Goal: Information Seeking & Learning: Learn about a topic

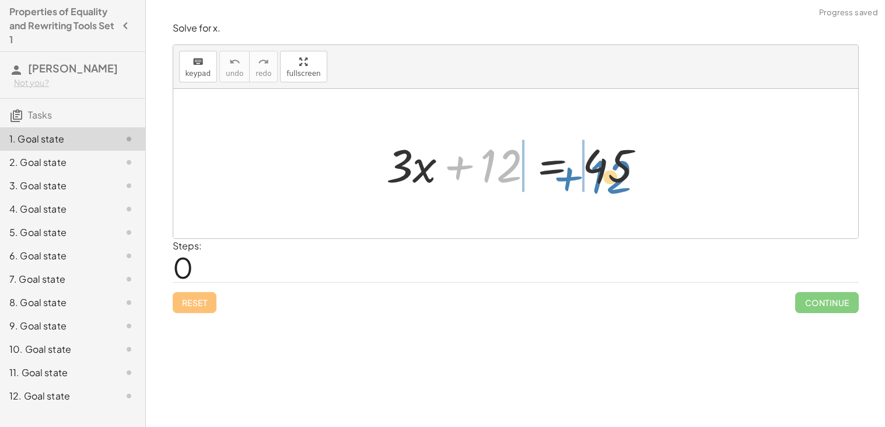
drag, startPoint x: 490, startPoint y: 167, endPoint x: 595, endPoint y: 177, distance: 104.9
click at [595, 177] on div at bounding box center [520, 164] width 280 height 60
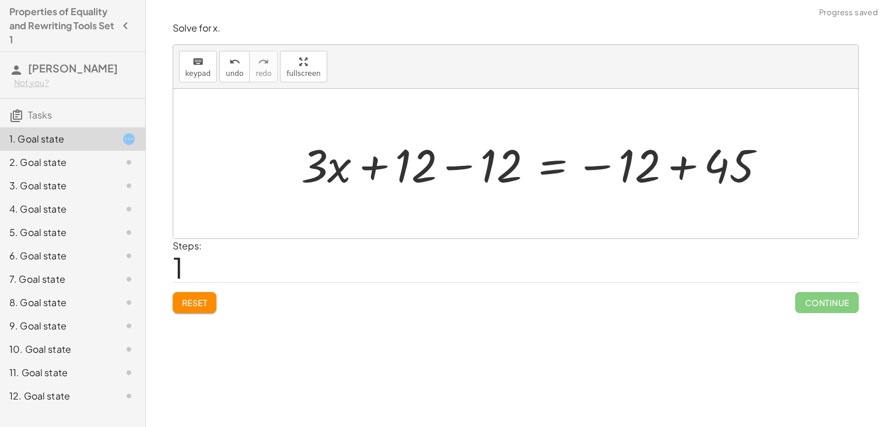
click at [452, 166] on div at bounding box center [538, 164] width 486 height 60
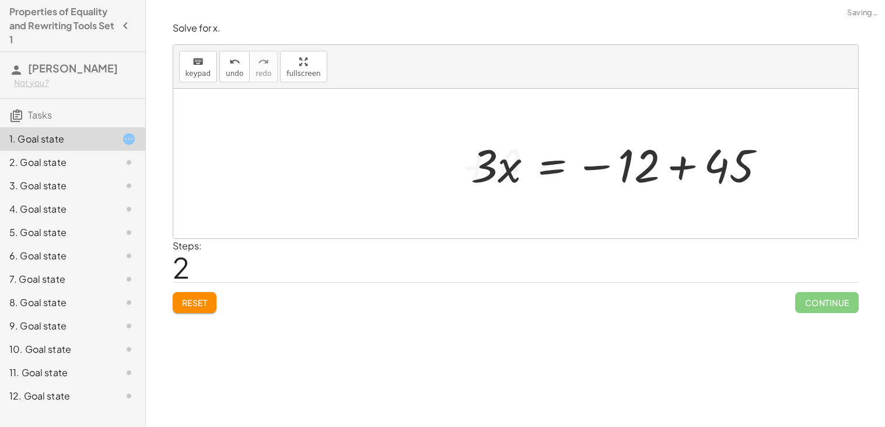
click at [609, 169] on div at bounding box center [623, 164] width 315 height 60
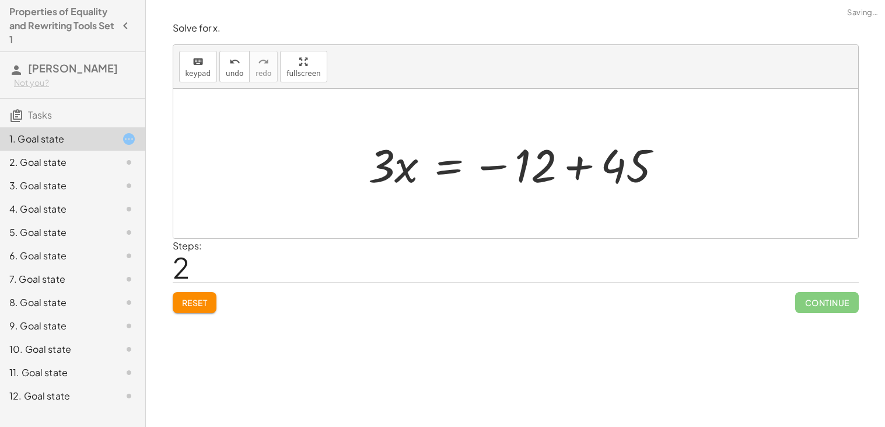
click at [572, 170] on div at bounding box center [519, 164] width 315 height 60
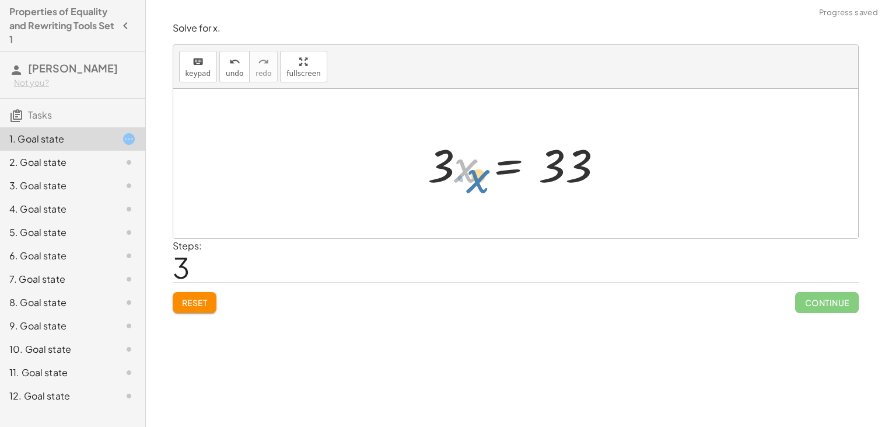
drag, startPoint x: 455, startPoint y: 170, endPoint x: 460, endPoint y: 176, distance: 7.9
click at [460, 176] on div at bounding box center [520, 164] width 197 height 60
drag, startPoint x: 430, startPoint y: 163, endPoint x: 552, endPoint y: 197, distance: 126.7
click at [552, 197] on div "+ · 3 · x + 12 = 45 + · 3 · x + 12 − 12 = − 12 + 45 + · 3 · x + 0 = − 12 + 45 ·…" at bounding box center [515, 163] width 685 height 149
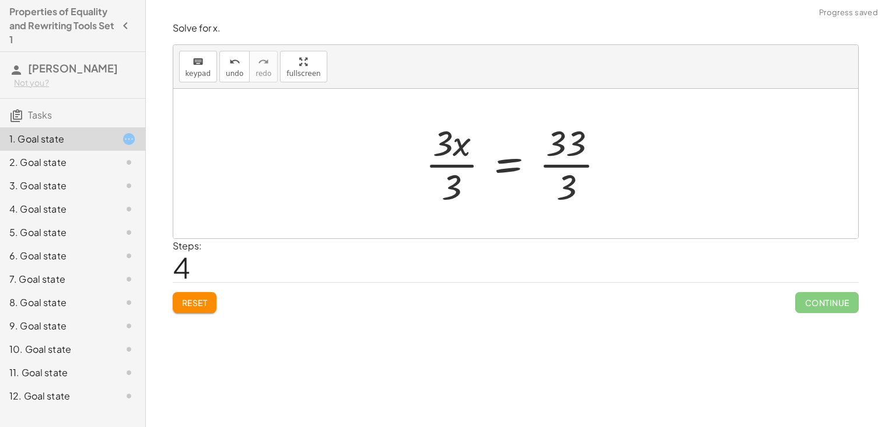
click at [567, 172] on div at bounding box center [520, 163] width 201 height 90
click at [446, 160] on div at bounding box center [509, 163] width 178 height 90
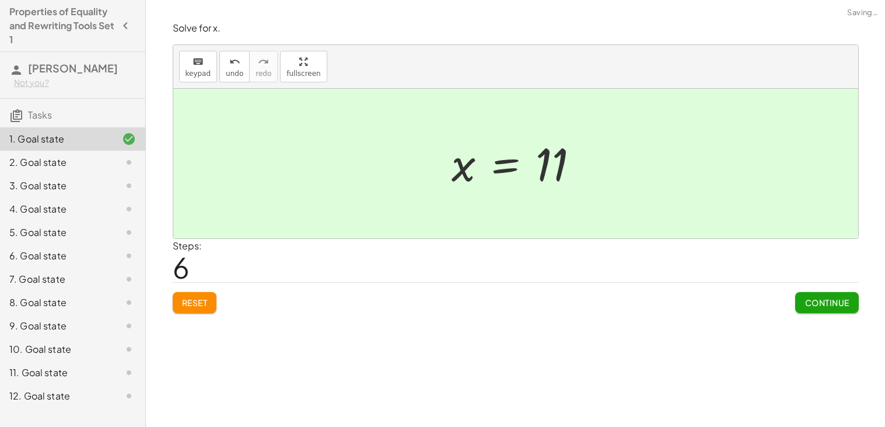
click at [827, 299] on span "Continue" at bounding box center [827, 302] width 44 height 11
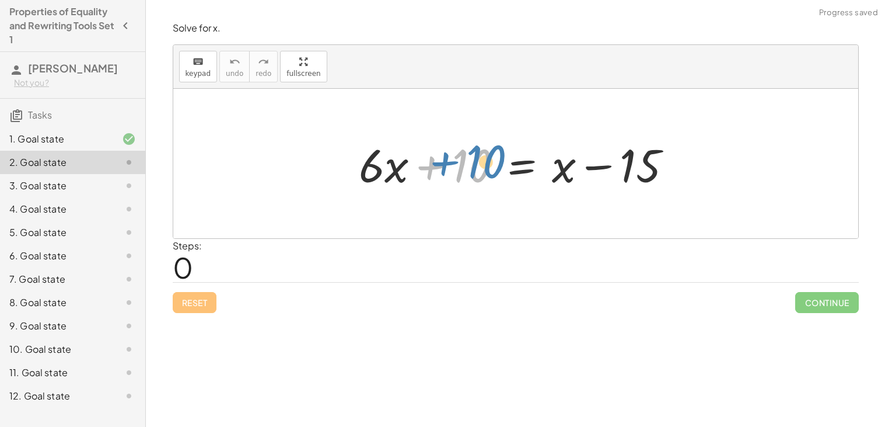
drag, startPoint x: 469, startPoint y: 160, endPoint x: 483, endPoint y: 156, distance: 14.6
click at [483, 156] on div at bounding box center [520, 164] width 334 height 60
click at [572, 160] on div at bounding box center [520, 164] width 334 height 60
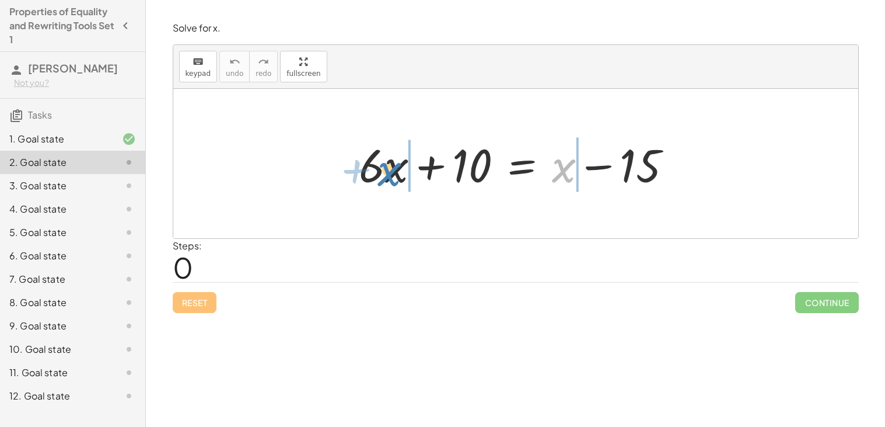
drag, startPoint x: 572, startPoint y: 160, endPoint x: 403, endPoint y: 163, distance: 169.8
click at [403, 163] on div at bounding box center [520, 164] width 334 height 60
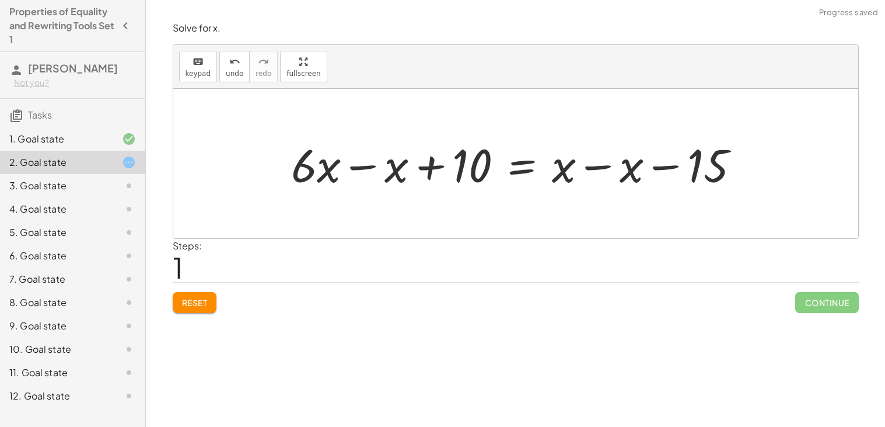
click at [375, 159] on div at bounding box center [520, 164] width 470 height 60
click at [609, 163] on div at bounding box center [554, 164] width 401 height 60
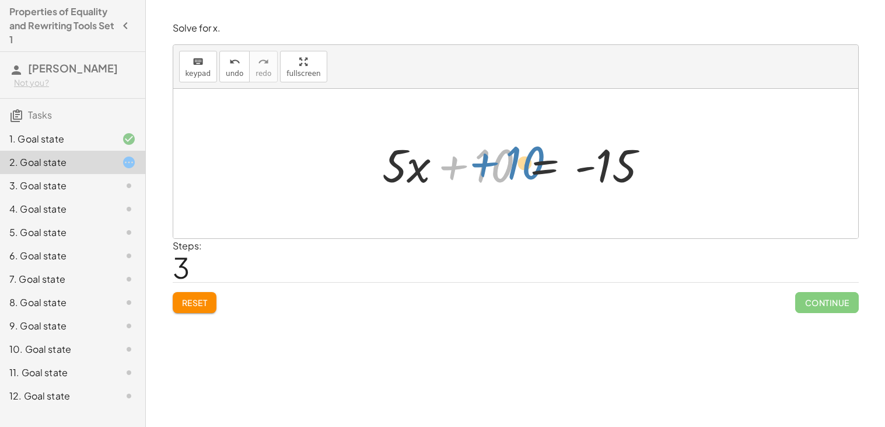
drag, startPoint x: 479, startPoint y: 167, endPoint x: 585, endPoint y: 169, distance: 106.2
click at [585, 169] on div at bounding box center [520, 164] width 288 height 60
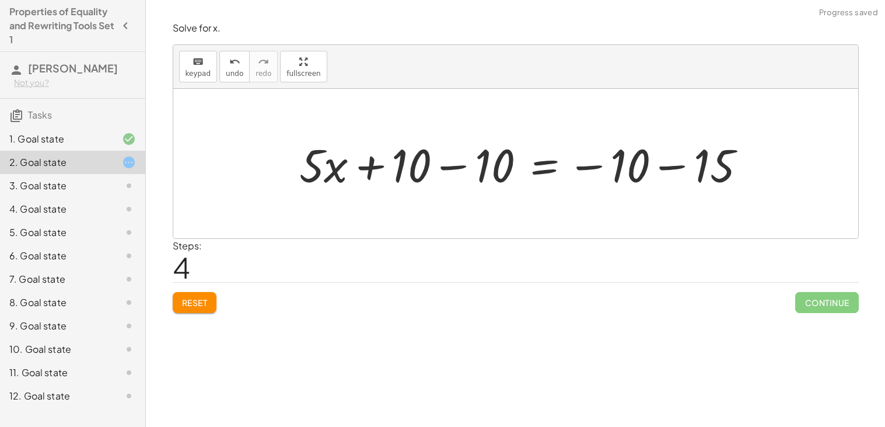
click at [582, 169] on div at bounding box center [528, 164] width 468 height 60
click at [453, 169] on div at bounding box center [528, 164] width 468 height 60
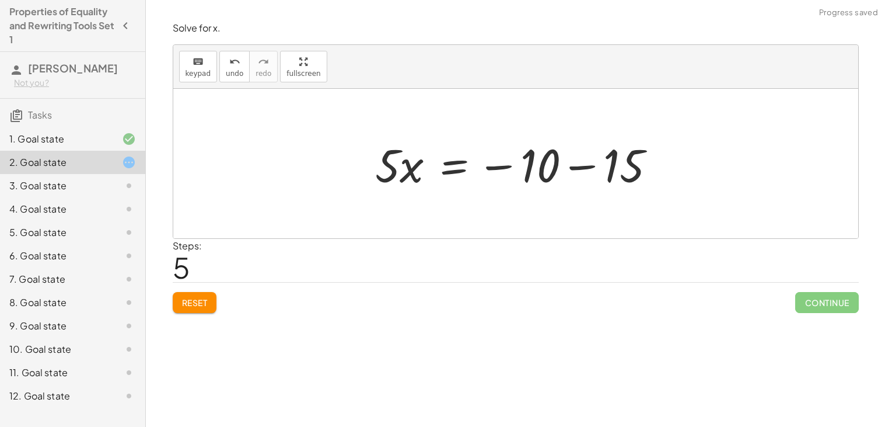
click at [647, 170] on div at bounding box center [520, 164] width 302 height 60
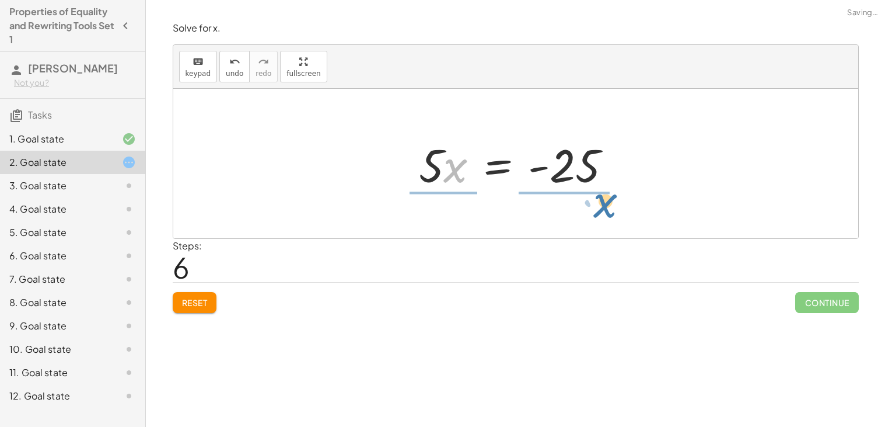
drag, startPoint x: 448, startPoint y: 171, endPoint x: 591, endPoint y: 199, distance: 146.3
click at [591, 199] on div "+ · 6 · x + 10 = + x − 15 + · 6 · x − x + 10 = + x − x − 15 + · 5 · x + 10 = + …" at bounding box center [515, 163] width 685 height 149
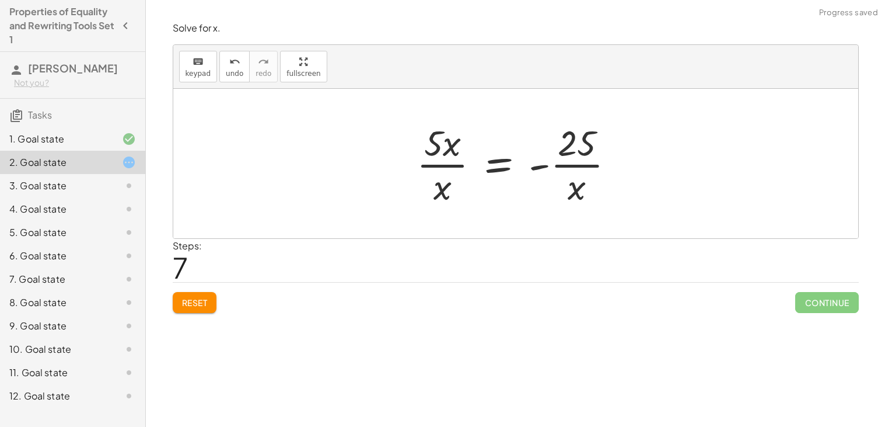
click at [575, 190] on div at bounding box center [520, 163] width 219 height 90
click at [576, 164] on div at bounding box center [520, 163] width 219 height 90
drag, startPoint x: 431, startPoint y: 146, endPoint x: 571, endPoint y: 192, distance: 147.3
click at [571, 192] on div at bounding box center [520, 163] width 219 height 90
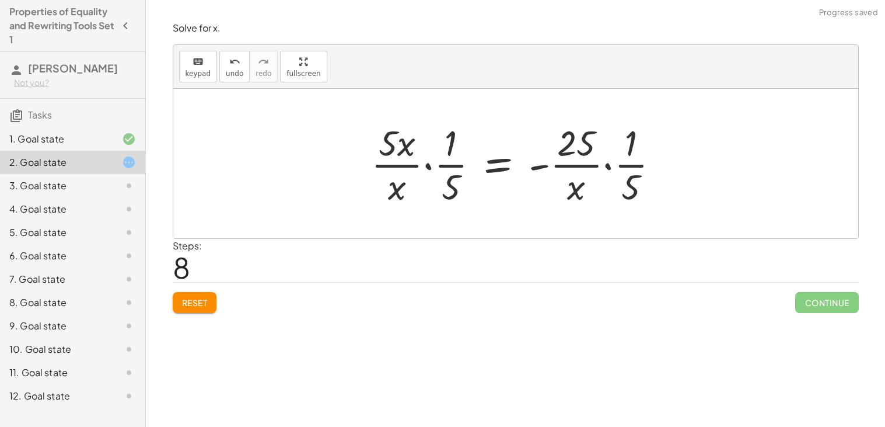
click at [567, 189] on div at bounding box center [519, 163] width 309 height 90
click at [233, 64] on icon "undo" at bounding box center [234, 62] width 11 height 14
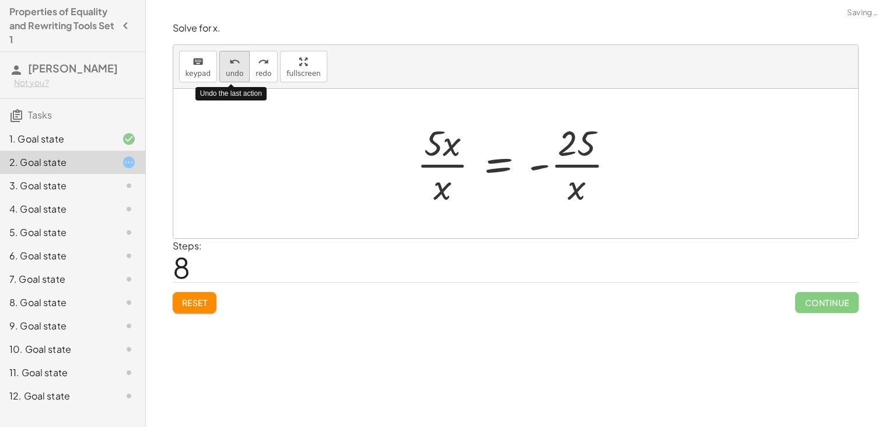
click at [233, 64] on icon "undo" at bounding box center [234, 62] width 11 height 14
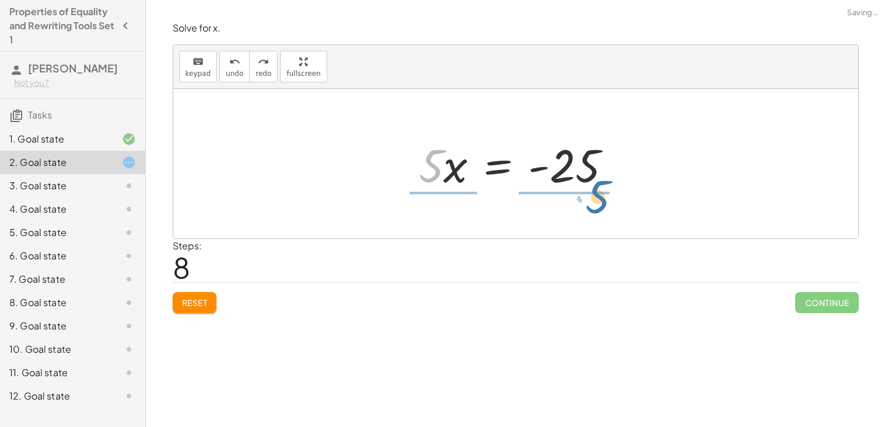
drag, startPoint x: 429, startPoint y: 163, endPoint x: 595, endPoint y: 193, distance: 169.0
click at [595, 193] on div at bounding box center [520, 164] width 214 height 60
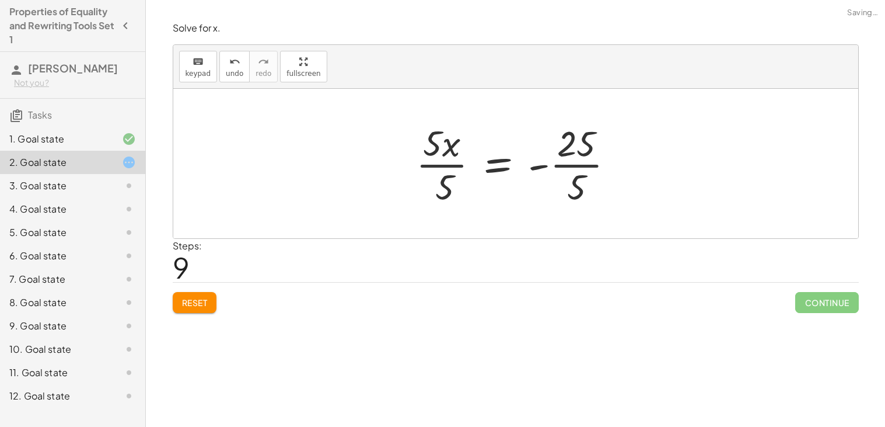
click at [576, 163] on div at bounding box center [519, 163] width 219 height 90
click at [431, 161] on div at bounding box center [506, 163] width 191 height 90
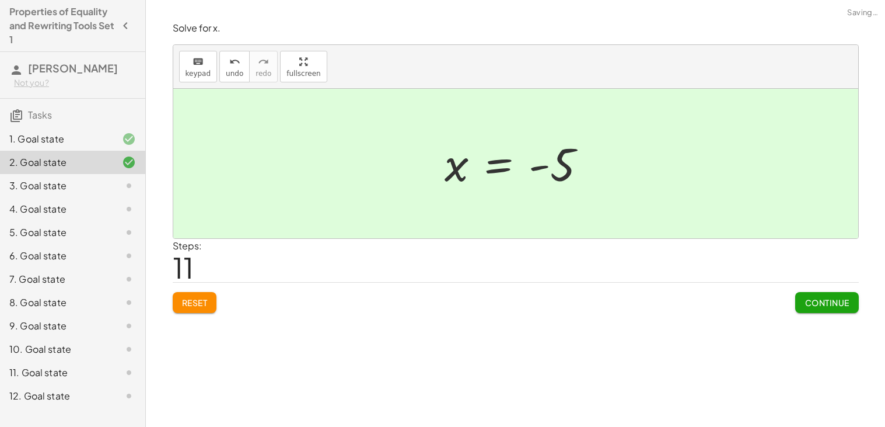
click at [822, 303] on span "Continue" at bounding box center [827, 302] width 44 height 11
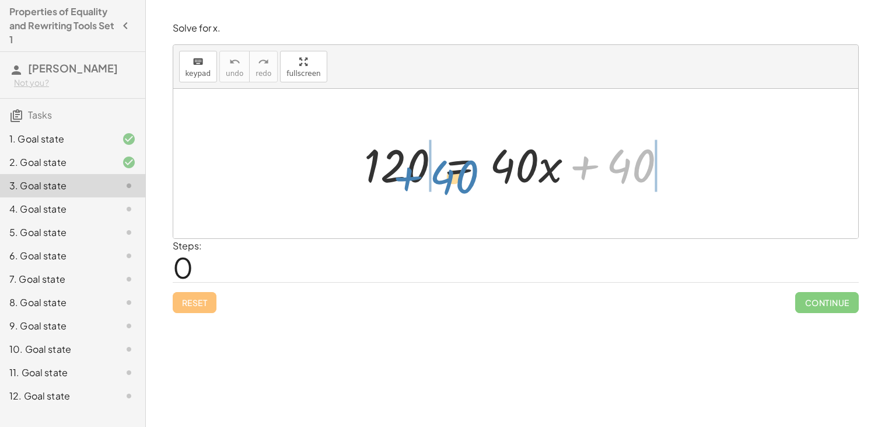
drag, startPoint x: 642, startPoint y: 166, endPoint x: 454, endPoint y: 177, distance: 188.8
click at [454, 177] on div at bounding box center [519, 164] width 323 height 60
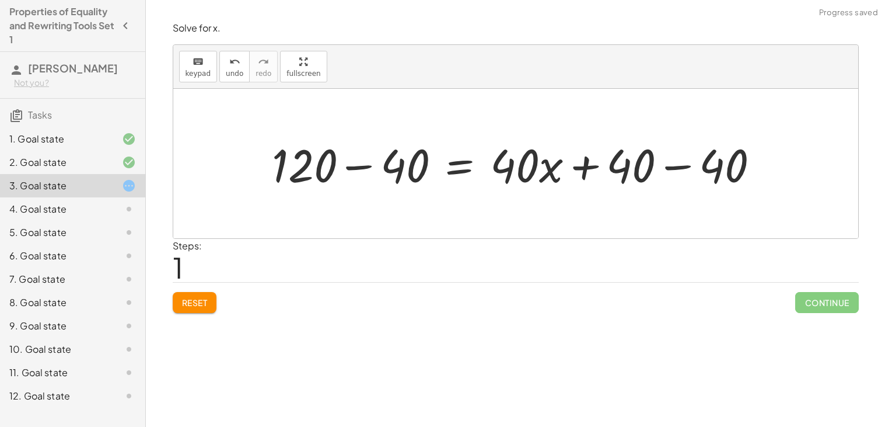
click at [354, 169] on div at bounding box center [520, 164] width 509 height 60
click at [675, 163] on div at bounding box center [573, 164] width 403 height 60
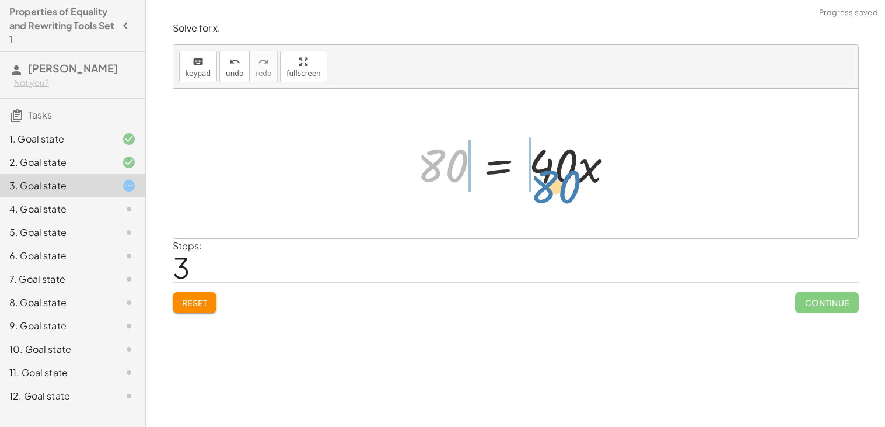
drag, startPoint x: 431, startPoint y: 168, endPoint x: 547, endPoint y: 194, distance: 118.9
click at [547, 194] on div "120 = + · 40 · x + 40 + 120 − 40 = + · 40 · x + 40 − 40 80 = + · 40 · x + 40 − …" at bounding box center [516, 164] width 232 height 66
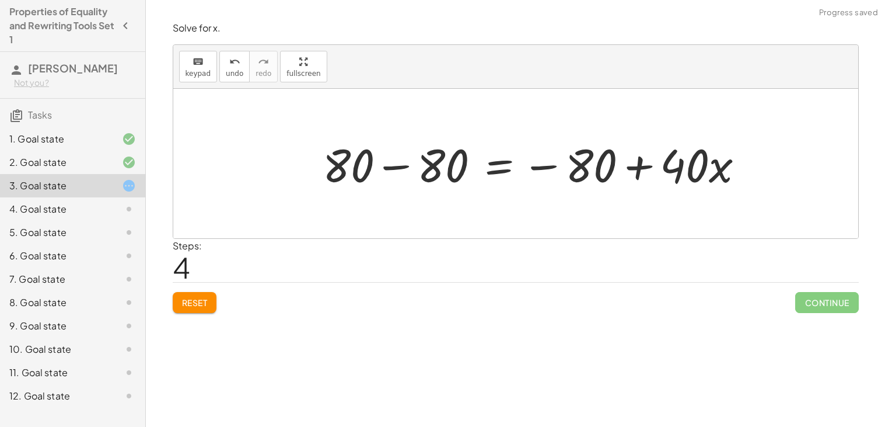
click at [593, 172] on div at bounding box center [538, 164] width 443 height 60
click at [539, 169] on div at bounding box center [538, 164] width 443 height 60
click at [639, 167] on div at bounding box center [538, 164] width 443 height 60
click at [221, 95] on div at bounding box center [515, 163] width 685 height 149
click at [227, 82] on div "keyboard keypad undo [PERSON_NAME] redo fullscreen" at bounding box center [515, 67] width 685 height 44
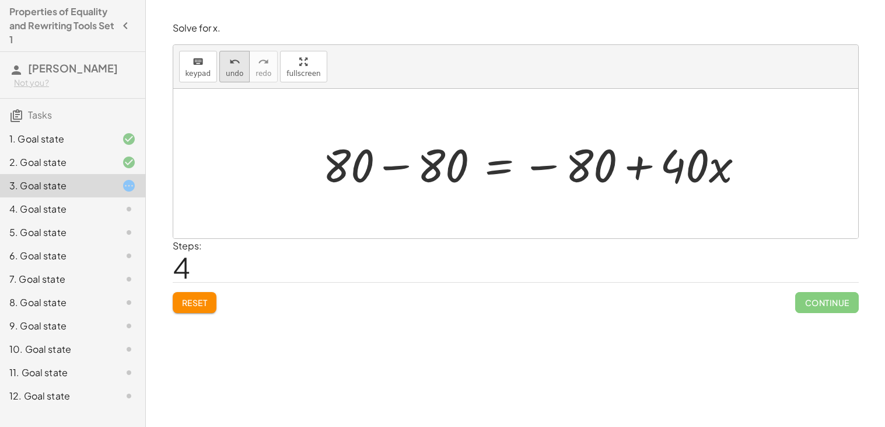
click at [226, 69] on span "undo" at bounding box center [235, 73] width 18 height 8
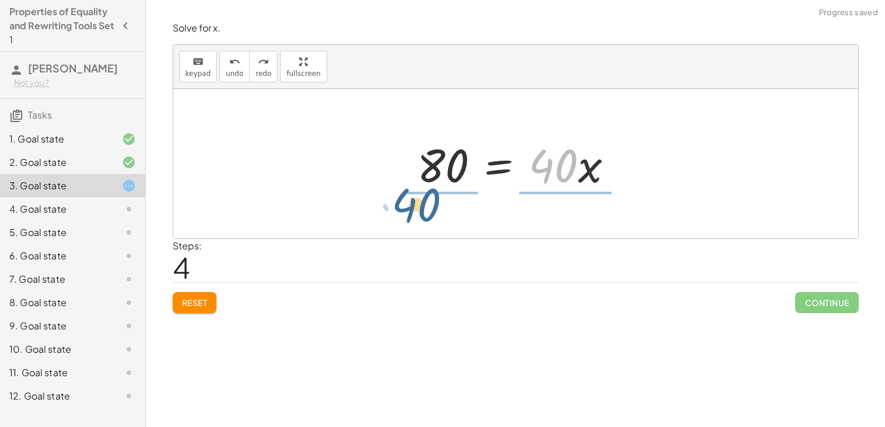
drag, startPoint x: 567, startPoint y: 172, endPoint x: 432, endPoint y: 208, distance: 139.4
click at [432, 208] on div "120 = + · 40 · x + 40 + 120 − 40 = + · 40 · x + 40 − 40 80 = + · 40 · x + 40 − …" at bounding box center [515, 163] width 685 height 149
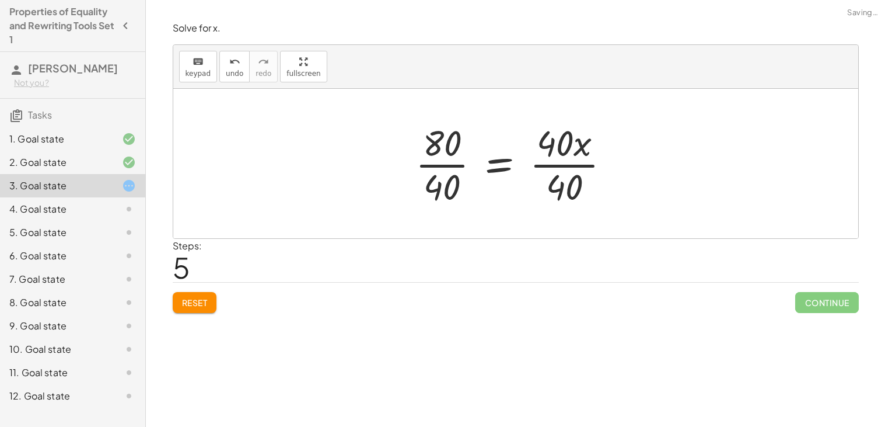
click at [439, 169] on div at bounding box center [518, 163] width 216 height 90
click at [594, 167] on div at bounding box center [534, 163] width 188 height 90
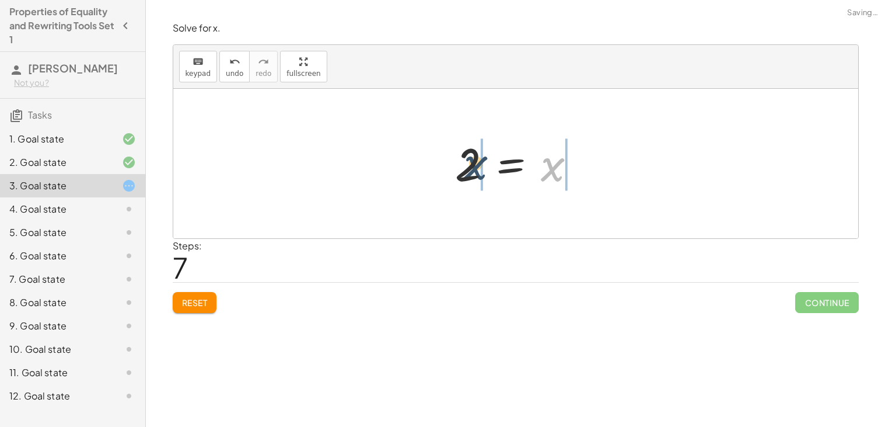
drag, startPoint x: 553, startPoint y: 169, endPoint x: 470, endPoint y: 166, distance: 83.5
click at [470, 166] on div at bounding box center [520, 164] width 142 height 58
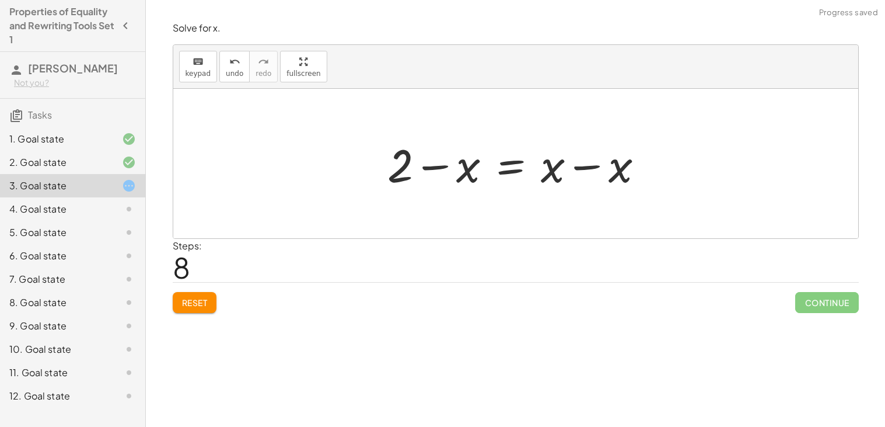
click at [447, 169] on div at bounding box center [520, 164] width 277 height 60
click at [470, 170] on div at bounding box center [520, 164] width 277 height 60
click at [226, 74] on span "undo" at bounding box center [235, 73] width 18 height 8
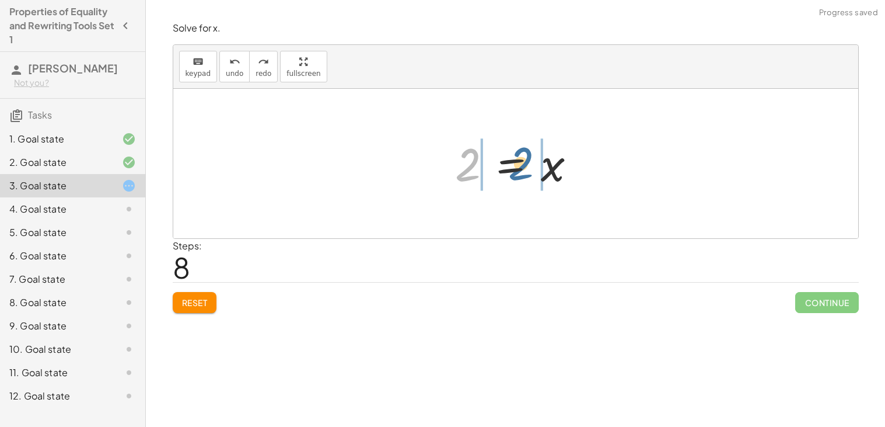
drag, startPoint x: 471, startPoint y: 172, endPoint x: 529, endPoint y: 171, distance: 57.2
click at [529, 171] on div at bounding box center [520, 164] width 142 height 58
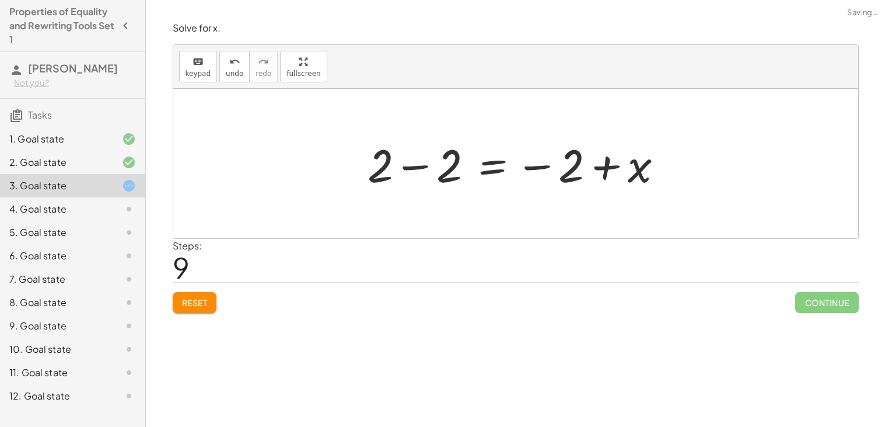
click at [591, 160] on div at bounding box center [520, 164] width 316 height 60
click at [600, 165] on div at bounding box center [520, 164] width 316 height 60
click at [233, 73] on span "undo" at bounding box center [235, 73] width 18 height 8
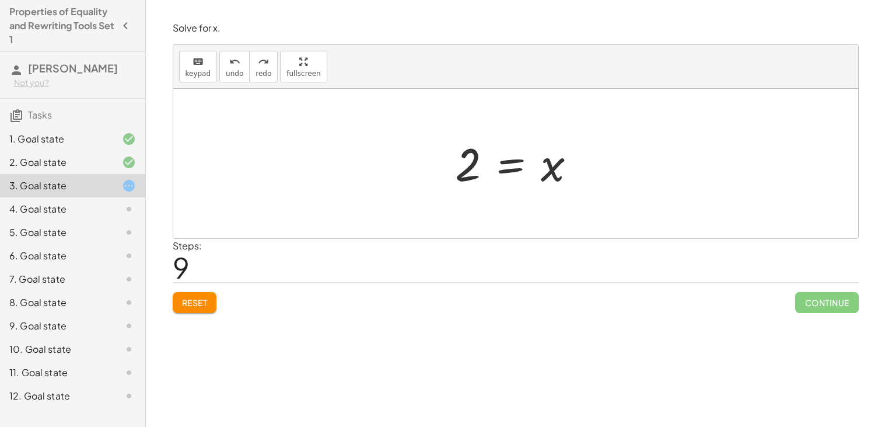
click at [65, 134] on div "1. Goal state" at bounding box center [56, 139] width 94 height 14
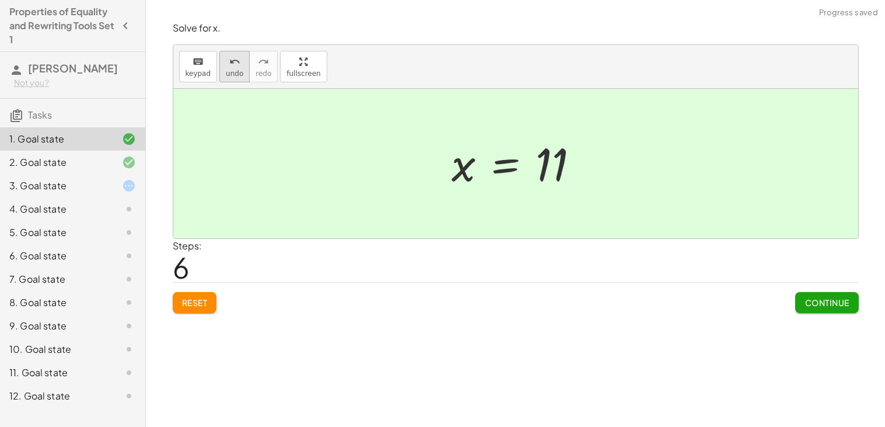
click at [228, 70] on span "undo" at bounding box center [235, 73] width 18 height 8
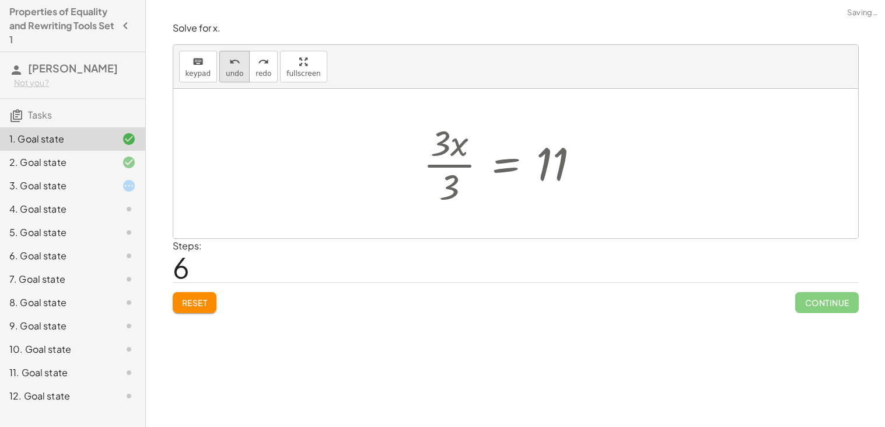
click at [228, 70] on span "undo" at bounding box center [235, 73] width 18 height 8
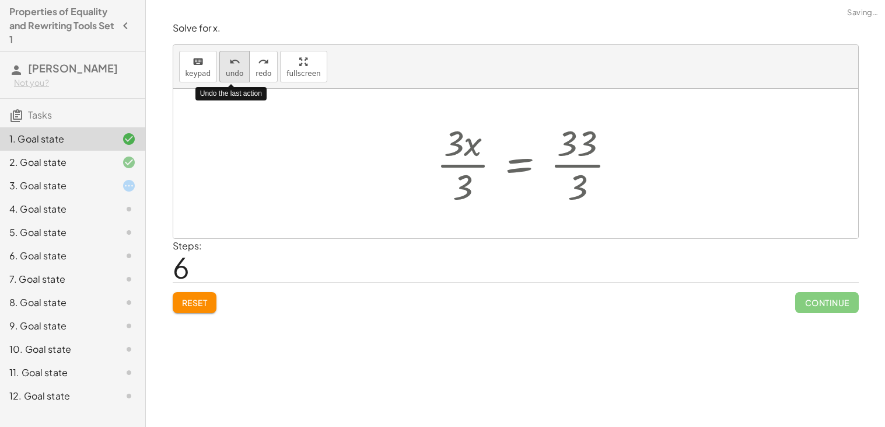
click at [228, 70] on span "undo" at bounding box center [235, 73] width 18 height 8
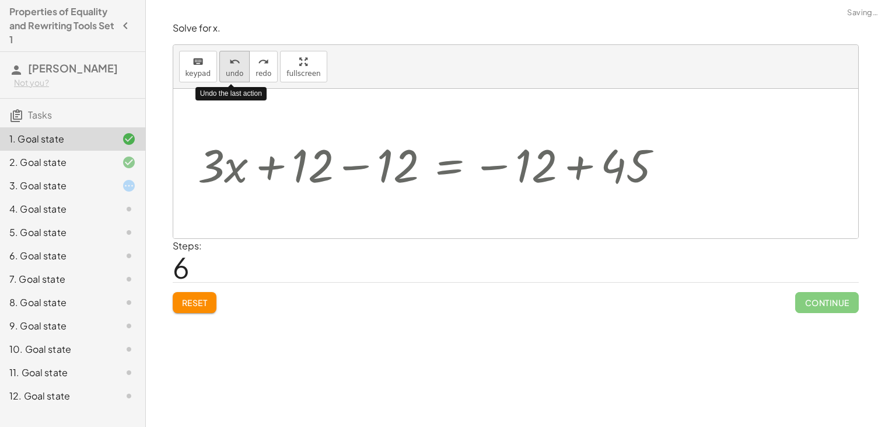
click at [228, 70] on span "undo" at bounding box center [235, 73] width 18 height 8
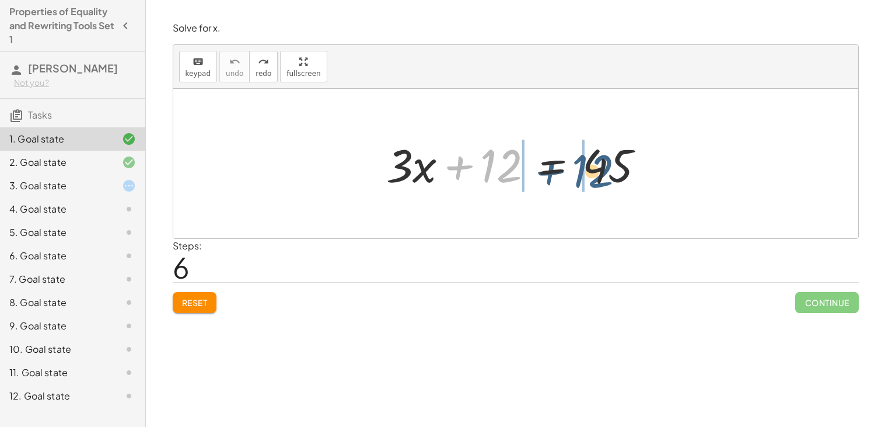
drag, startPoint x: 493, startPoint y: 177, endPoint x: 588, endPoint y: 182, distance: 94.7
click at [588, 182] on div at bounding box center [520, 164] width 280 height 60
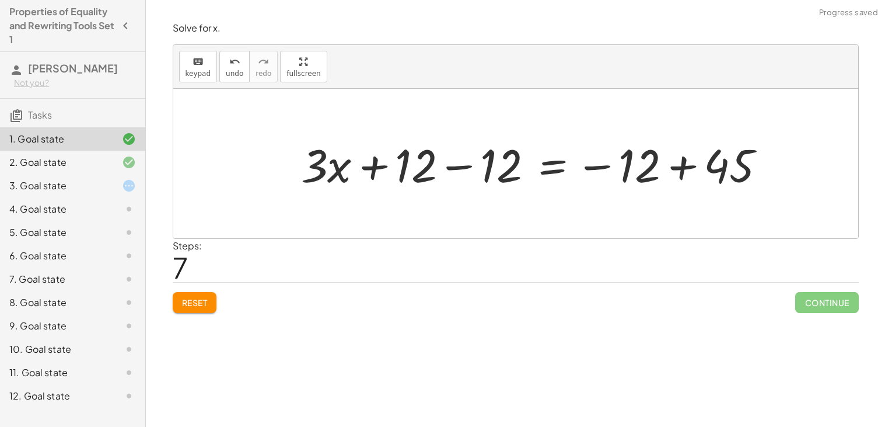
click at [465, 172] on div at bounding box center [538, 164] width 486 height 60
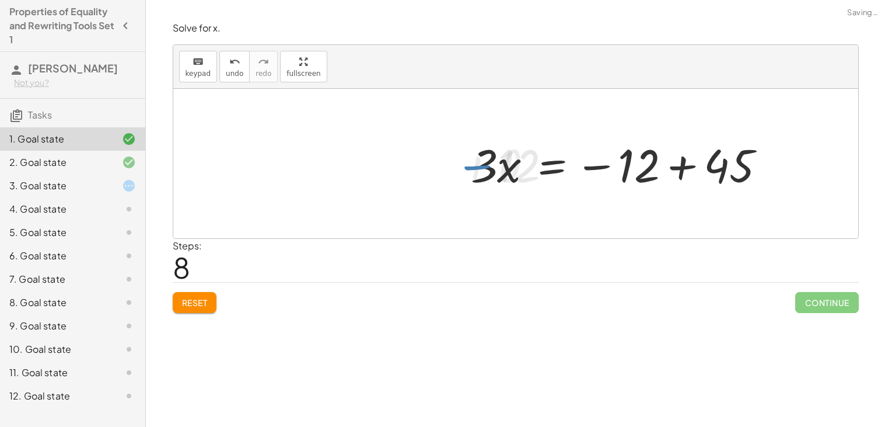
click at [679, 162] on div at bounding box center [623, 164] width 315 height 60
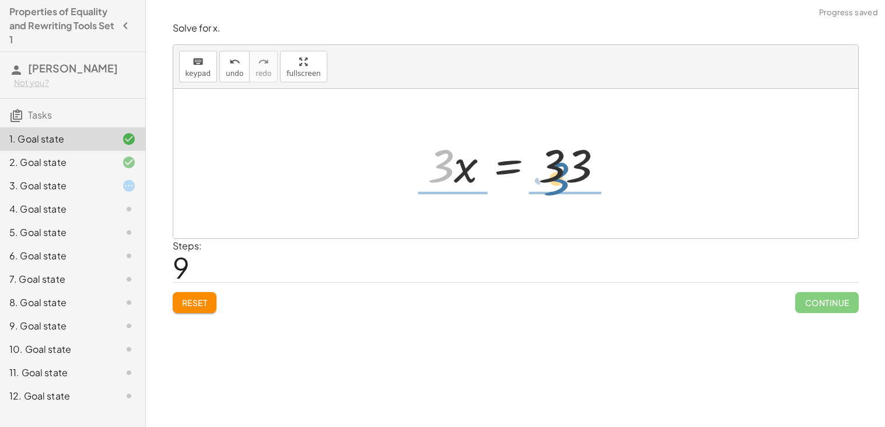
drag, startPoint x: 444, startPoint y: 163, endPoint x: 565, endPoint y: 179, distance: 121.8
click at [565, 179] on div at bounding box center [520, 164] width 197 height 60
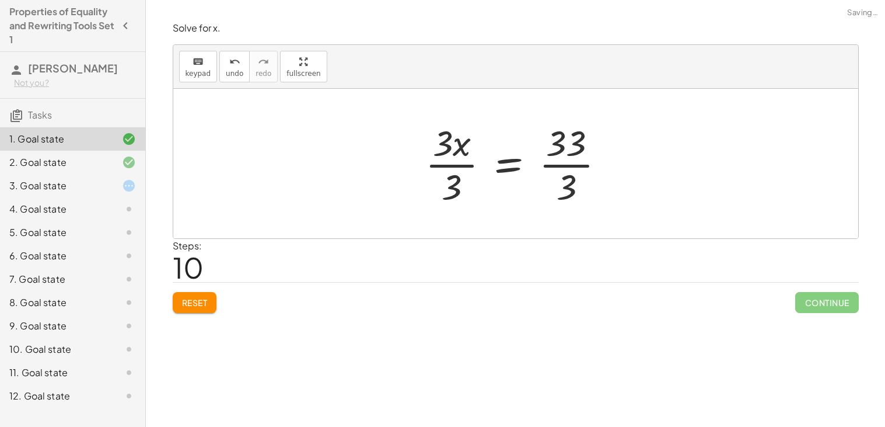
click at [572, 162] on div at bounding box center [520, 163] width 201 height 90
click at [448, 164] on div at bounding box center [509, 163] width 178 height 90
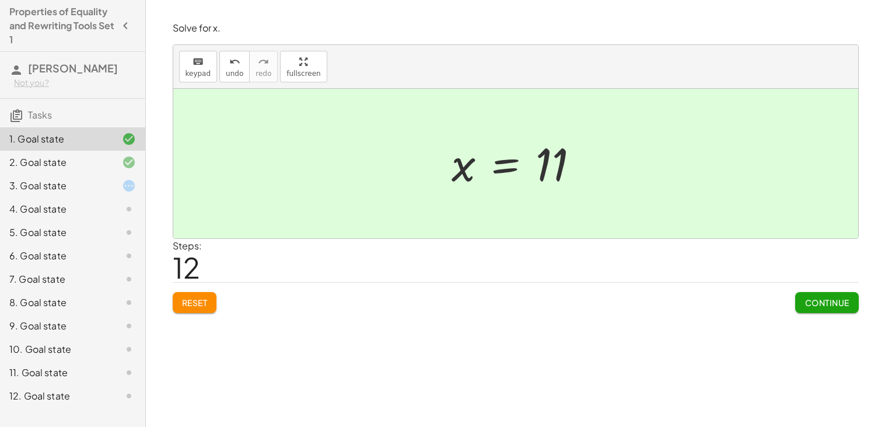
click at [834, 305] on span "Continue" at bounding box center [827, 302] width 44 height 11
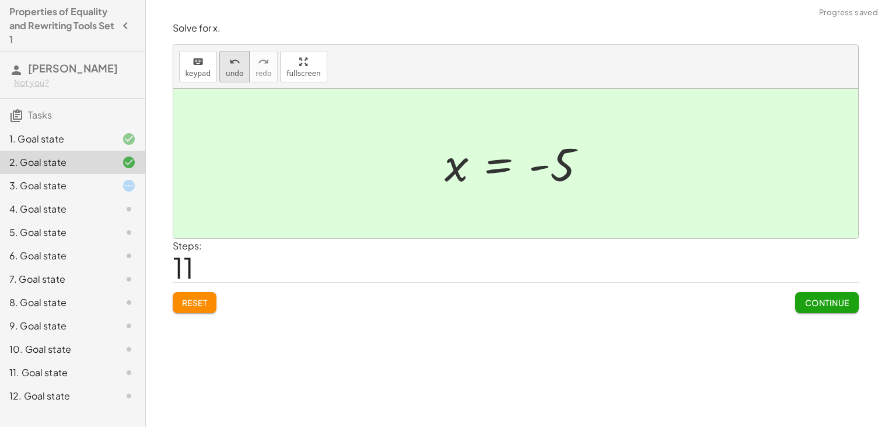
click at [233, 66] on icon "undo" at bounding box center [234, 62] width 11 height 14
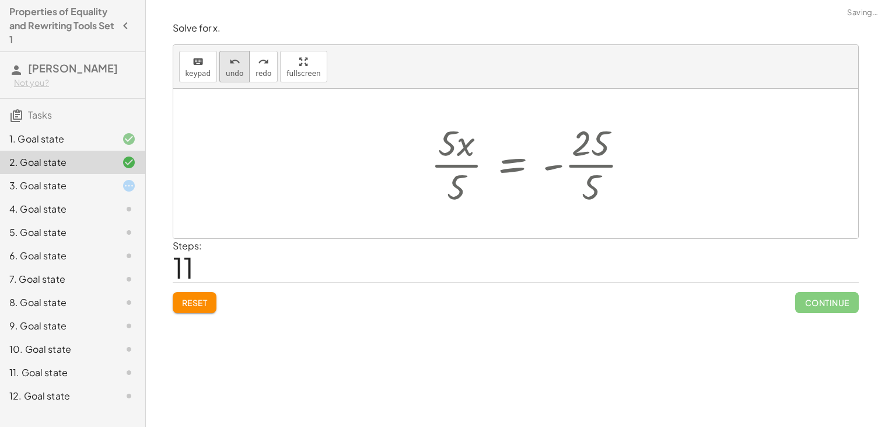
click at [233, 66] on icon "undo" at bounding box center [234, 62] width 11 height 14
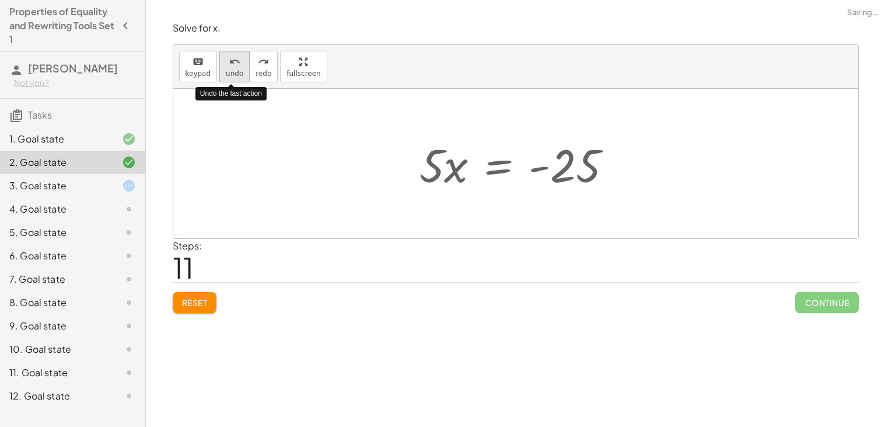
click at [233, 66] on icon "undo" at bounding box center [234, 62] width 11 height 14
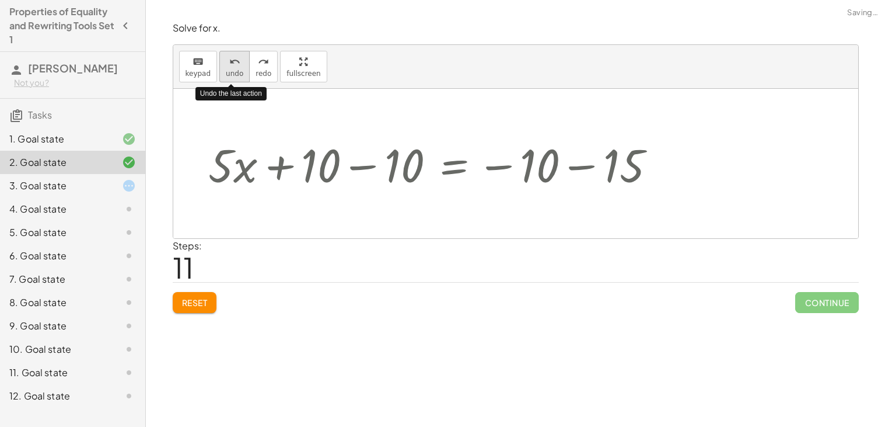
click at [233, 66] on icon "undo" at bounding box center [234, 62] width 11 height 14
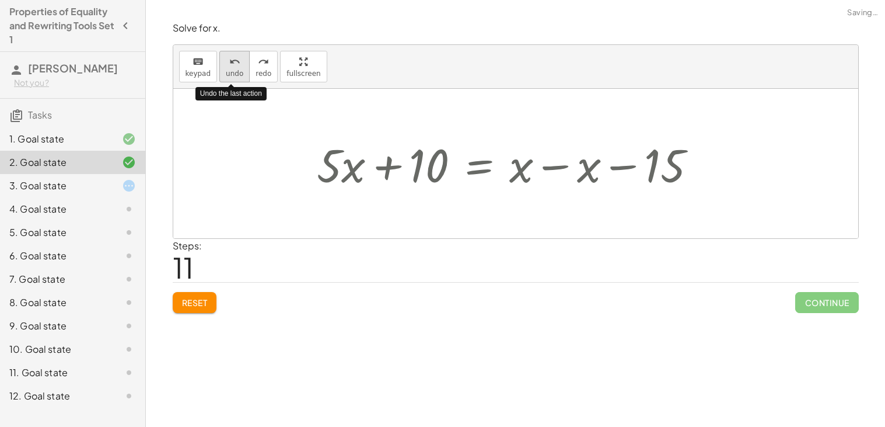
click at [233, 66] on icon "undo" at bounding box center [234, 62] width 11 height 14
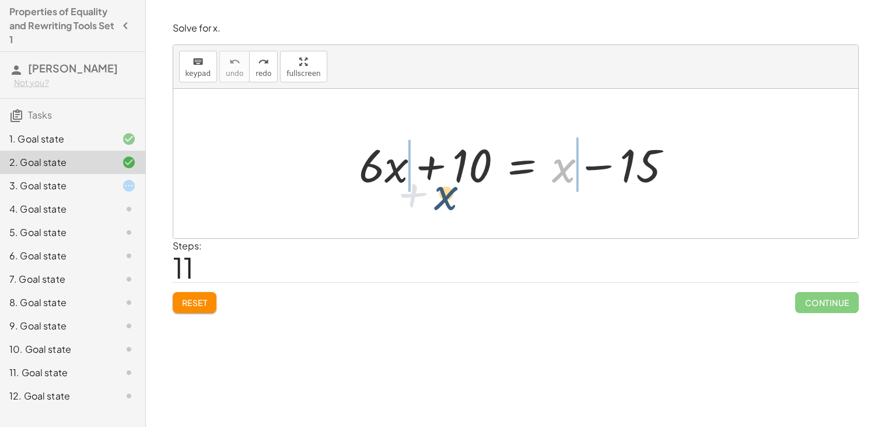
drag, startPoint x: 553, startPoint y: 171, endPoint x: 433, endPoint y: 193, distance: 122.2
click at [433, 193] on div "+ x + · 6 · x + 10 = + x − 15" at bounding box center [515, 164] width 349 height 66
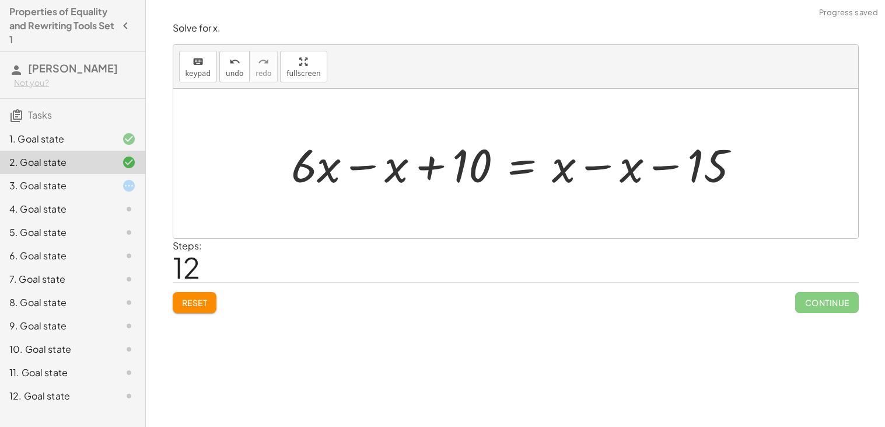
click at [376, 169] on div at bounding box center [520, 164] width 470 height 60
click at [604, 170] on div at bounding box center [554, 164] width 401 height 60
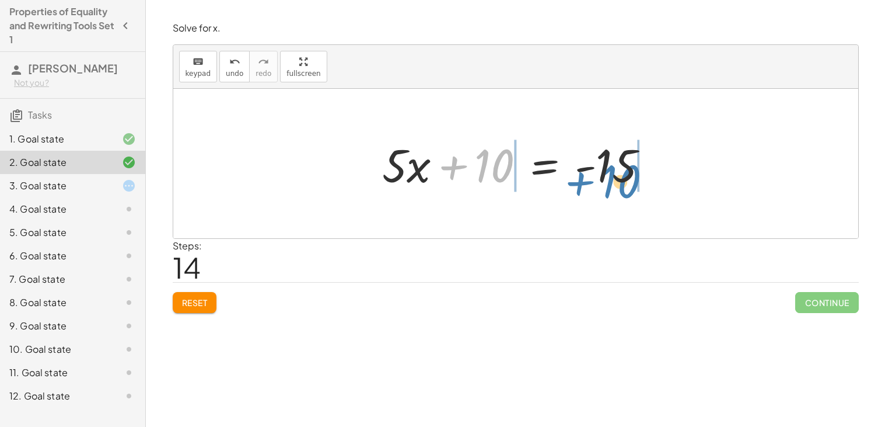
drag, startPoint x: 476, startPoint y: 176, endPoint x: 595, endPoint y: 191, distance: 120.0
click at [595, 191] on div at bounding box center [520, 164] width 288 height 60
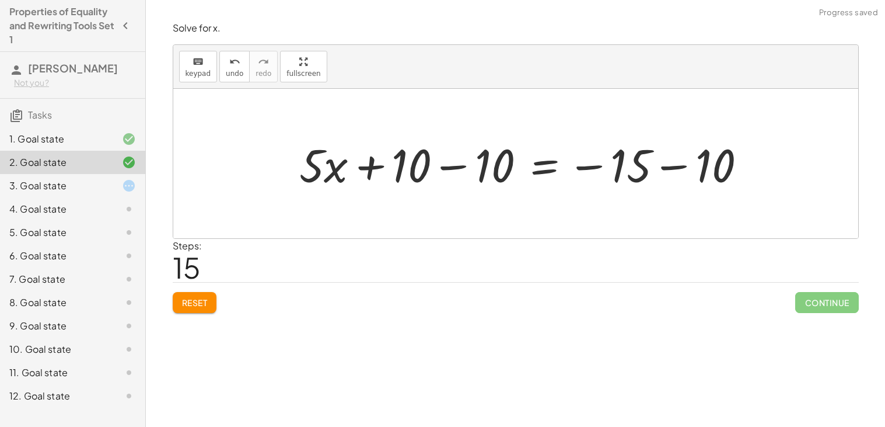
click at [586, 173] on div at bounding box center [528, 164] width 468 height 60
click at [662, 165] on div at bounding box center [528, 164] width 468 height 60
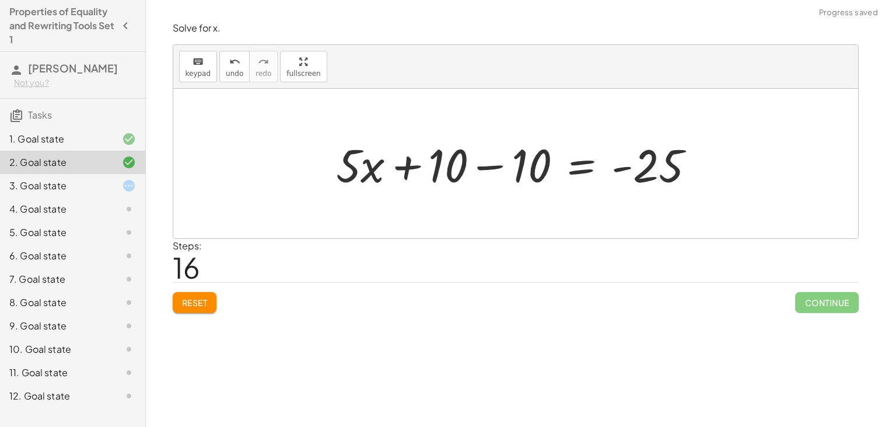
click at [488, 168] on div at bounding box center [520, 164] width 380 height 60
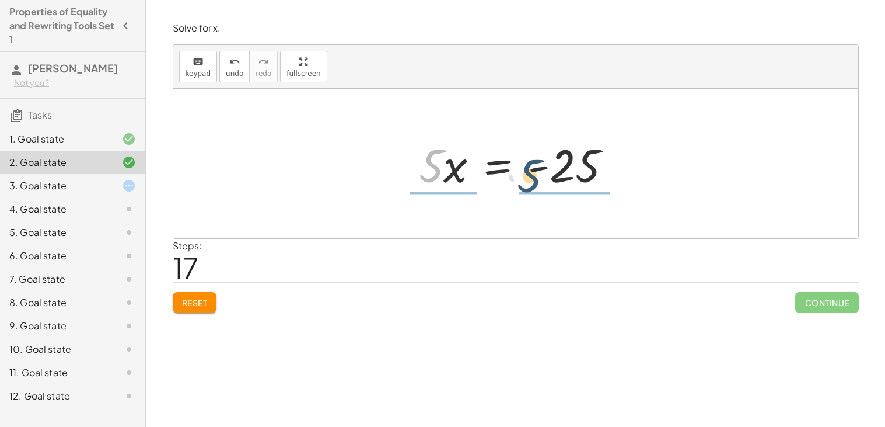
drag, startPoint x: 431, startPoint y: 174, endPoint x: 562, endPoint y: 181, distance: 130.9
click at [562, 181] on div at bounding box center [520, 164] width 214 height 60
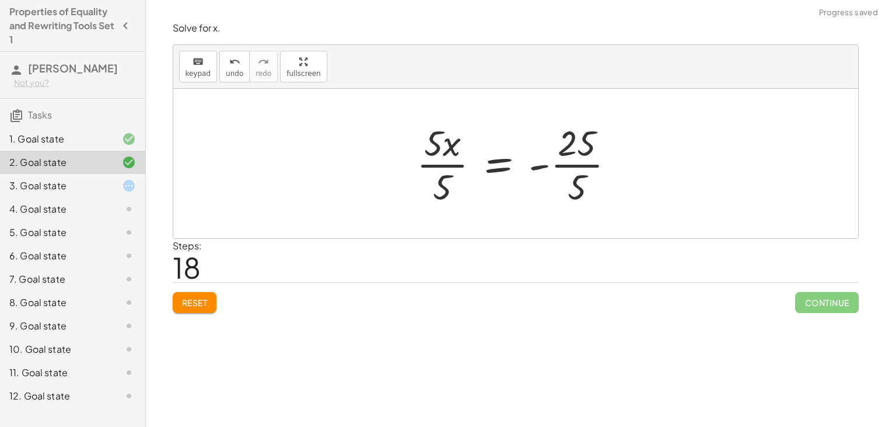
click at [563, 170] on div at bounding box center [520, 163] width 219 height 90
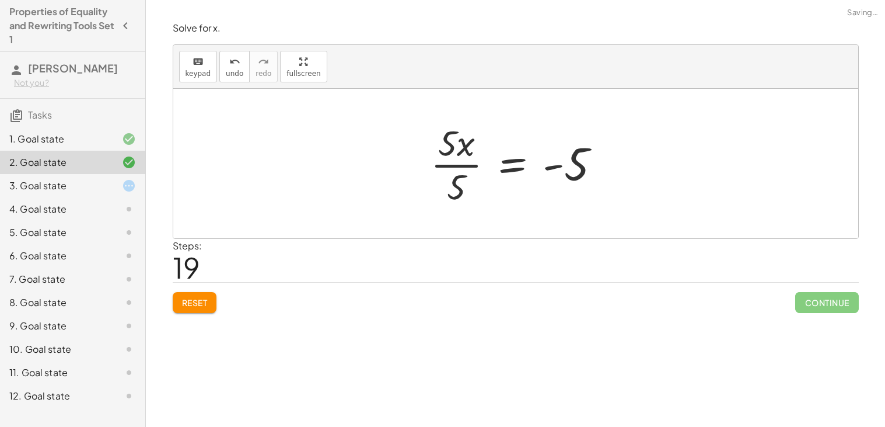
click at [439, 165] on div at bounding box center [520, 163] width 191 height 90
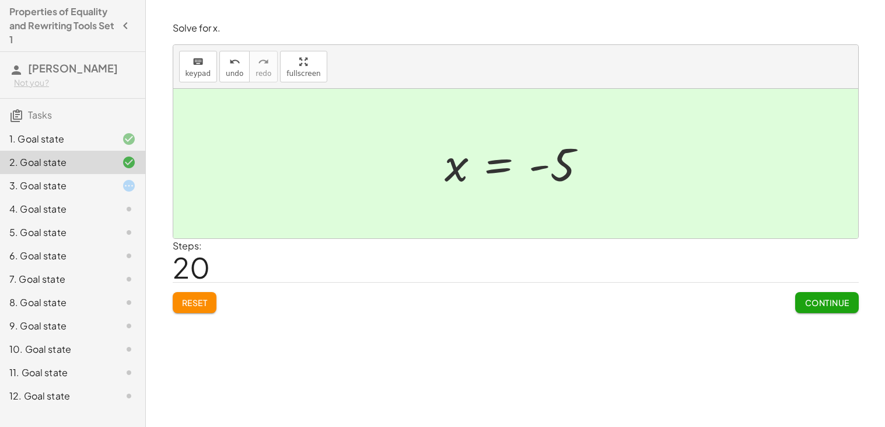
click at [837, 300] on span "Continue" at bounding box center [827, 302] width 44 height 11
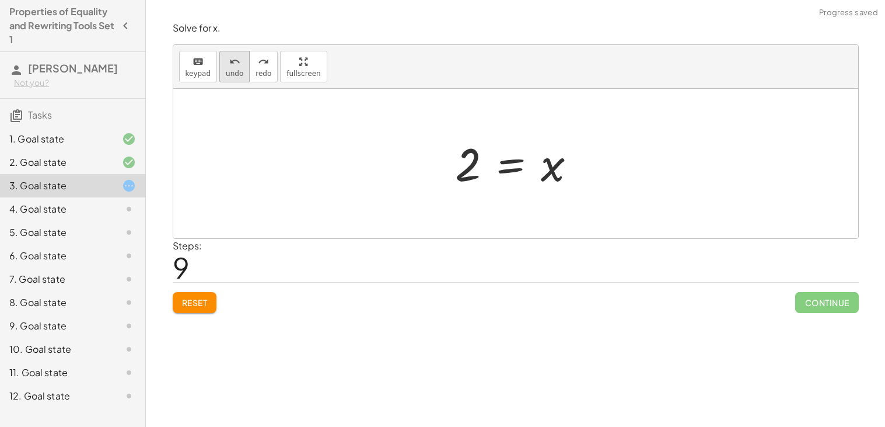
click at [226, 76] on span "undo" at bounding box center [235, 73] width 18 height 8
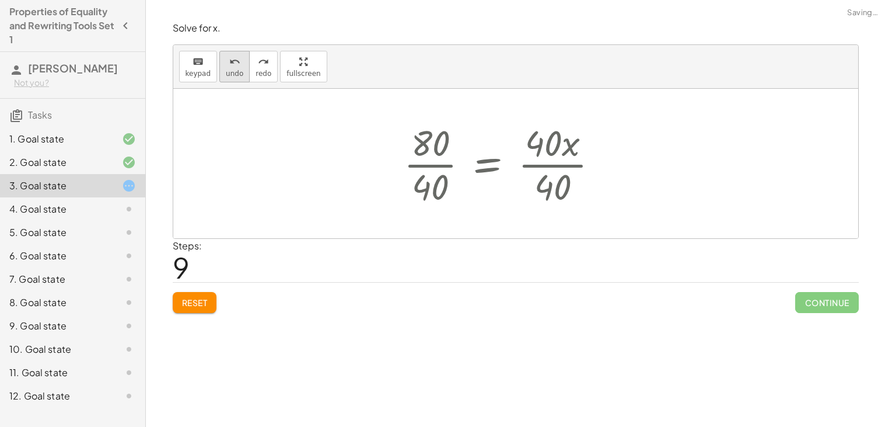
click at [226, 76] on span "undo" at bounding box center [235, 73] width 18 height 8
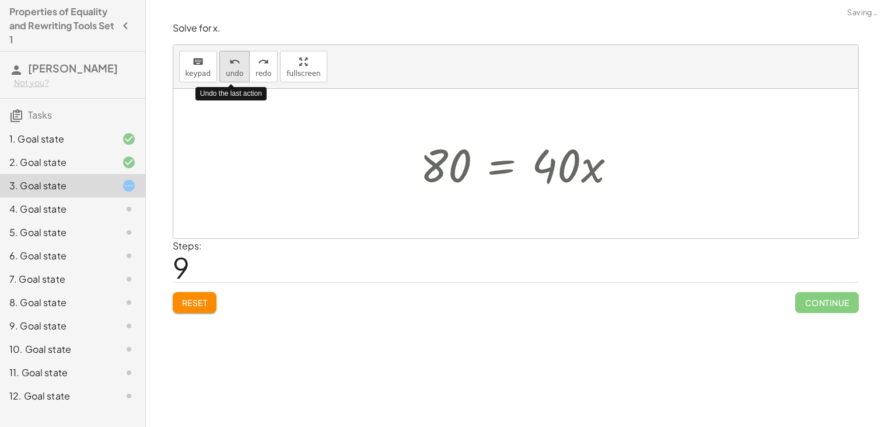
click at [226, 76] on span "undo" at bounding box center [235, 73] width 18 height 8
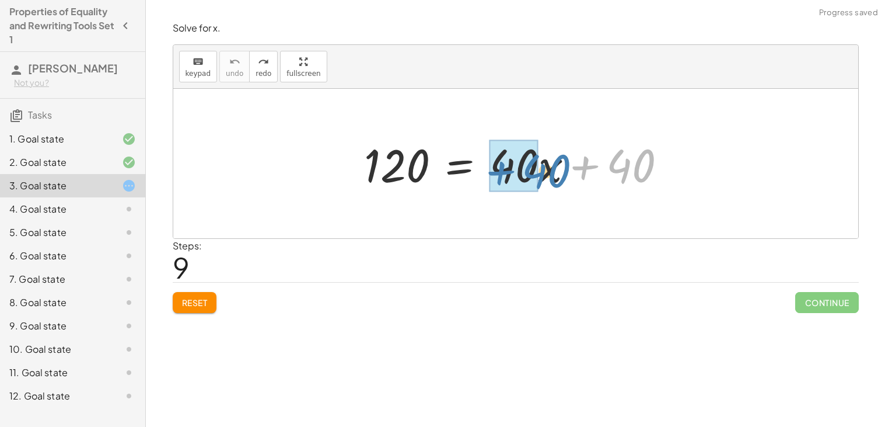
drag, startPoint x: 633, startPoint y: 168, endPoint x: 543, endPoint y: 172, distance: 89.9
click at [543, 172] on div at bounding box center [519, 164] width 323 height 60
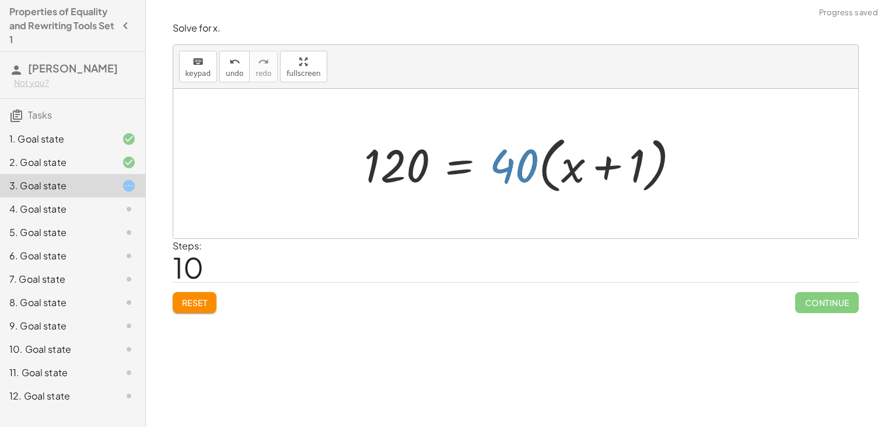
click at [506, 170] on div at bounding box center [526, 163] width 337 height 67
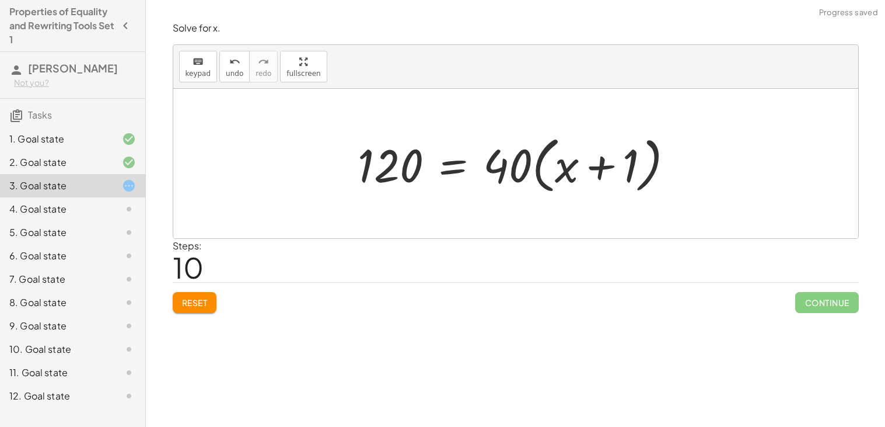
click at [556, 167] on div at bounding box center [520, 163] width 337 height 67
click at [539, 159] on div at bounding box center [520, 163] width 337 height 67
click at [599, 176] on div at bounding box center [520, 163] width 337 height 67
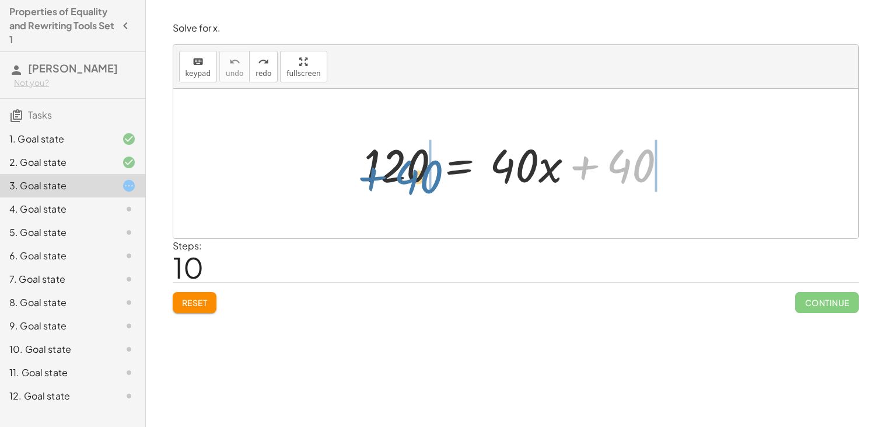
drag, startPoint x: 631, startPoint y: 165, endPoint x: 418, endPoint y: 176, distance: 213.2
click at [418, 176] on div at bounding box center [519, 164] width 323 height 60
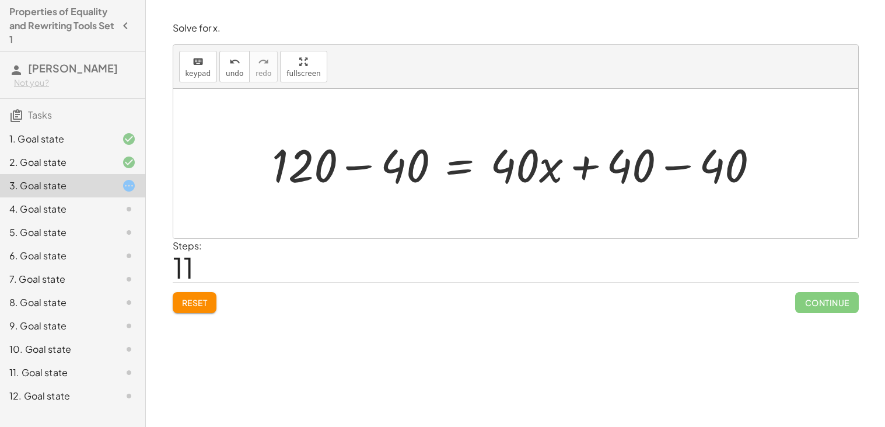
click at [400, 172] on div at bounding box center [520, 164] width 509 height 60
click at [673, 166] on div at bounding box center [573, 164] width 403 height 60
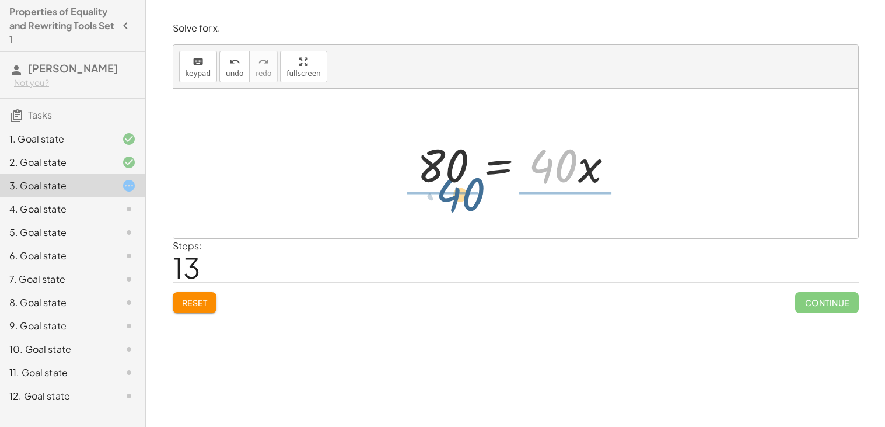
drag, startPoint x: 534, startPoint y: 163, endPoint x: 441, endPoint y: 191, distance: 97.1
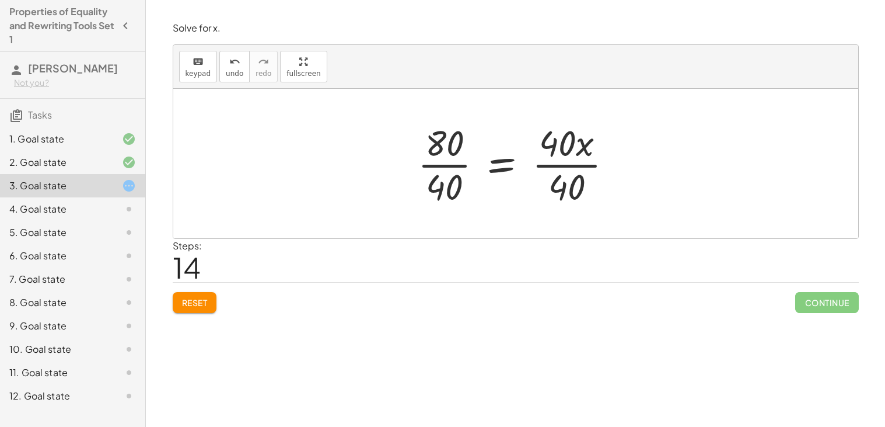
click at [442, 164] on div at bounding box center [520, 163] width 216 height 90
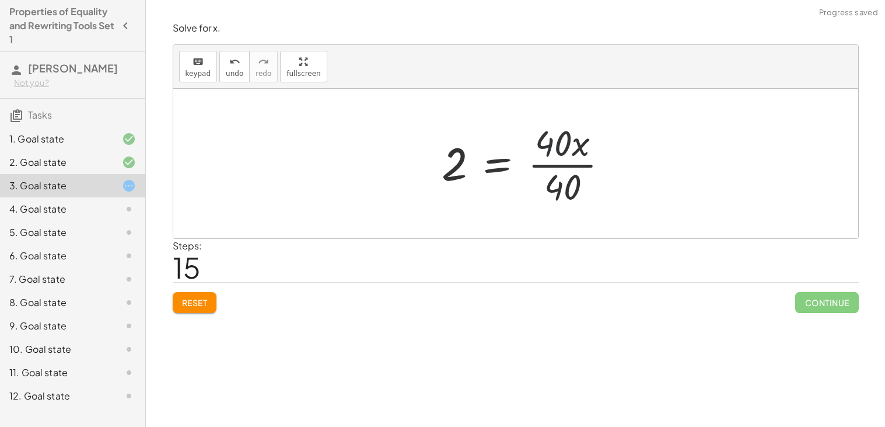
click at [540, 162] on div at bounding box center [530, 163] width 188 height 90
click at [538, 162] on div at bounding box center [520, 163] width 188 height 90
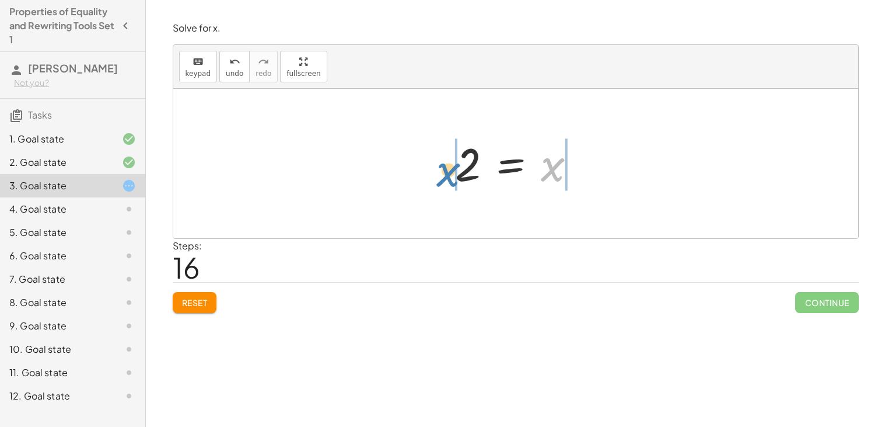
drag, startPoint x: 554, startPoint y: 166, endPoint x: 455, endPoint y: 168, distance: 99.2
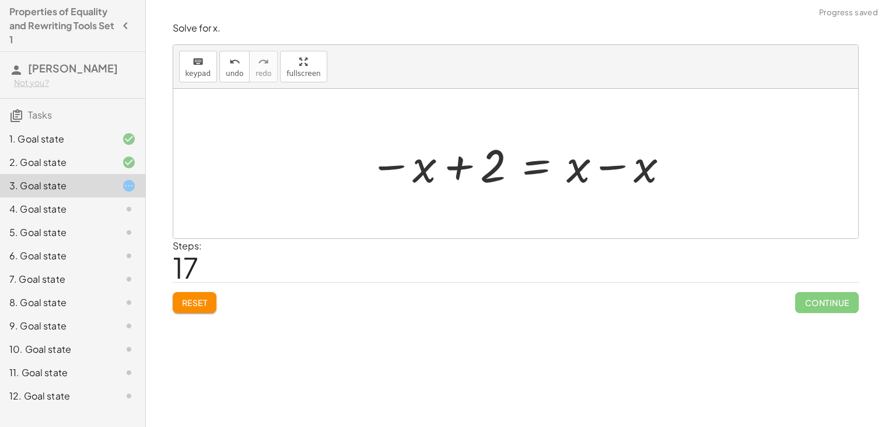
click at [463, 167] on div at bounding box center [520, 164] width 313 height 60
click at [233, 71] on span "undo" at bounding box center [235, 73] width 18 height 8
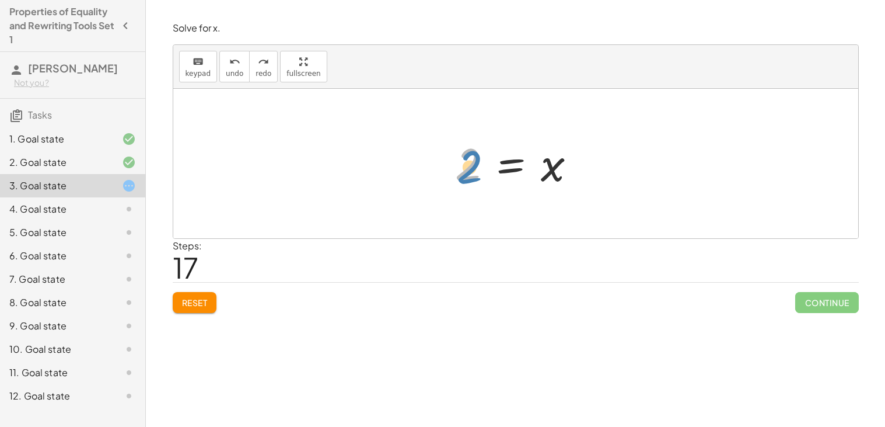
click at [457, 169] on div at bounding box center [520, 164] width 142 height 58
drag, startPoint x: 546, startPoint y: 170, endPoint x: 548, endPoint y: 163, distance: 6.8
click at [548, 163] on div at bounding box center [520, 164] width 142 height 58
click at [475, 160] on div at bounding box center [520, 164] width 142 height 58
drag, startPoint x: 476, startPoint y: 162, endPoint x: 482, endPoint y: 159, distance: 7.1
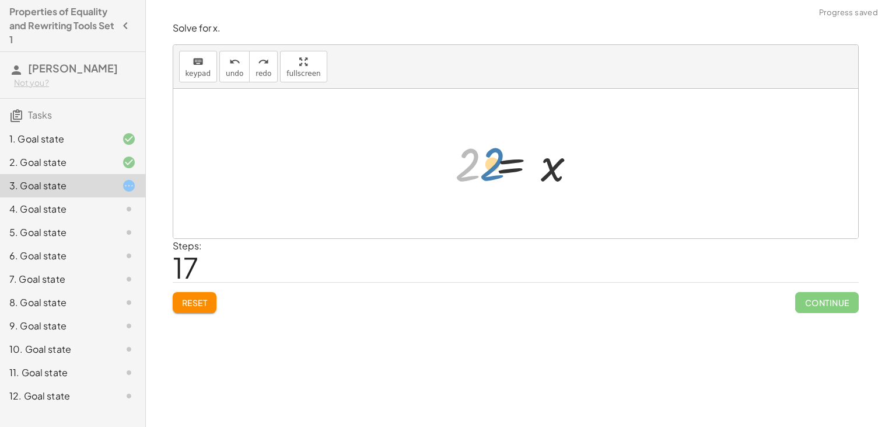
click at [482, 159] on div at bounding box center [520, 164] width 142 height 58
click at [505, 159] on div at bounding box center [520, 164] width 142 height 58
click at [472, 168] on div at bounding box center [520, 164] width 186 height 60
click at [563, 170] on div at bounding box center [534, 164] width 159 height 60
drag, startPoint x: 572, startPoint y: 170, endPoint x: 548, endPoint y: 170, distance: 23.9
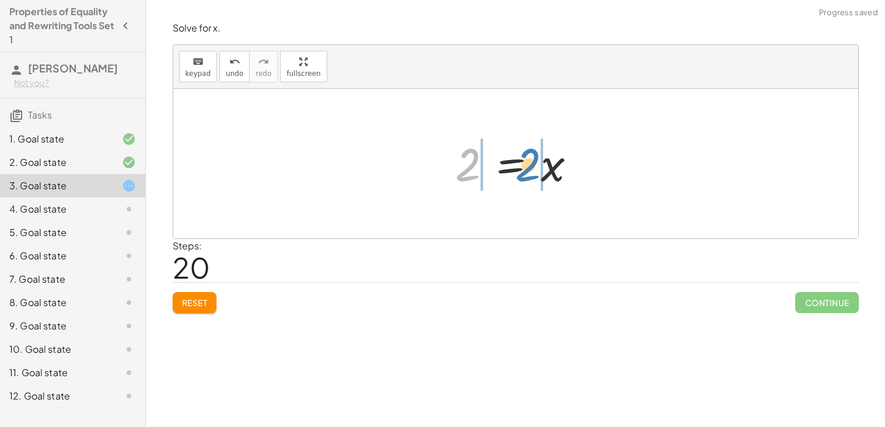
drag, startPoint x: 470, startPoint y: 161, endPoint x: 533, endPoint y: 161, distance: 63.0
click at [533, 161] on div at bounding box center [520, 164] width 142 height 58
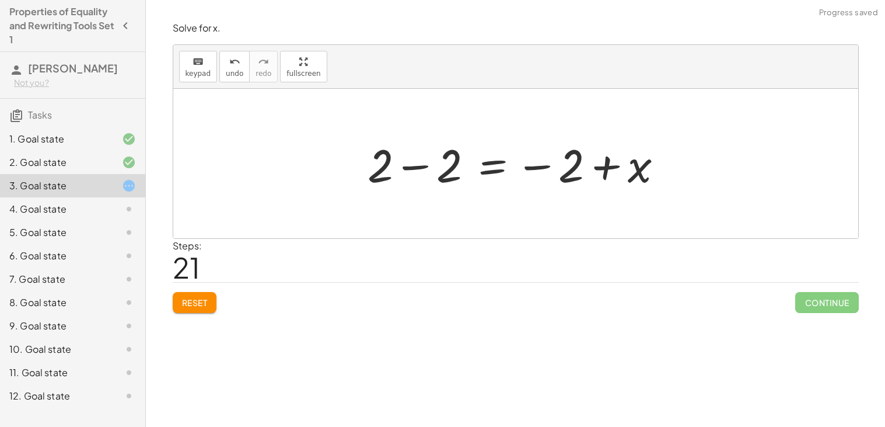
click at [603, 164] on div at bounding box center [520, 164] width 316 height 60
click at [537, 172] on div at bounding box center [520, 164] width 316 height 60
drag, startPoint x: 532, startPoint y: 168, endPoint x: 547, endPoint y: 172, distance: 15.1
click at [547, 172] on div at bounding box center [520, 164] width 316 height 60
click at [424, 172] on div at bounding box center [520, 164] width 316 height 60
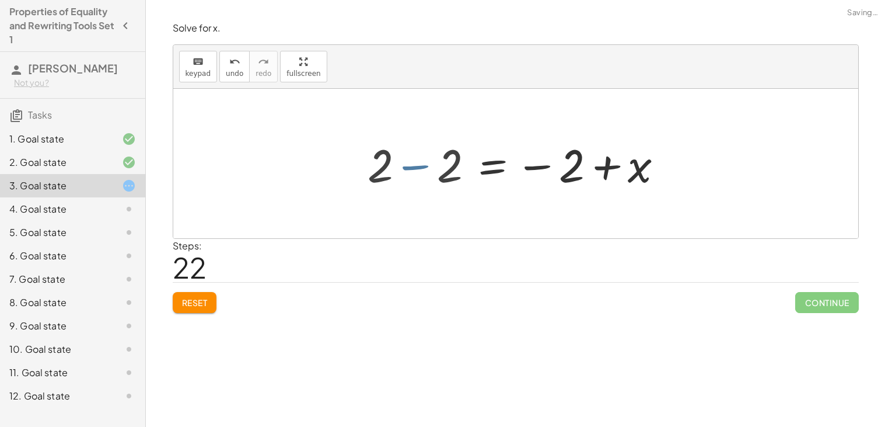
click at [418, 166] on div at bounding box center [515, 163] width 685 height 149
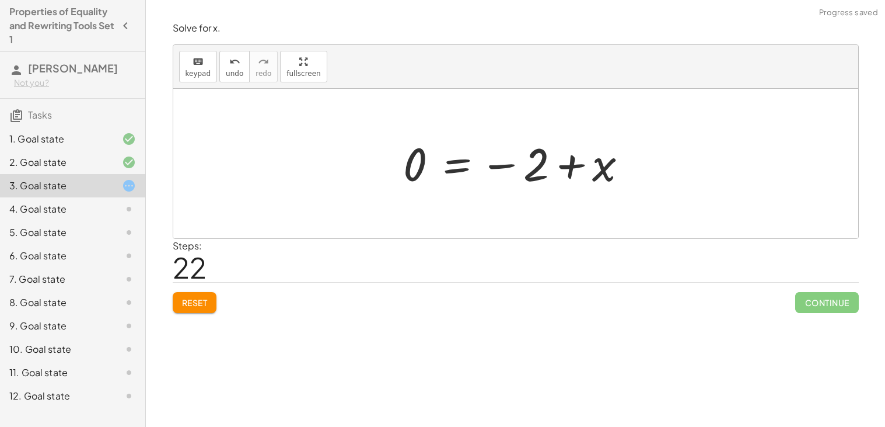
click at [499, 167] on div at bounding box center [520, 164] width 245 height 58
click at [558, 166] on div at bounding box center [520, 164] width 245 height 58
click at [571, 166] on div at bounding box center [520, 164] width 245 height 58
drag, startPoint x: 536, startPoint y: 171, endPoint x: 412, endPoint y: 162, distance: 124.0
click at [412, 162] on div at bounding box center [520, 164] width 245 height 58
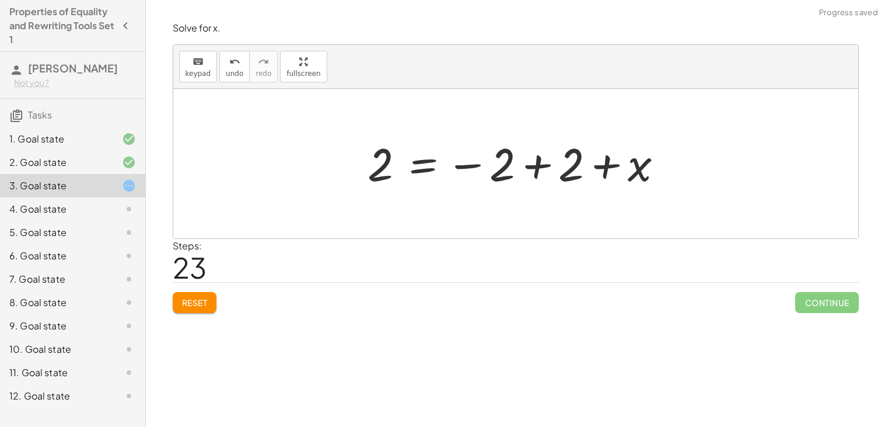
click at [529, 167] on div at bounding box center [520, 164] width 316 height 58
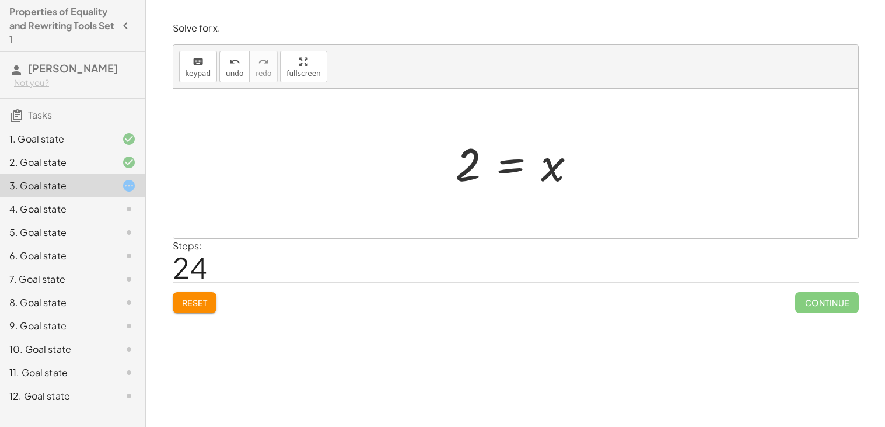
click at [202, 296] on button "Reset" at bounding box center [195, 302] width 44 height 21
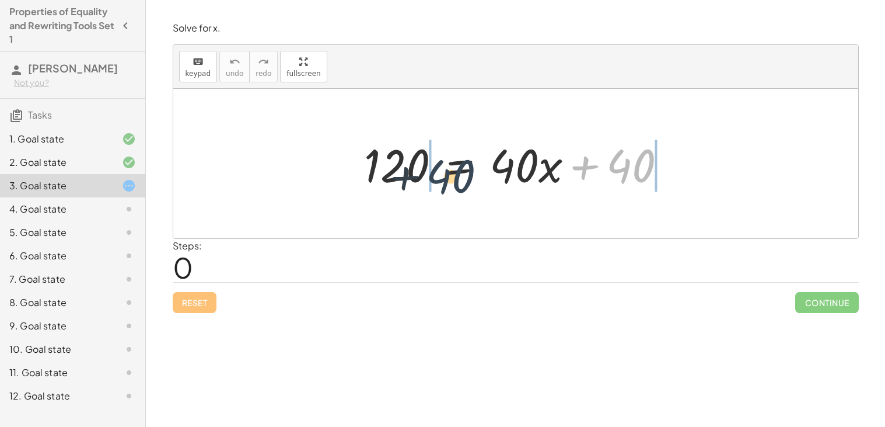
drag, startPoint x: 637, startPoint y: 170, endPoint x: 448, endPoint y: 177, distance: 189.2
click at [448, 177] on div at bounding box center [519, 164] width 323 height 60
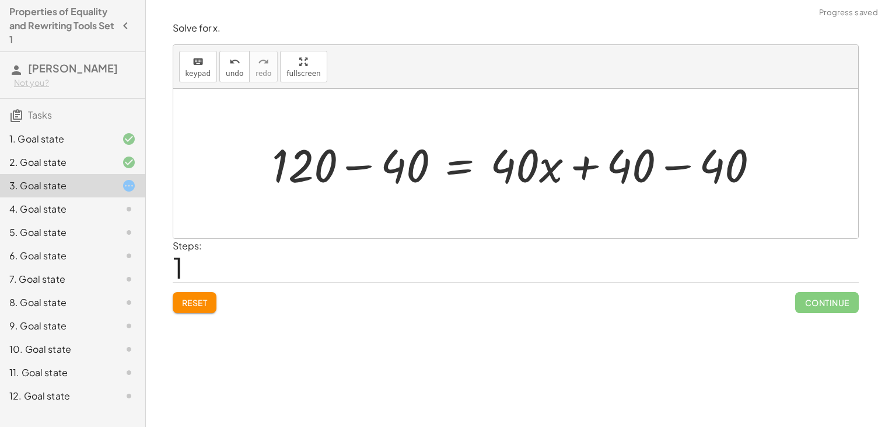
click at [368, 168] on div at bounding box center [520, 164] width 509 height 60
click at [665, 167] on div at bounding box center [573, 164] width 403 height 60
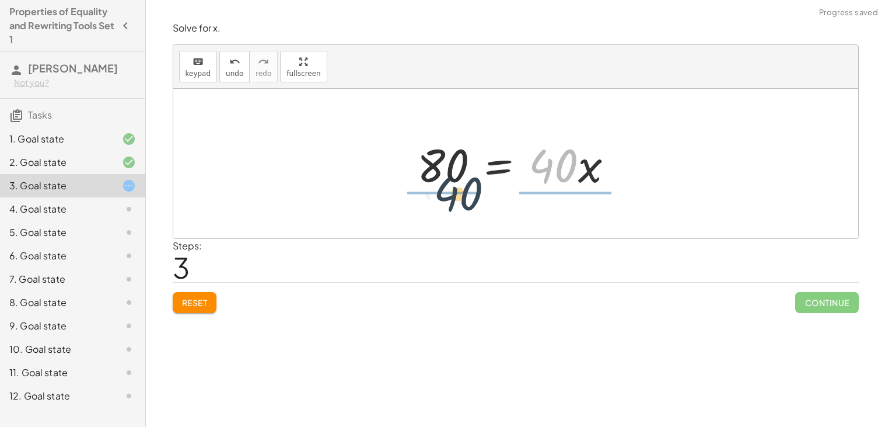
drag, startPoint x: 562, startPoint y: 165, endPoint x: 455, endPoint y: 193, distance: 110.4
click at [455, 193] on div at bounding box center [519, 164] width 217 height 60
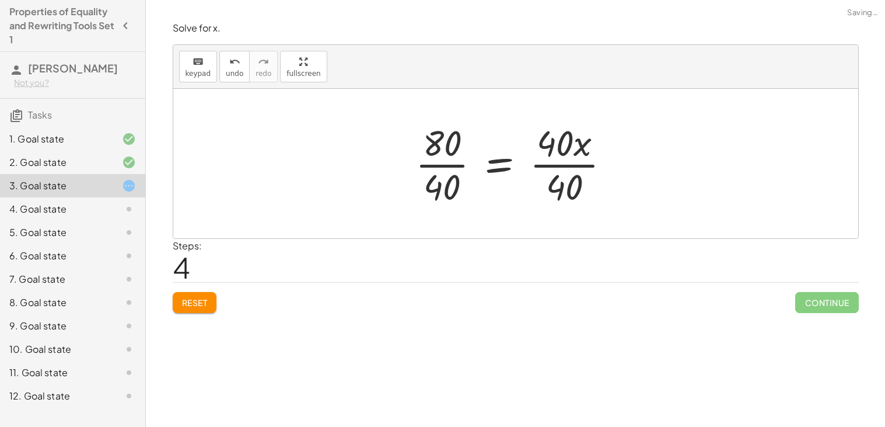
click at [445, 168] on div at bounding box center [518, 163] width 216 height 90
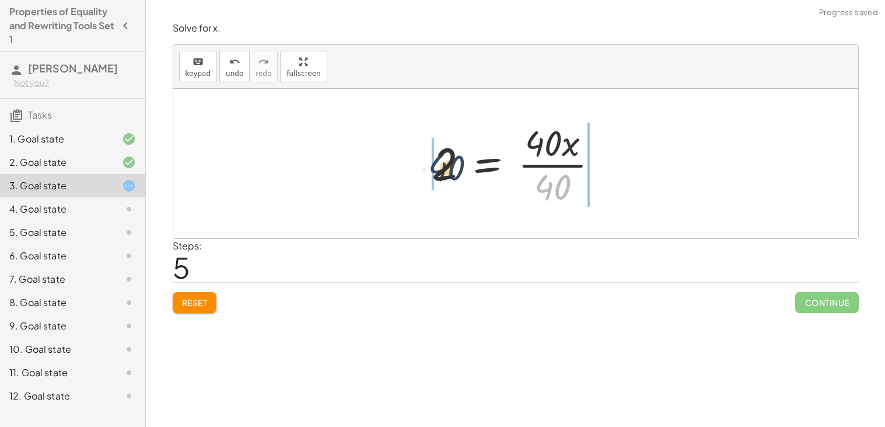
drag, startPoint x: 548, startPoint y: 193, endPoint x: 439, endPoint y: 172, distance: 111.6
click at [439, 172] on div at bounding box center [520, 163] width 188 height 90
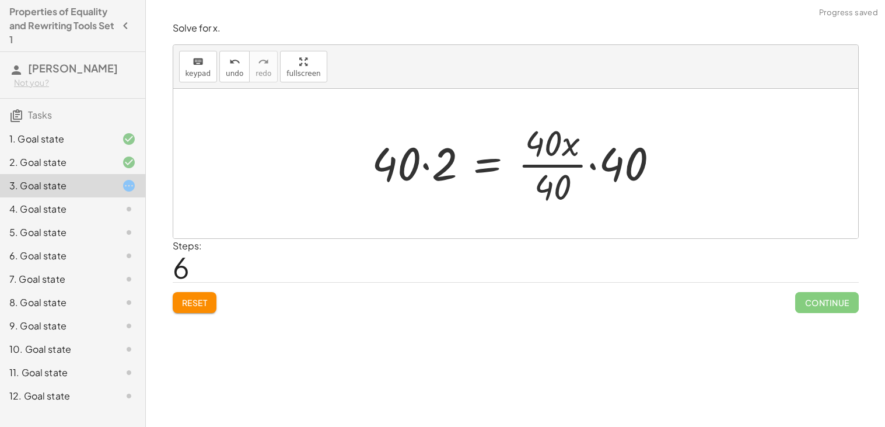
click at [448, 172] on div at bounding box center [520, 163] width 309 height 90
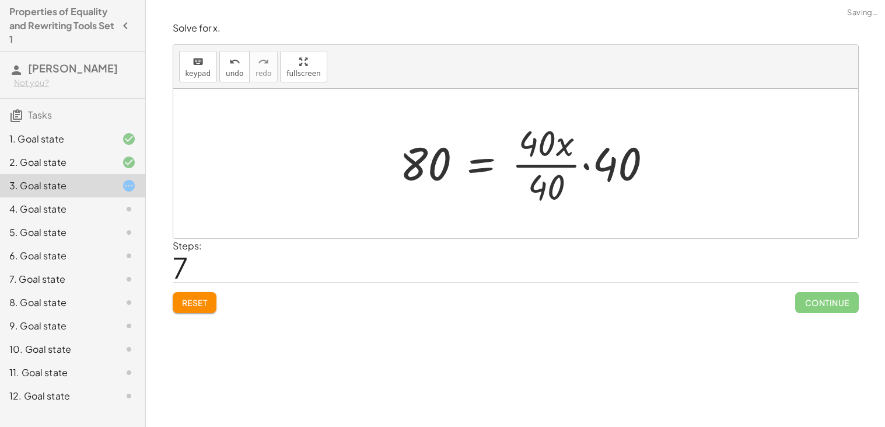
click at [531, 165] on div at bounding box center [531, 163] width 274 height 90
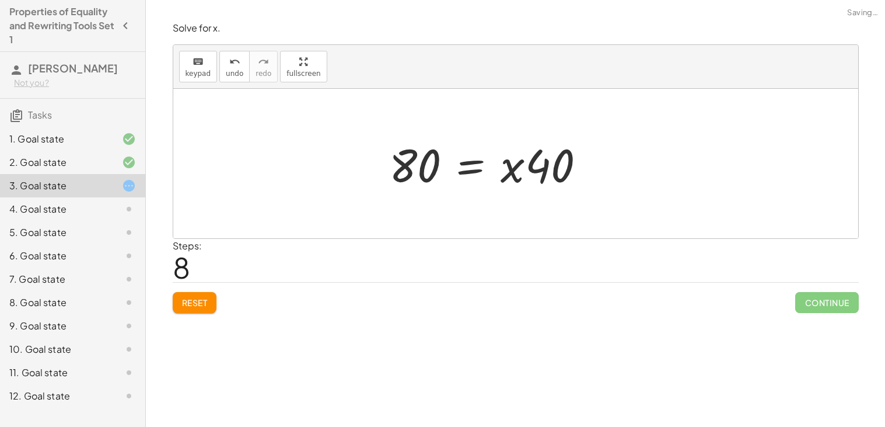
click at [530, 167] on div at bounding box center [491, 164] width 217 height 60
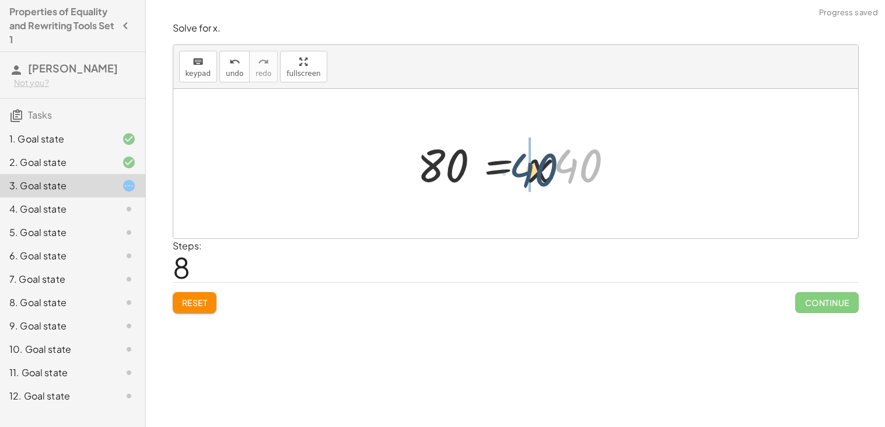
drag, startPoint x: 590, startPoint y: 165, endPoint x: 545, endPoint y: 169, distance: 45.1
click at [545, 169] on div at bounding box center [519, 164] width 217 height 60
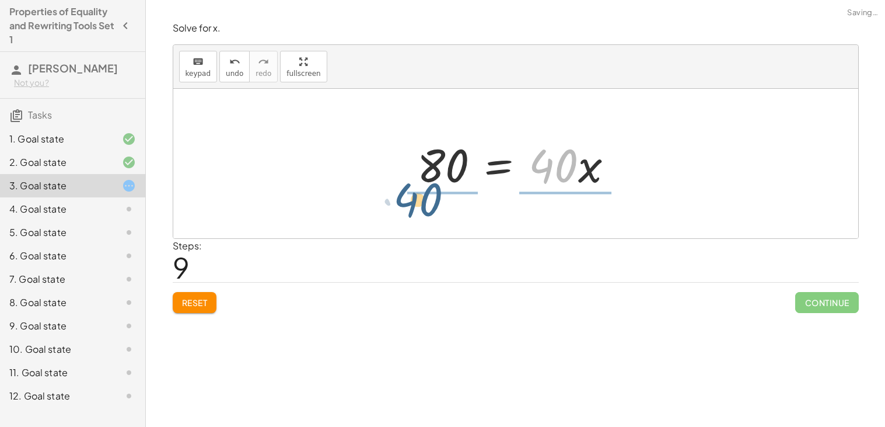
drag, startPoint x: 551, startPoint y: 170, endPoint x: 420, endPoint y: 201, distance: 135.5
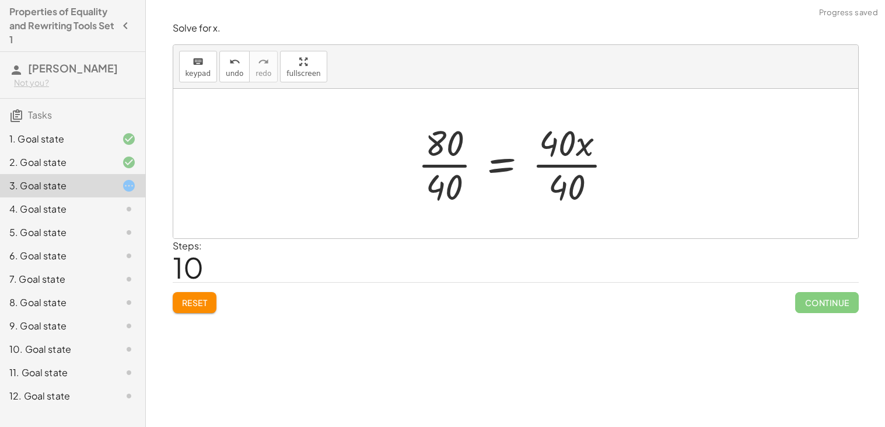
click at [560, 170] on div at bounding box center [520, 163] width 216 height 90
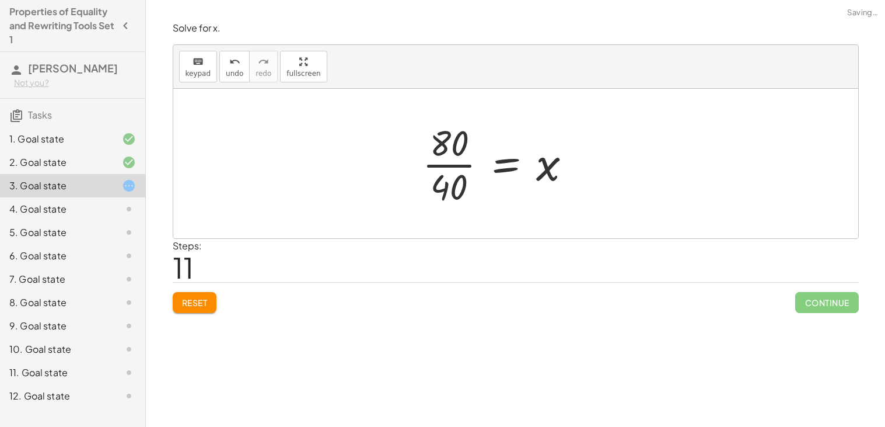
click at [449, 170] on div at bounding box center [502, 163] width 170 height 90
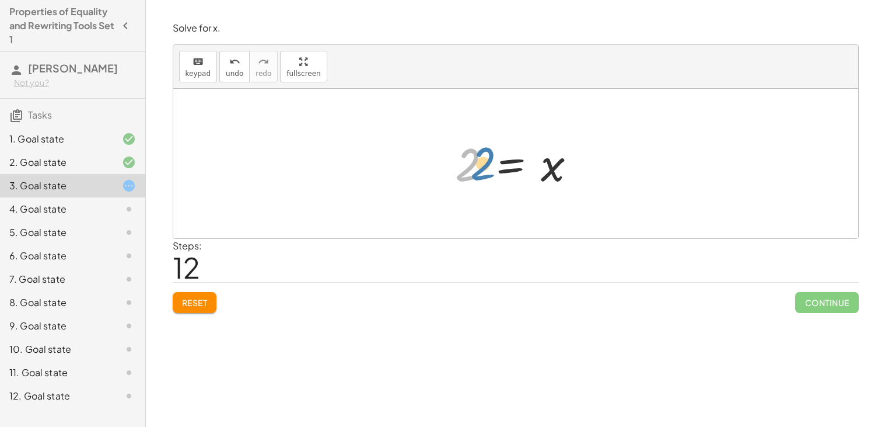
drag, startPoint x: 473, startPoint y: 164, endPoint x: 486, endPoint y: 163, distance: 13.5
click at [486, 163] on div at bounding box center [520, 164] width 142 height 58
click at [533, 166] on div at bounding box center [520, 164] width 142 height 58
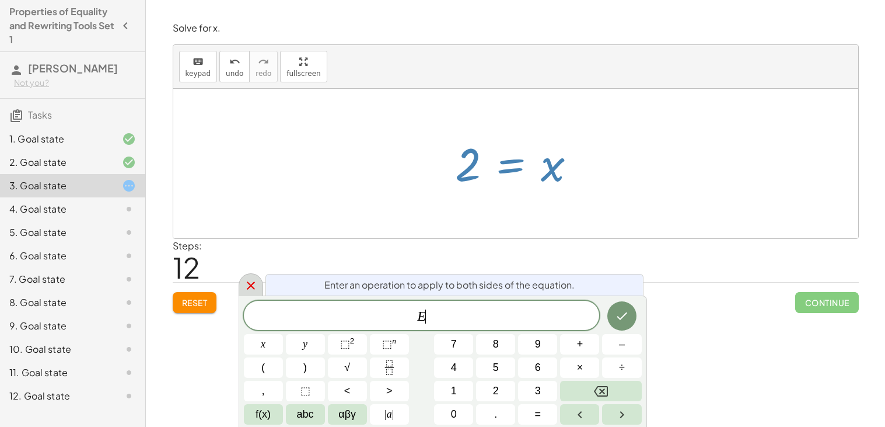
click at [249, 282] on icon at bounding box center [251, 285] width 14 height 14
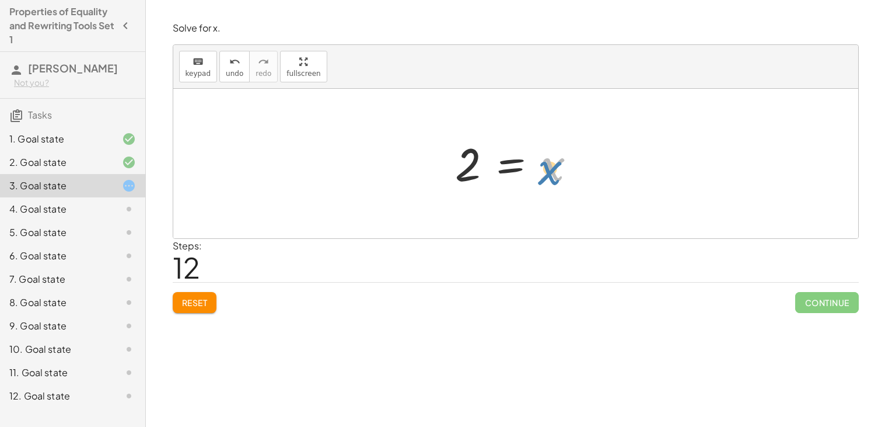
click at [556, 173] on div at bounding box center [520, 164] width 142 height 58
click at [140, 214] on div "4. Goal state" at bounding box center [72, 208] width 145 height 23
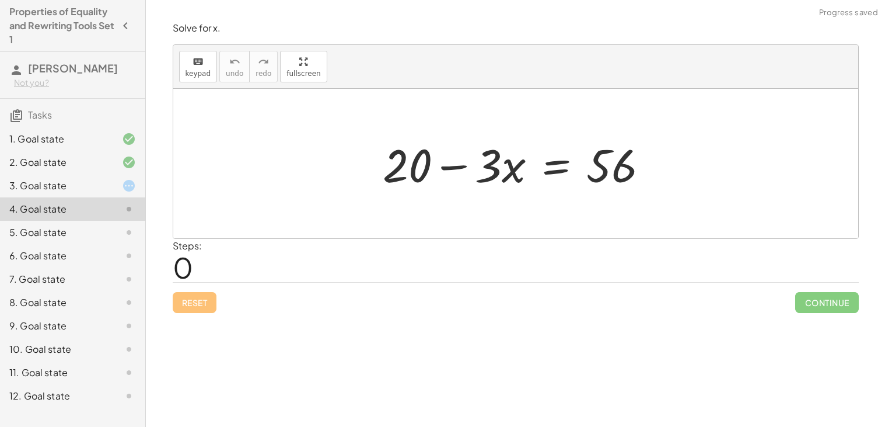
click at [454, 167] on div at bounding box center [520, 164] width 287 height 60
drag, startPoint x: 413, startPoint y: 173, endPoint x: 575, endPoint y: 176, distance: 161.6
click at [575, 176] on div at bounding box center [520, 164] width 287 height 60
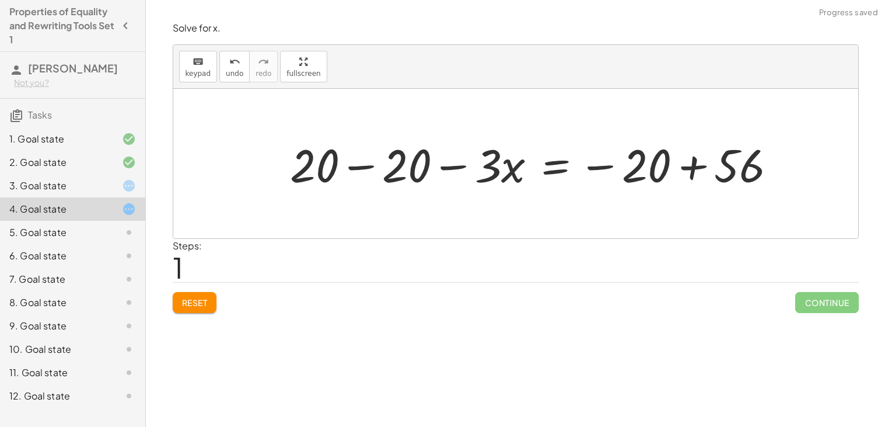
click at [688, 162] on div at bounding box center [538, 164] width 508 height 60
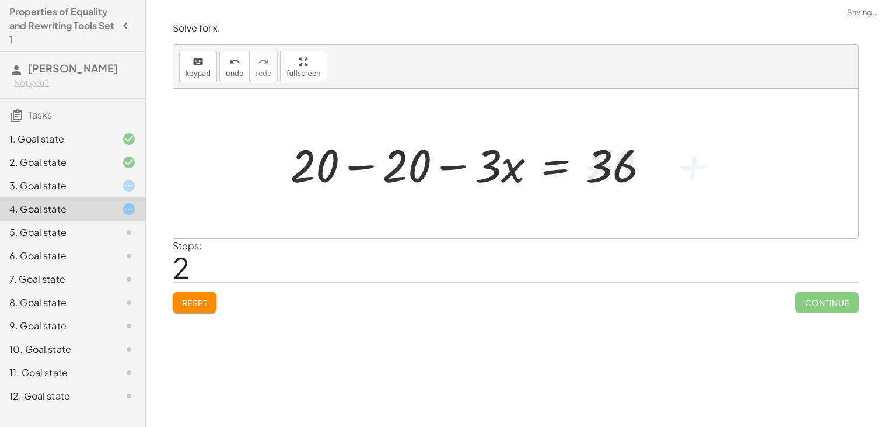
click at [359, 169] on div at bounding box center [474, 164] width 381 height 60
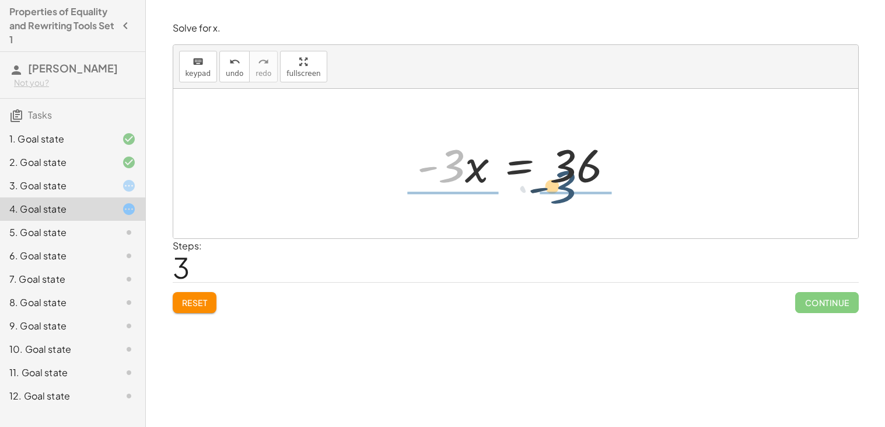
drag, startPoint x: 459, startPoint y: 166, endPoint x: 574, endPoint y: 187, distance: 116.2
click at [574, 187] on div at bounding box center [519, 164] width 217 height 60
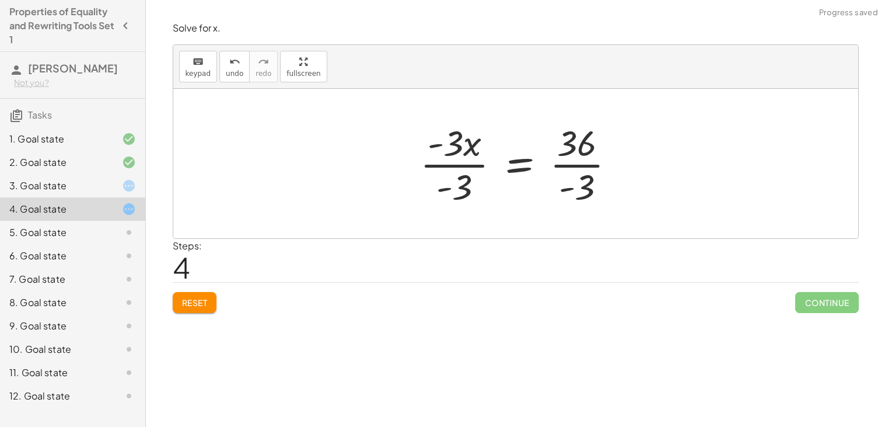
click at [560, 167] on div at bounding box center [522, 163] width 216 height 90
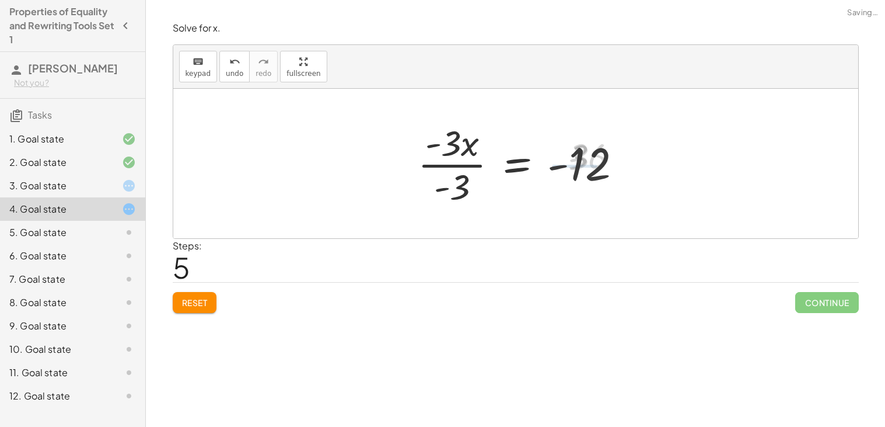
click at [475, 166] on div at bounding box center [524, 163] width 225 height 90
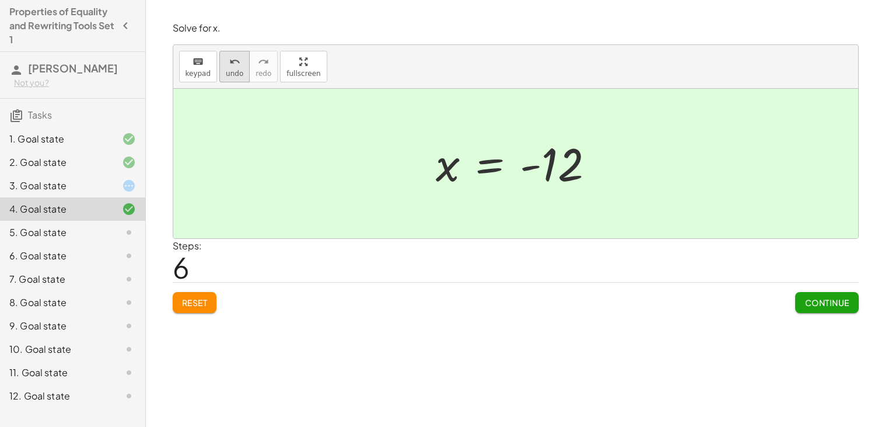
click at [237, 54] on div "undo" at bounding box center [235, 61] width 18 height 14
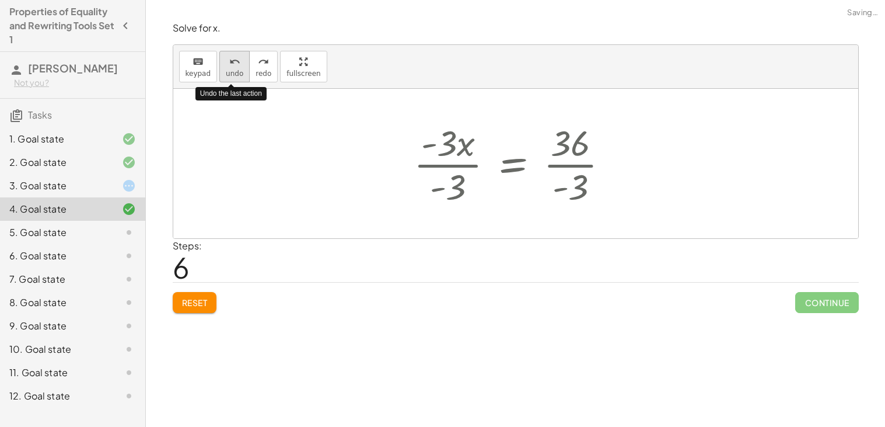
click at [237, 54] on div "undo" at bounding box center [235, 61] width 18 height 14
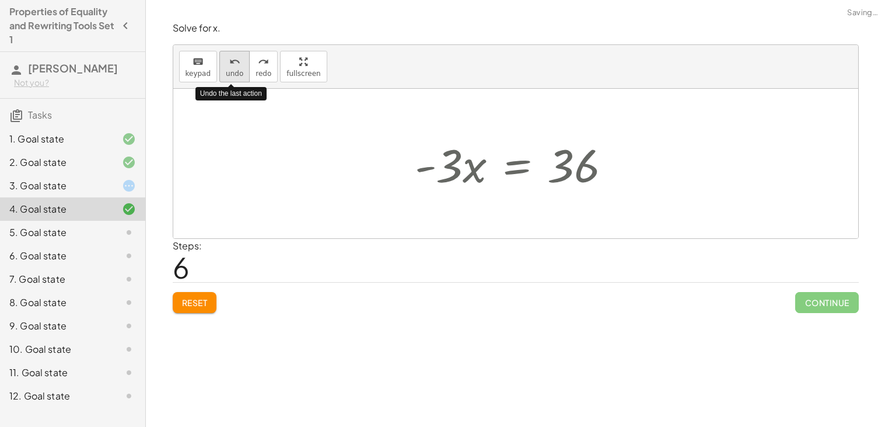
click at [237, 54] on div "undo" at bounding box center [235, 61] width 18 height 14
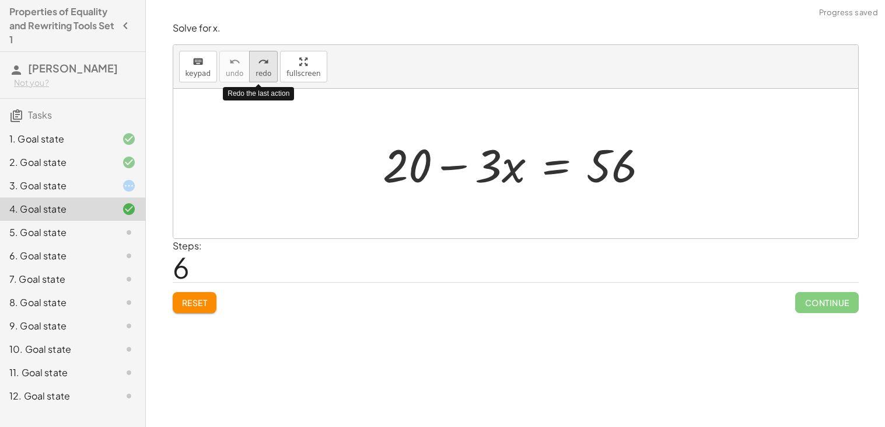
click at [258, 59] on icon "redo" at bounding box center [263, 62] width 11 height 14
click at [265, 54] on div "redo" at bounding box center [264, 61] width 16 height 14
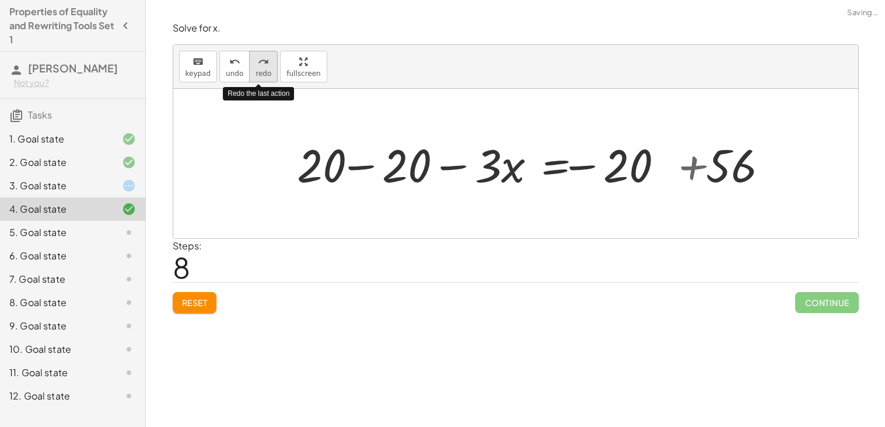
click at [265, 54] on div "redo" at bounding box center [264, 61] width 16 height 14
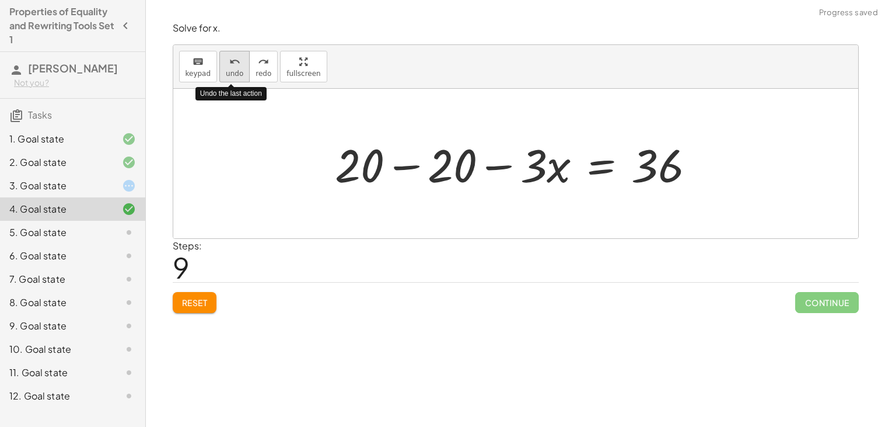
click at [229, 64] on icon "undo" at bounding box center [234, 62] width 11 height 14
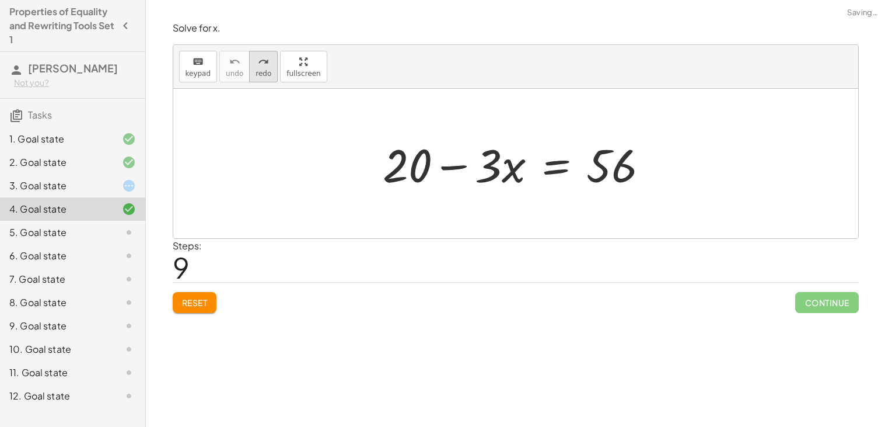
click at [261, 75] on span "redo" at bounding box center [264, 73] width 16 height 8
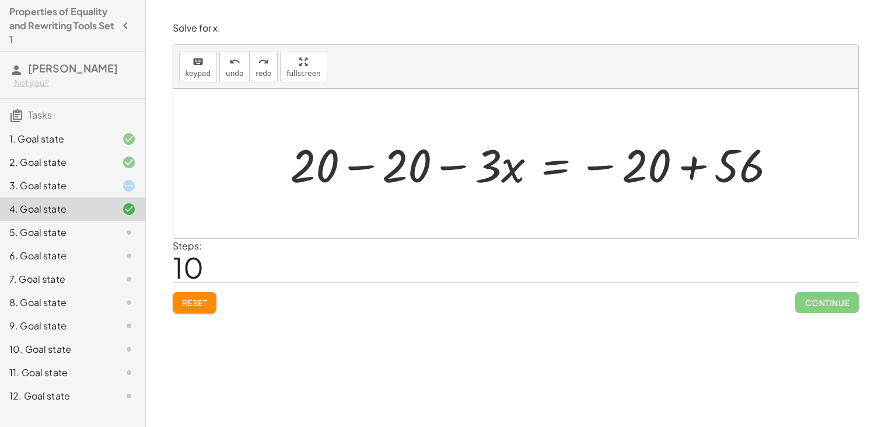
click at [355, 166] on div at bounding box center [538, 164] width 508 height 60
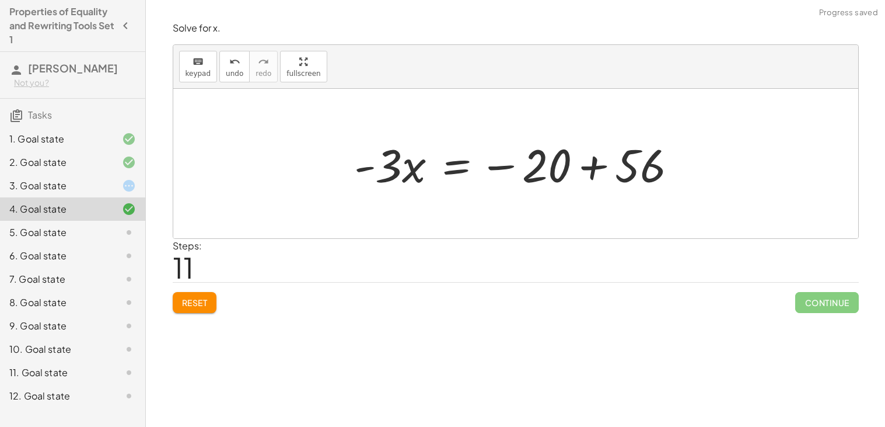
click at [598, 169] on div at bounding box center [520, 164] width 344 height 60
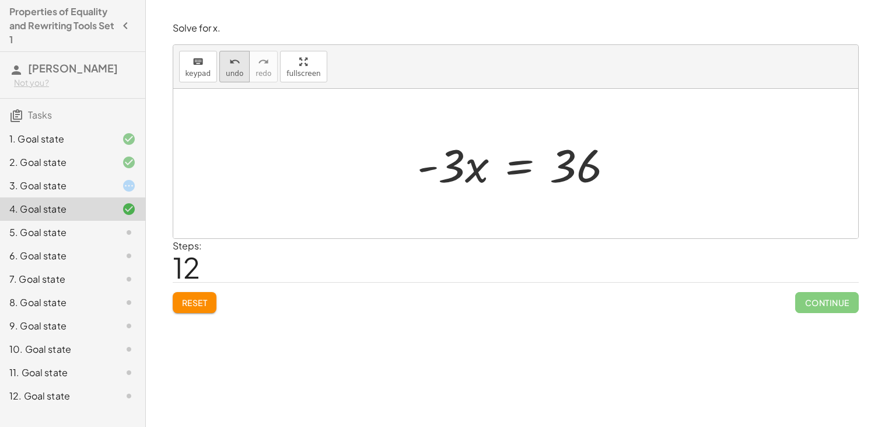
click at [230, 62] on icon "undo" at bounding box center [234, 62] width 11 height 14
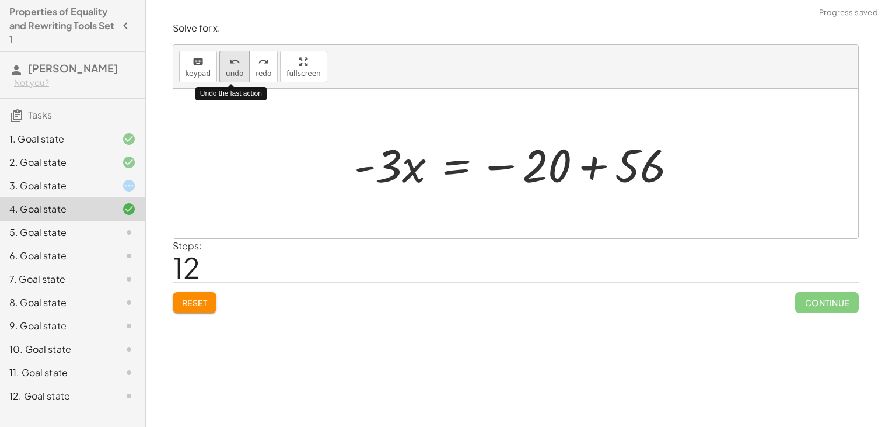
click at [230, 62] on icon "undo" at bounding box center [234, 62] width 11 height 14
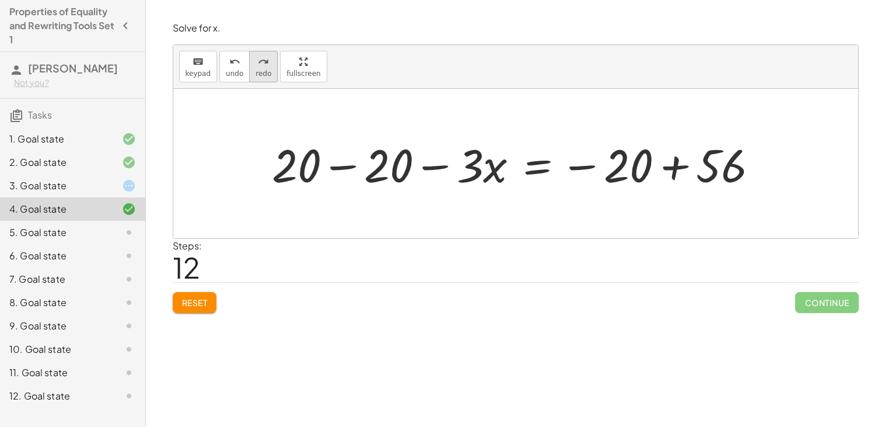
click at [249, 65] on button "redo redo" at bounding box center [263, 67] width 29 height 32
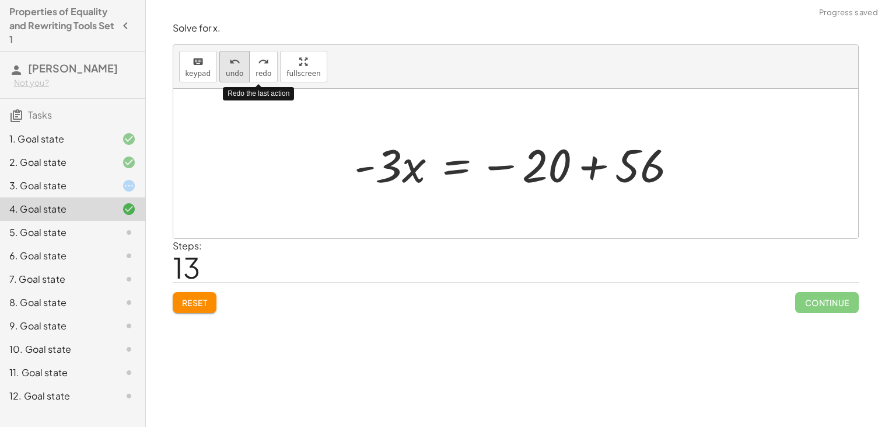
click at [226, 62] on div "undo" at bounding box center [235, 61] width 18 height 14
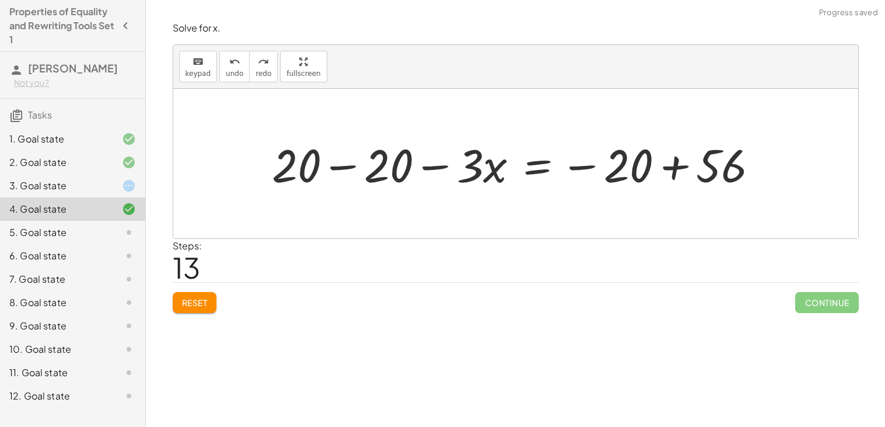
click at [363, 171] on div at bounding box center [520, 164] width 508 height 60
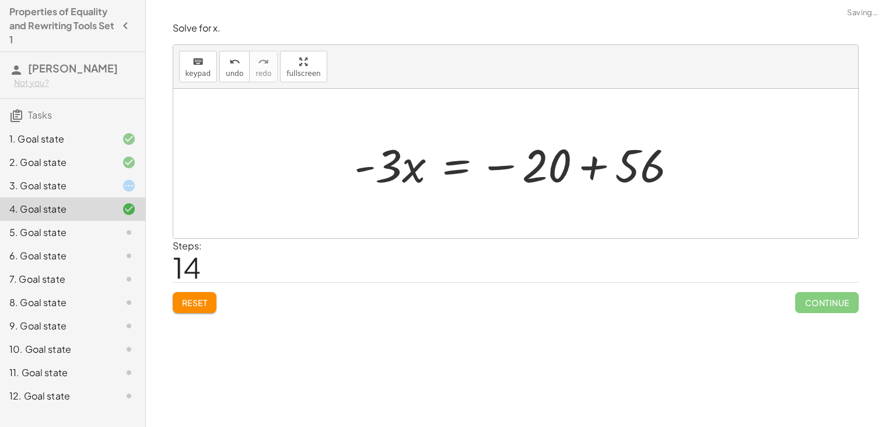
click at [598, 169] on div at bounding box center [520, 164] width 344 height 60
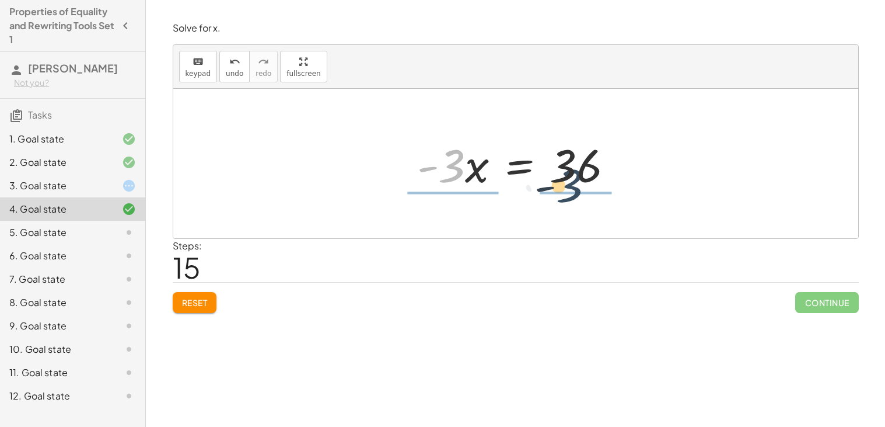
drag, startPoint x: 459, startPoint y: 179, endPoint x: 597, endPoint y: 196, distance: 138.8
click at [597, 196] on div "+ 20 − · 3 · x = 56 + 20 − 20 − · 3 · x = − 20 + 56 + 0 − · 3 · x = − 20 + 56 ·…" at bounding box center [516, 164] width 232 height 66
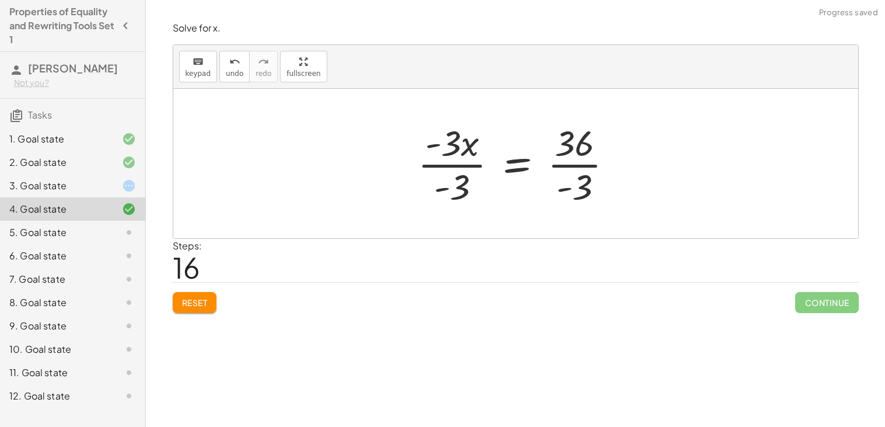
click at [565, 169] on div at bounding box center [520, 163] width 216 height 90
click at [464, 163] on div at bounding box center [524, 163] width 225 height 90
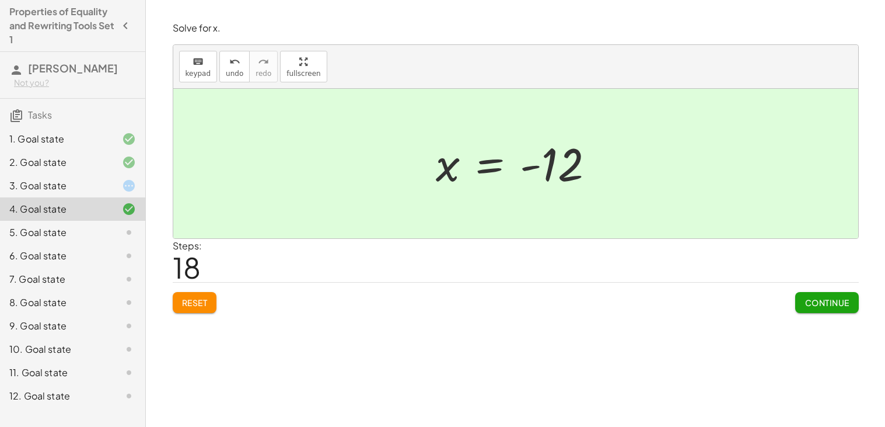
click at [805, 301] on span "Continue" at bounding box center [827, 302] width 44 height 11
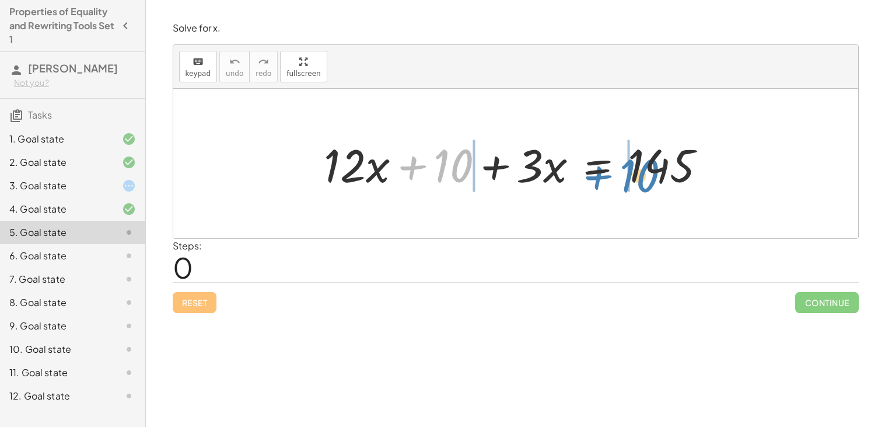
drag, startPoint x: 444, startPoint y: 157, endPoint x: 631, endPoint y: 167, distance: 187.6
click at [631, 167] on div at bounding box center [520, 164] width 403 height 60
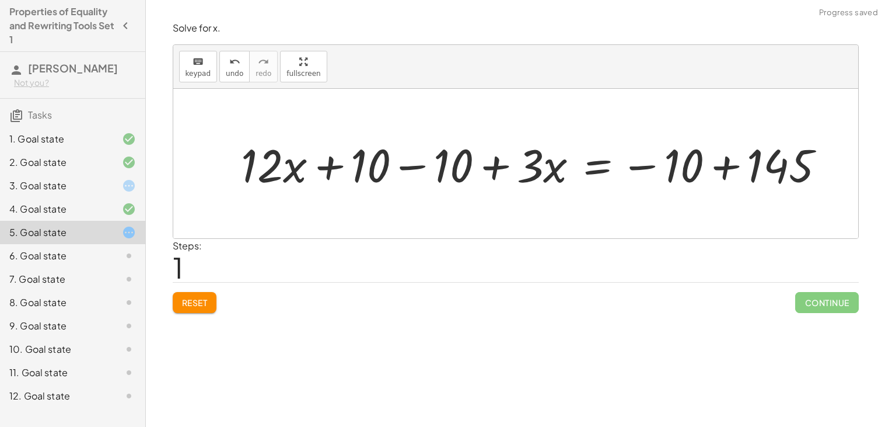
click at [712, 166] on div at bounding box center [538, 164] width 605 height 60
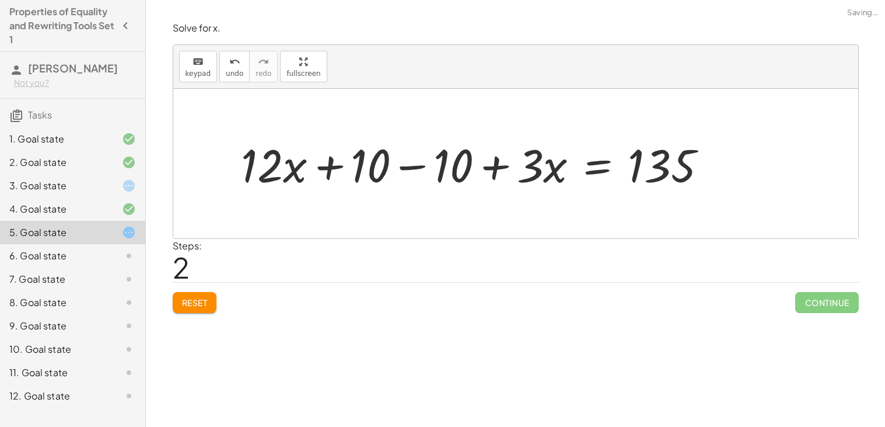
click at [354, 166] on div at bounding box center [479, 164] width 487 height 60
click at [417, 168] on div at bounding box center [479, 164] width 487 height 60
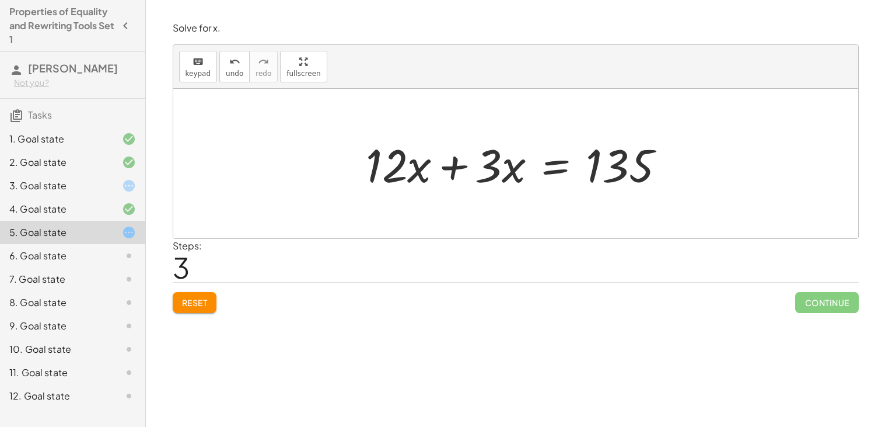
click at [453, 165] on div at bounding box center [520, 164] width 320 height 60
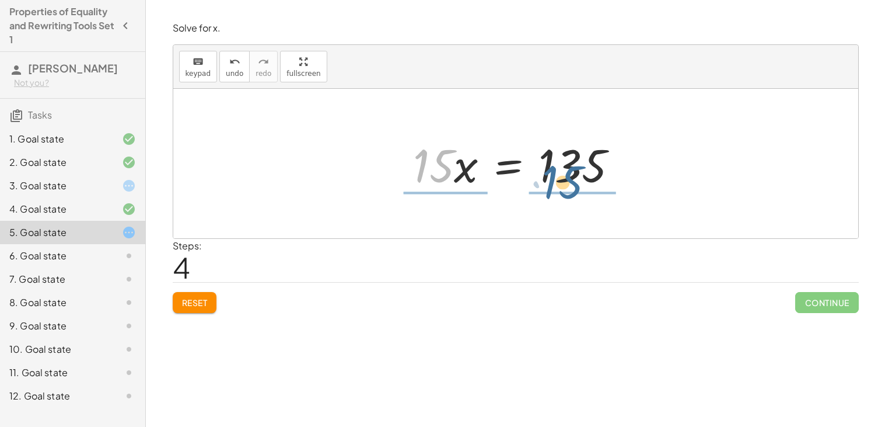
drag, startPoint x: 436, startPoint y: 163, endPoint x: 578, endPoint y: 179, distance: 142.6
click at [578, 179] on div at bounding box center [520, 164] width 226 height 60
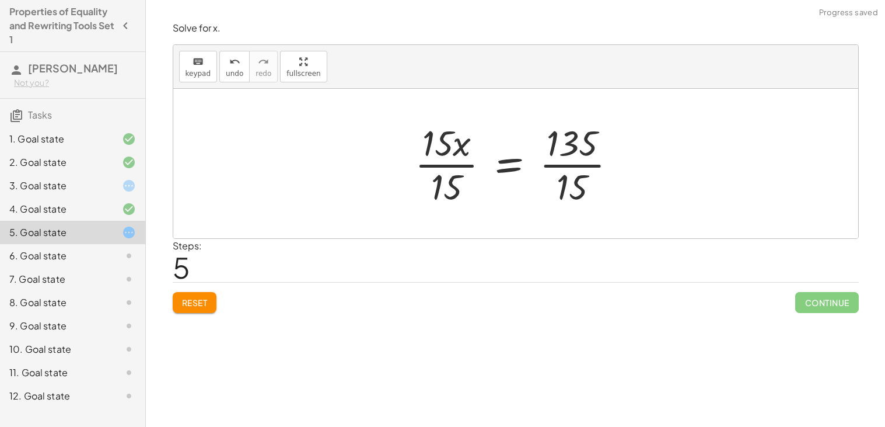
click at [571, 166] on div at bounding box center [520, 163] width 223 height 90
click at [438, 164] on div at bounding box center [499, 163] width 180 height 90
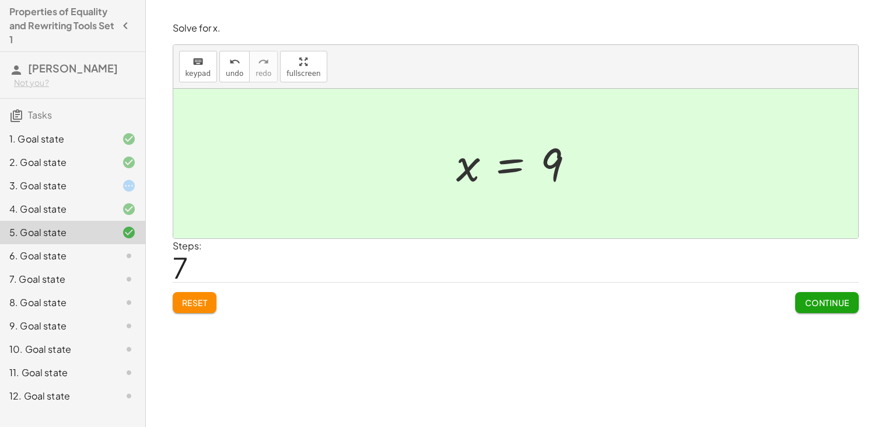
click at [811, 295] on button "Continue" at bounding box center [826, 302] width 63 height 21
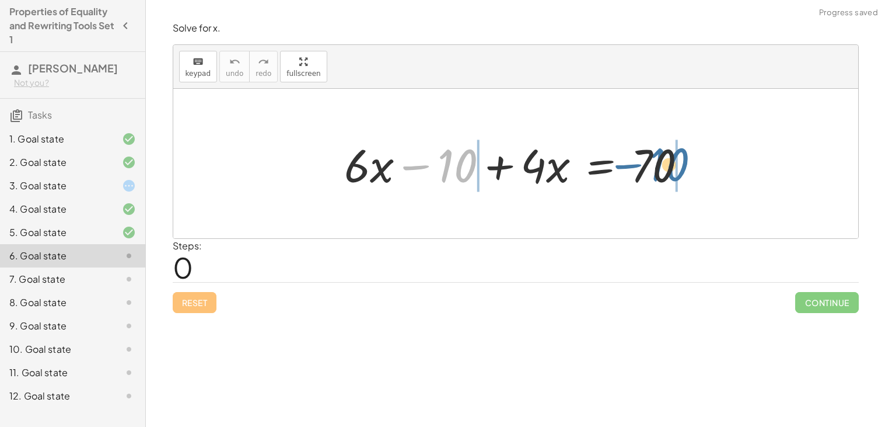
drag, startPoint x: 442, startPoint y: 172, endPoint x: 645, endPoint y: 169, distance: 203.7
click at [645, 169] on div at bounding box center [520, 164] width 364 height 60
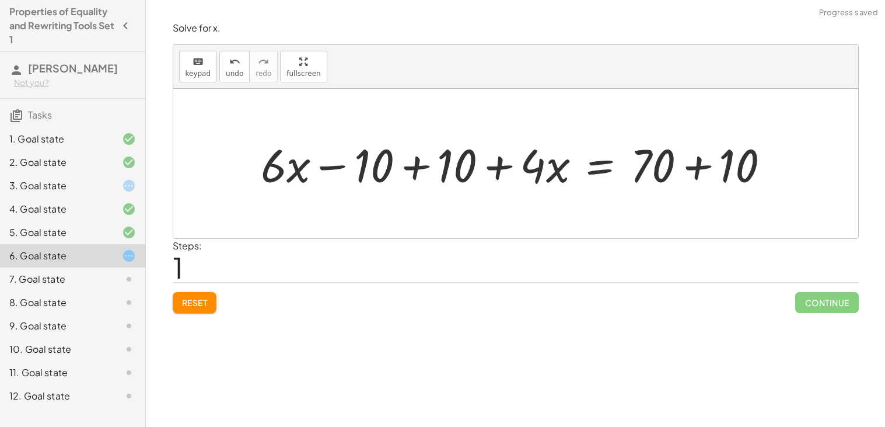
click at [686, 167] on div at bounding box center [520, 164] width 530 height 60
click at [439, 173] on div at bounding box center [481, 164] width 453 height 60
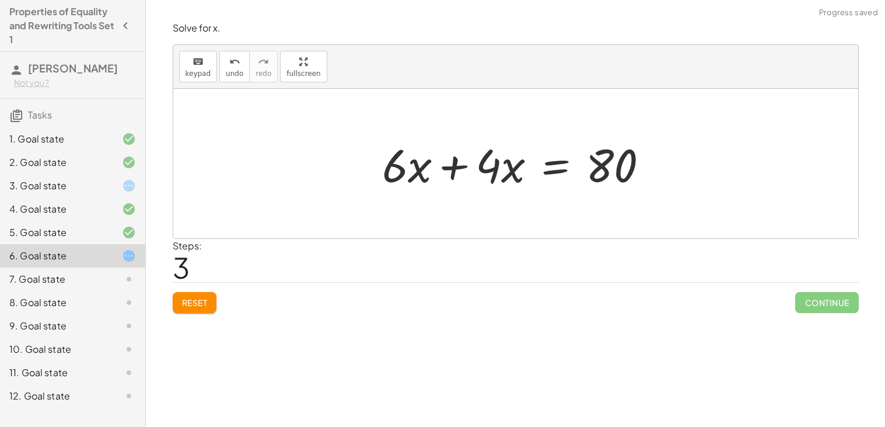
click at [457, 163] on div at bounding box center [519, 164] width 287 height 60
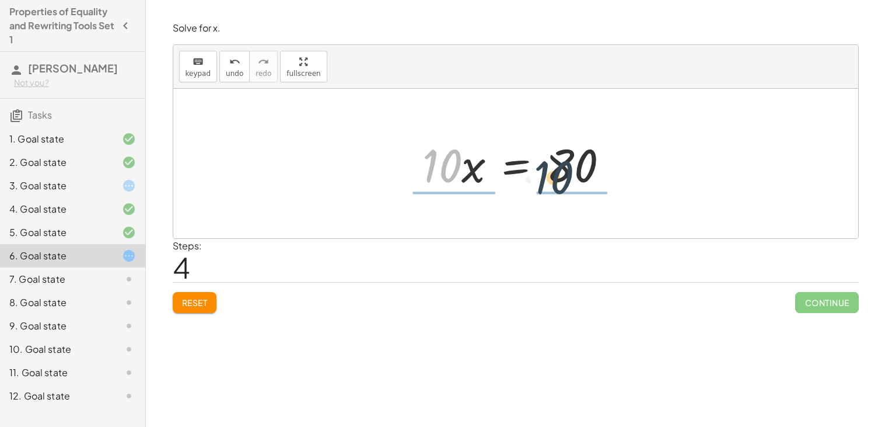
drag, startPoint x: 453, startPoint y: 162, endPoint x: 571, endPoint y: 176, distance: 118.7
click at [571, 176] on div at bounding box center [521, 164] width 208 height 60
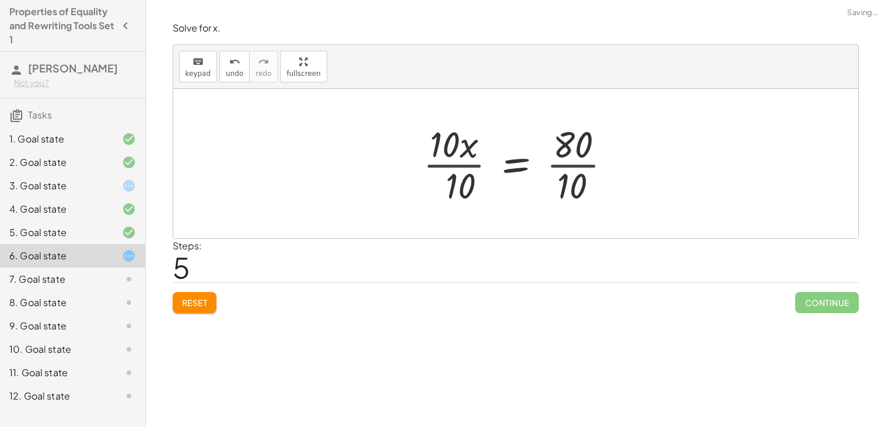
click at [567, 165] on div at bounding box center [521, 163] width 209 height 90
click at [459, 167] on div at bounding box center [509, 163] width 184 height 90
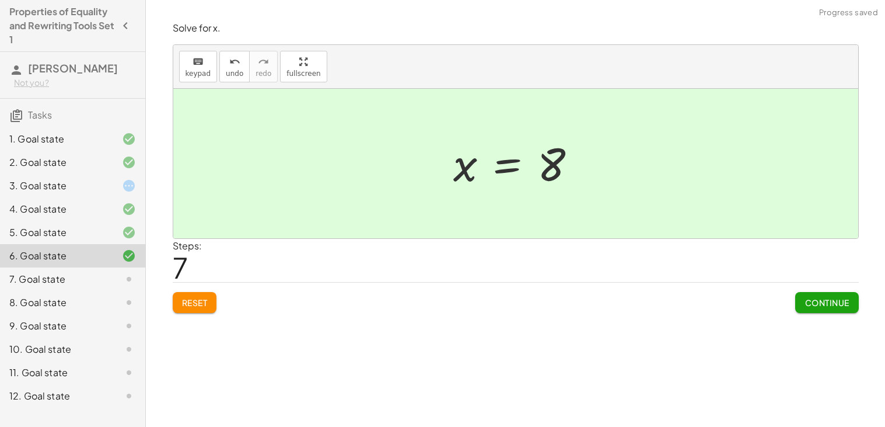
click at [799, 294] on button "Continue" at bounding box center [826, 302] width 63 height 21
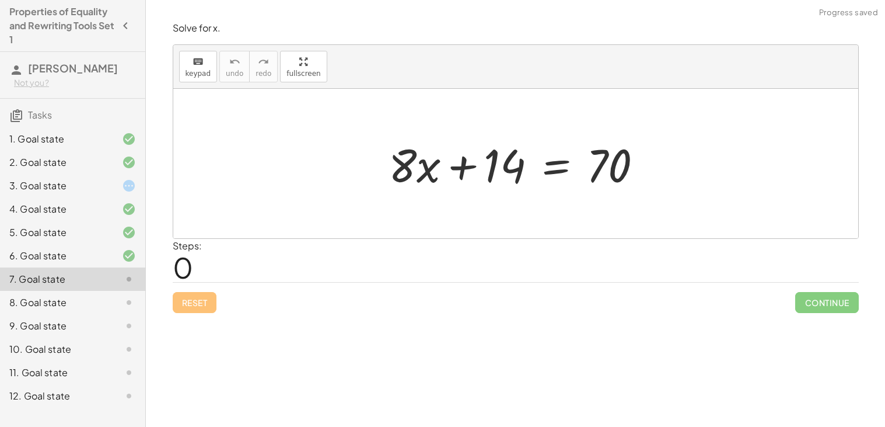
click at [476, 370] on div "Solve for x. keyboard keypad undo undo redo redo fullscreen + · 3 · x + 12 = 45…" at bounding box center [515, 213] width 739 height 427
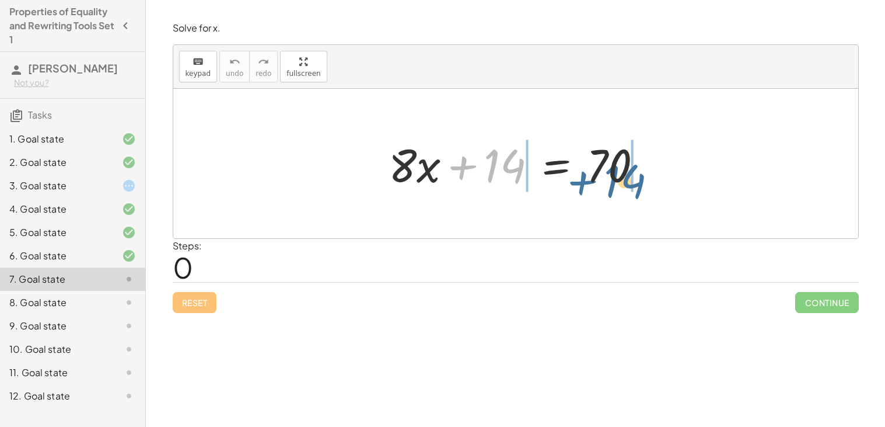
drag, startPoint x: 476, startPoint y: 169, endPoint x: 596, endPoint y: 184, distance: 121.2
click at [596, 184] on div at bounding box center [520, 164] width 275 height 60
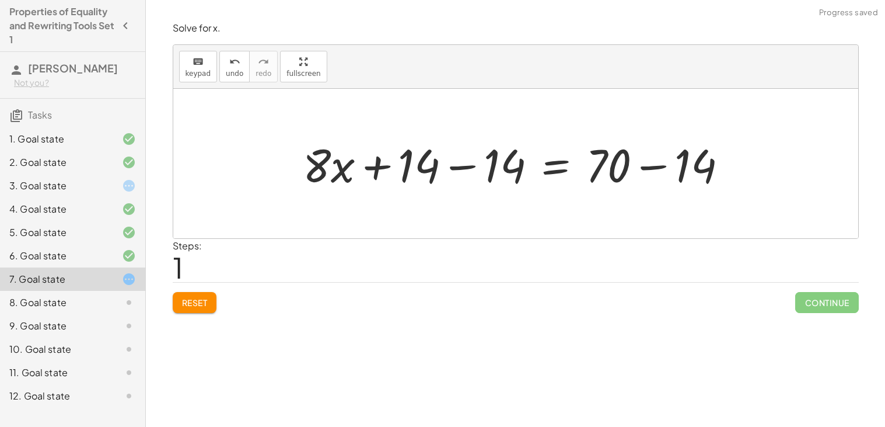
click at [637, 167] on div at bounding box center [520, 164] width 446 height 60
click at [459, 169] on div at bounding box center [480, 164] width 366 height 60
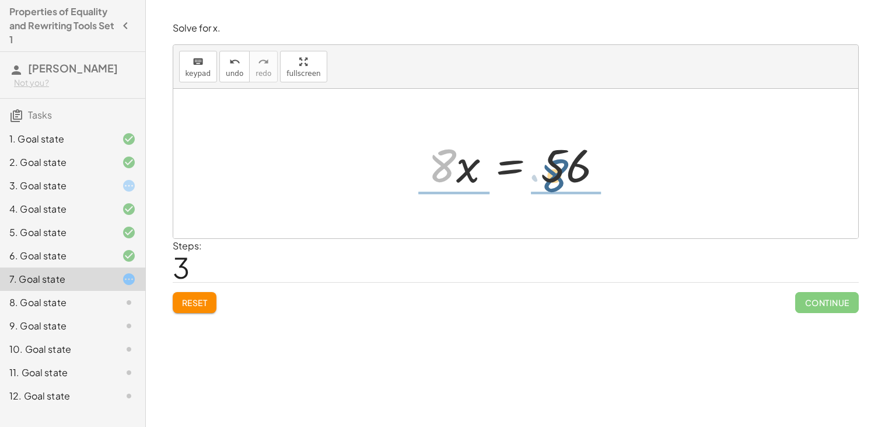
drag, startPoint x: 441, startPoint y: 171, endPoint x: 558, endPoint y: 186, distance: 118.2
click at [558, 186] on div at bounding box center [520, 164] width 196 height 60
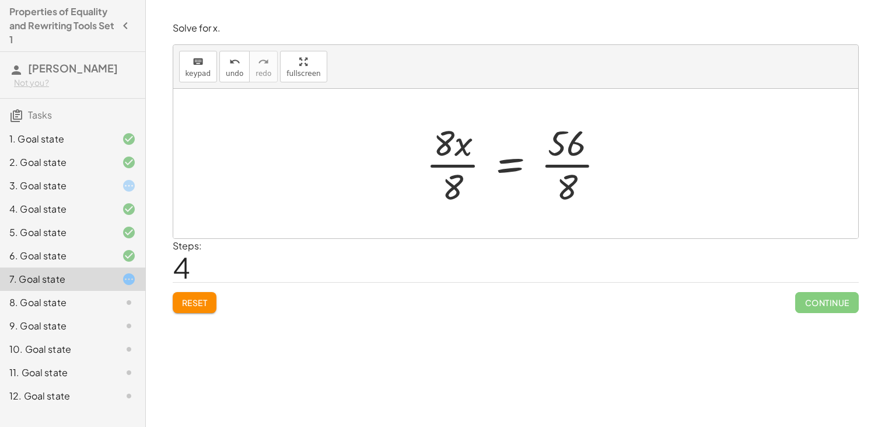
click at [564, 168] on div at bounding box center [520, 163] width 200 height 90
click at [446, 165] on div at bounding box center [504, 163] width 169 height 90
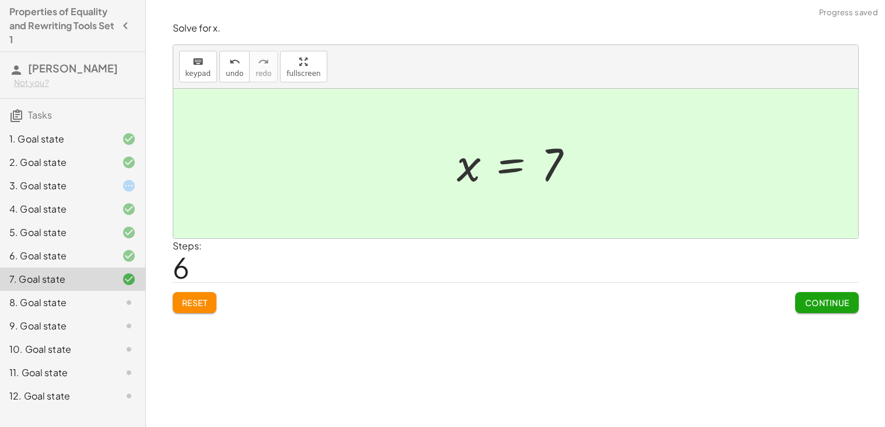
click at [810, 303] on span "Continue" at bounding box center [827, 302] width 44 height 11
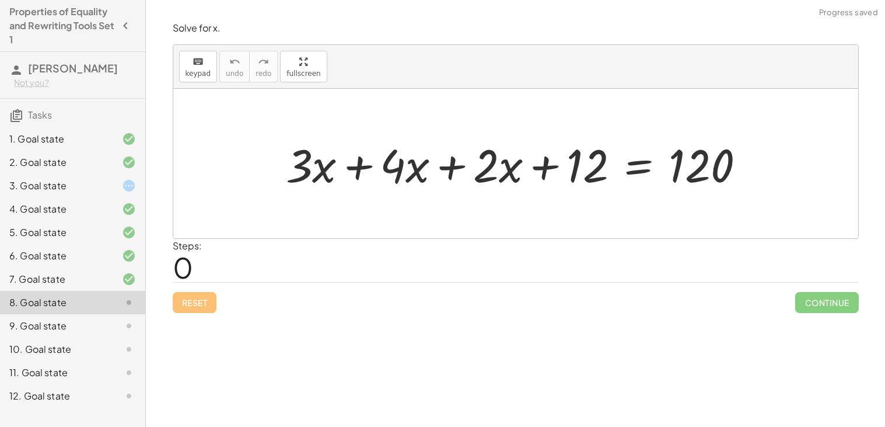
click at [589, 316] on div "Solve for x. keyboard keypad undo undo redo redo fullscreen + · 3 · x + · 4 · x…" at bounding box center [516, 167] width 700 height 305
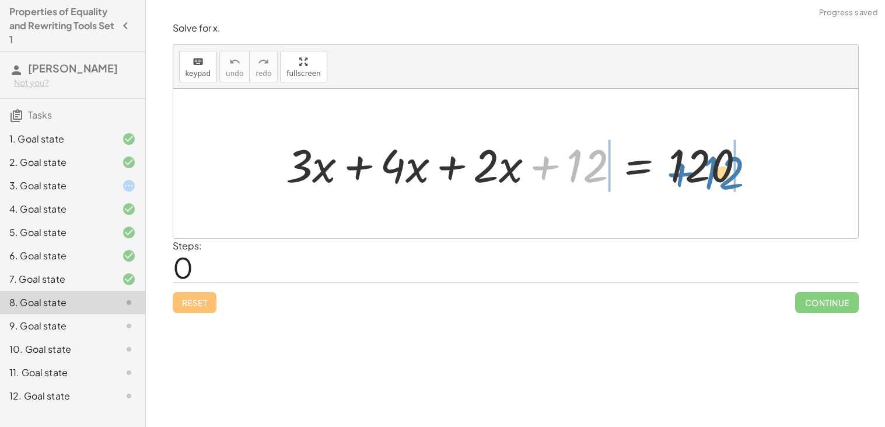
drag, startPoint x: 569, startPoint y: 160, endPoint x: 705, endPoint y: 167, distance: 136.7
click at [705, 167] on div at bounding box center [520, 164] width 480 height 60
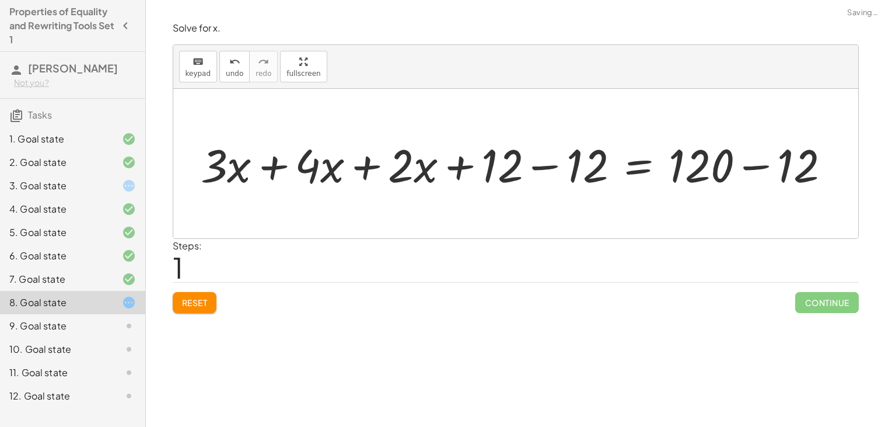
click at [742, 167] on div at bounding box center [520, 164] width 651 height 60
click at [548, 168] on div at bounding box center [479, 164] width 568 height 60
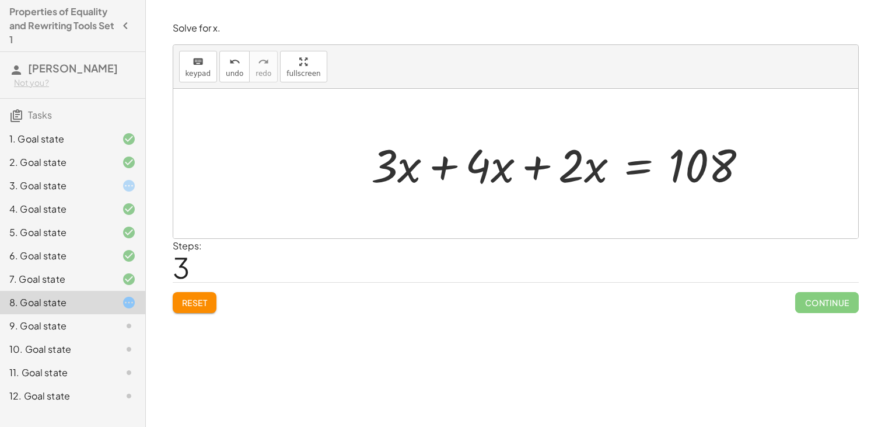
click at [442, 168] on div at bounding box center [563, 164] width 397 height 60
click at [527, 173] on div at bounding box center [613, 164] width 299 height 60
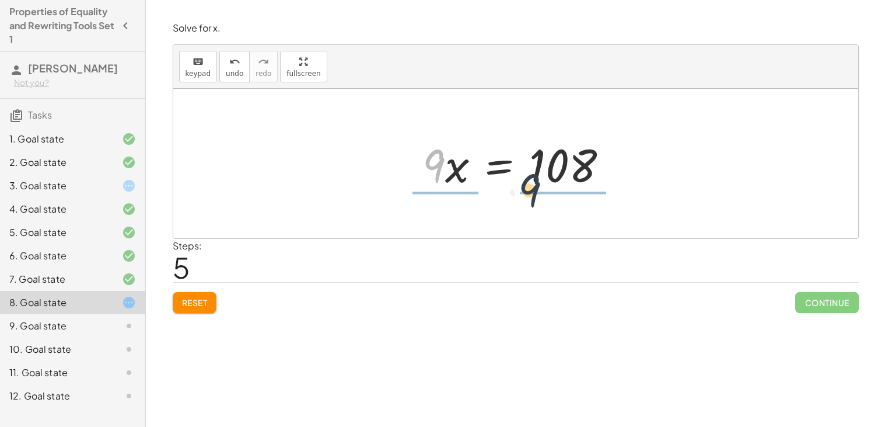
drag, startPoint x: 440, startPoint y: 172, endPoint x: 550, endPoint y: 195, distance: 112.3
click at [550, 195] on div "+ · 3 · x + · 4 · x + · 2 · x + 12 = 120 + · 3 · x + · 4 · x + · 2 · x + 12 − 1…" at bounding box center [516, 164] width 222 height 66
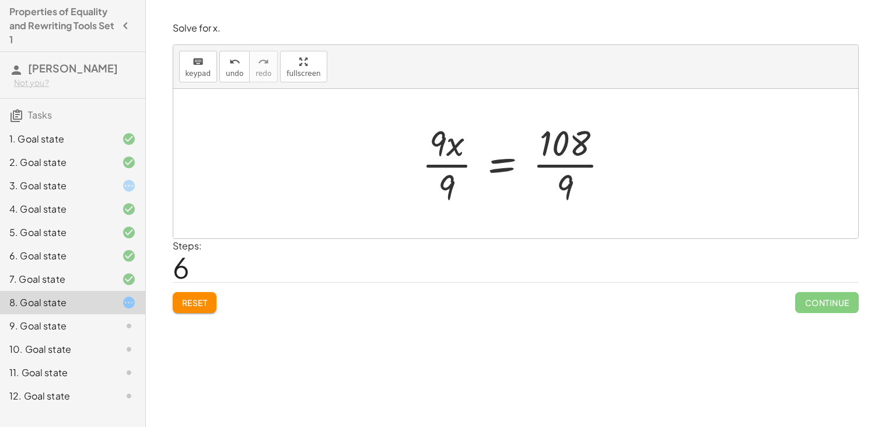
click at [552, 174] on div at bounding box center [520, 163] width 209 height 90
click at [446, 158] on div at bounding box center [508, 163] width 185 height 90
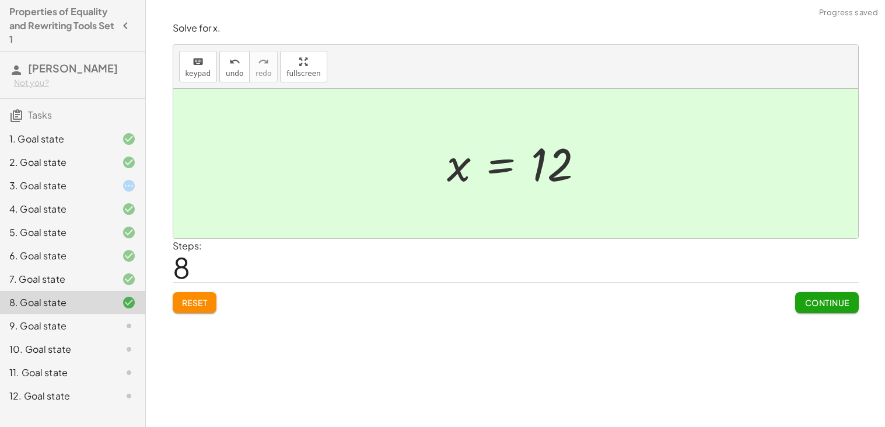
click at [805, 299] on span "Continue" at bounding box center [827, 302] width 44 height 11
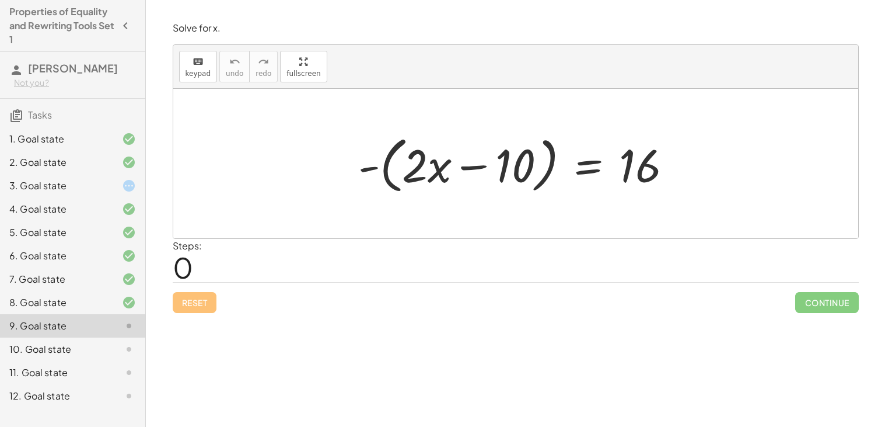
click at [477, 168] on div at bounding box center [519, 163] width 335 height 67
click at [373, 166] on div at bounding box center [519, 163] width 335 height 67
click at [366, 169] on div at bounding box center [519, 163] width 335 height 67
click at [365, 166] on div at bounding box center [519, 163] width 335 height 67
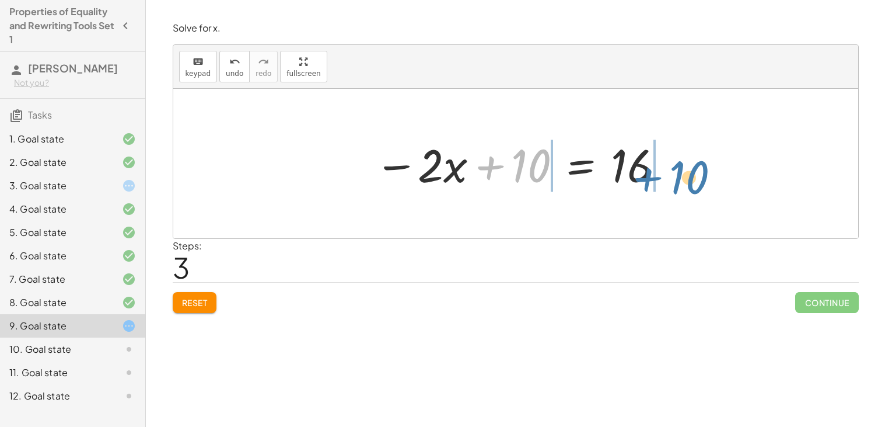
drag, startPoint x: 512, startPoint y: 159, endPoint x: 671, endPoint y: 167, distance: 158.9
click at [671, 167] on div at bounding box center [520, 164] width 303 height 60
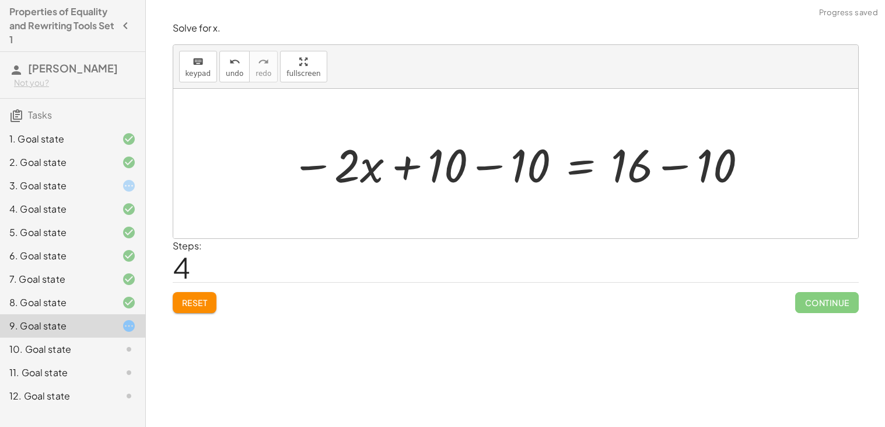
click at [671, 167] on div at bounding box center [519, 164] width 469 height 60
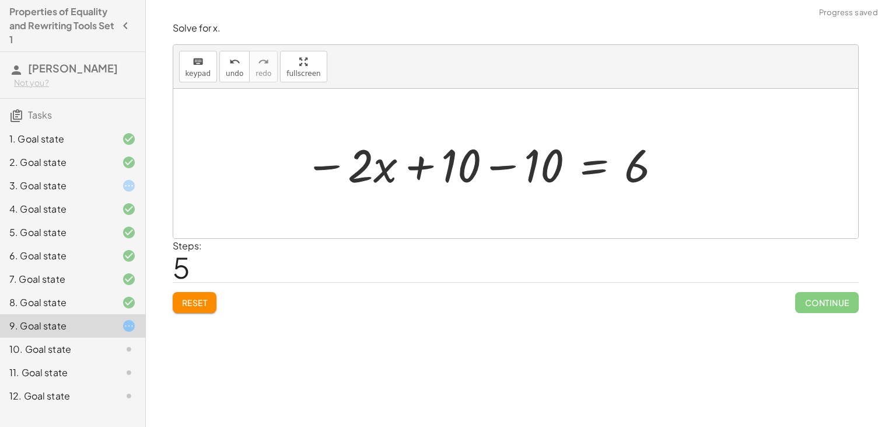
click at [504, 166] on div at bounding box center [484, 164] width 370 height 60
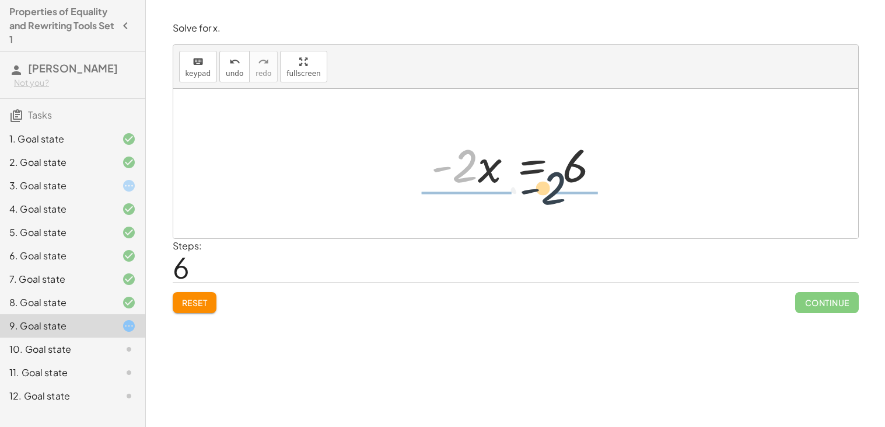
drag, startPoint x: 463, startPoint y: 163, endPoint x: 563, endPoint y: 186, distance: 101.8
click at [563, 186] on div at bounding box center [520, 164] width 190 height 60
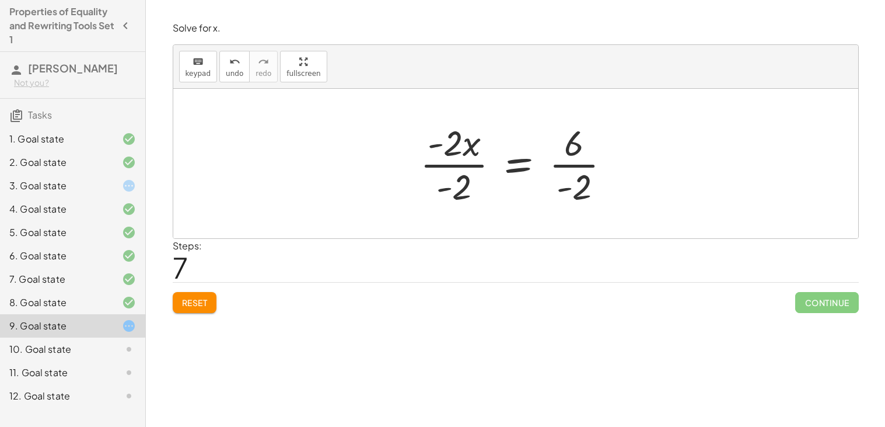
click at [573, 168] on div at bounding box center [520, 163] width 212 height 90
click at [452, 163] on div at bounding box center [518, 163] width 209 height 90
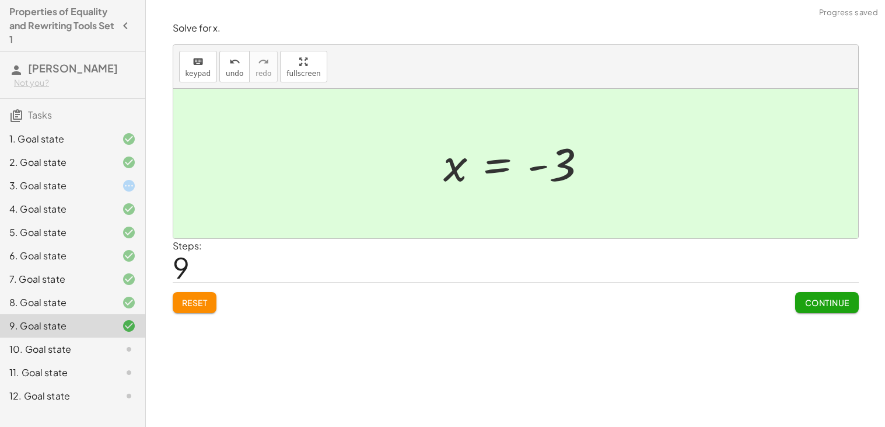
click at [817, 307] on span "Continue" at bounding box center [827, 302] width 44 height 11
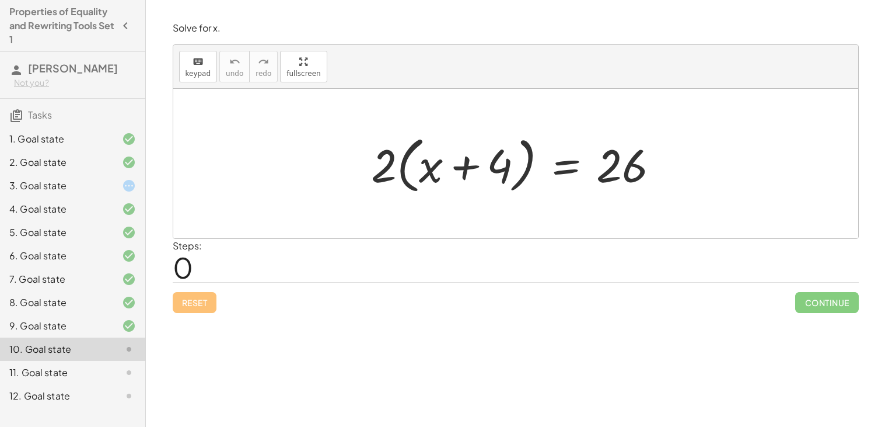
click at [405, 166] on div at bounding box center [519, 163] width 309 height 67
click at [466, 166] on div at bounding box center [519, 163] width 309 height 67
click at [405, 155] on div at bounding box center [519, 163] width 309 height 67
drag, startPoint x: 387, startPoint y: 160, endPoint x: 422, endPoint y: 166, distance: 36.1
click at [422, 166] on div at bounding box center [519, 163] width 309 height 67
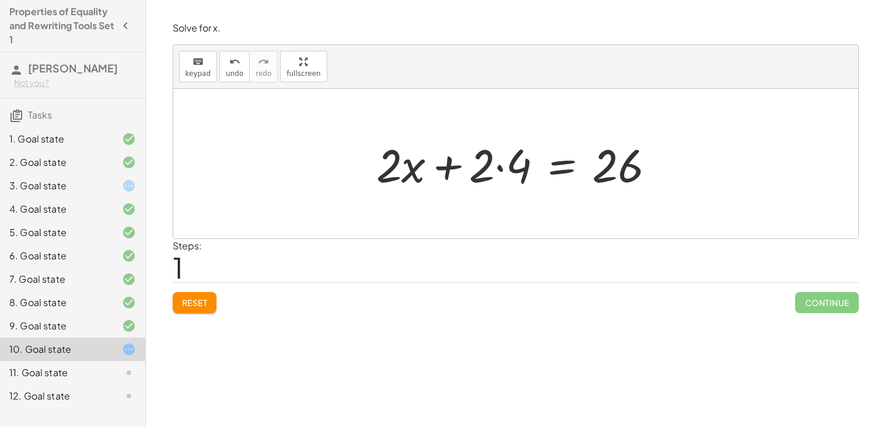
click at [501, 167] on div at bounding box center [521, 164] width 300 height 60
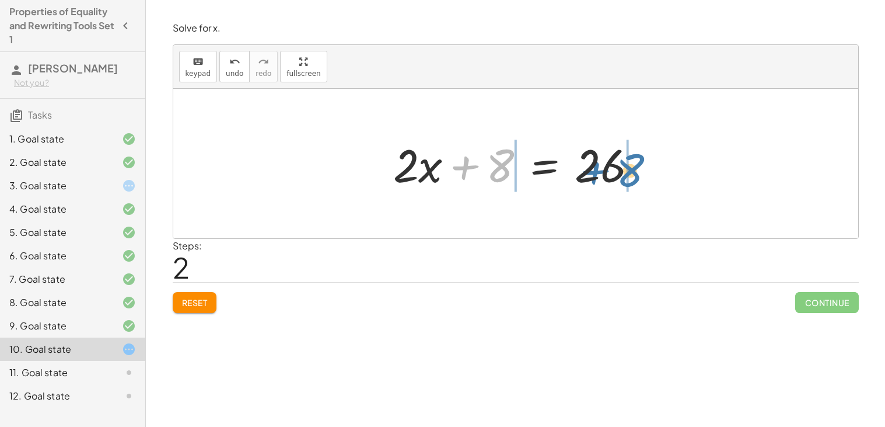
drag, startPoint x: 494, startPoint y: 163, endPoint x: 623, endPoint y: 168, distance: 129.1
click at [623, 168] on div at bounding box center [519, 164] width 265 height 60
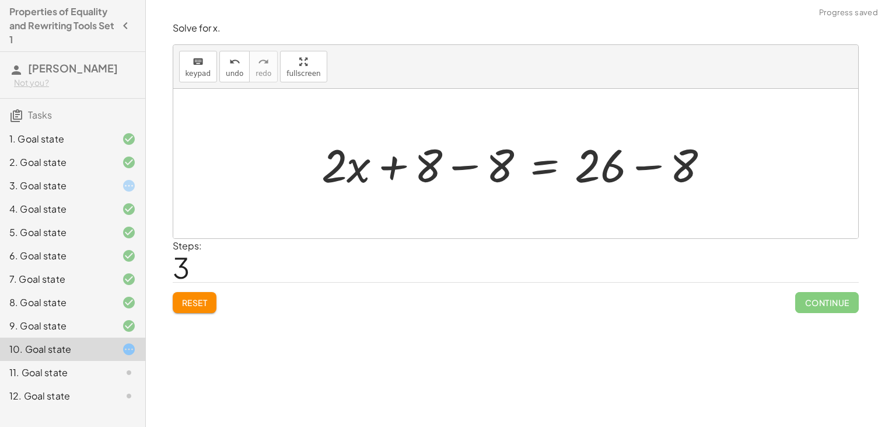
click at [627, 167] on div at bounding box center [520, 164] width 409 height 60
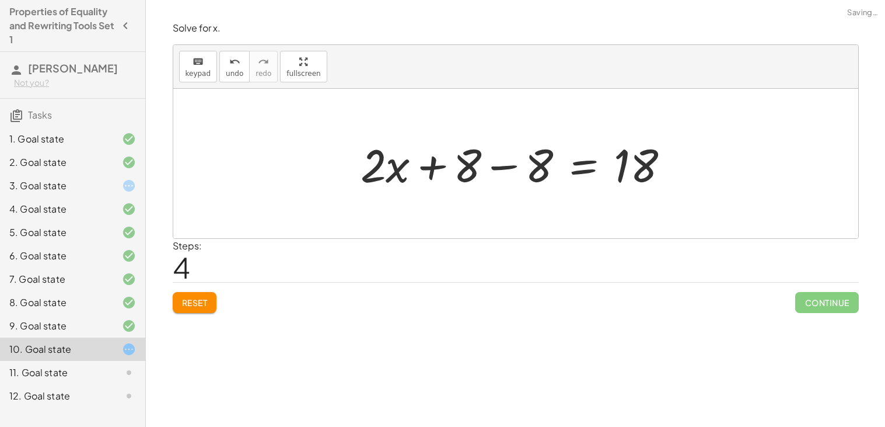
click at [465, 177] on div at bounding box center [520, 164] width 330 height 60
click at [496, 163] on div at bounding box center [520, 164] width 330 height 60
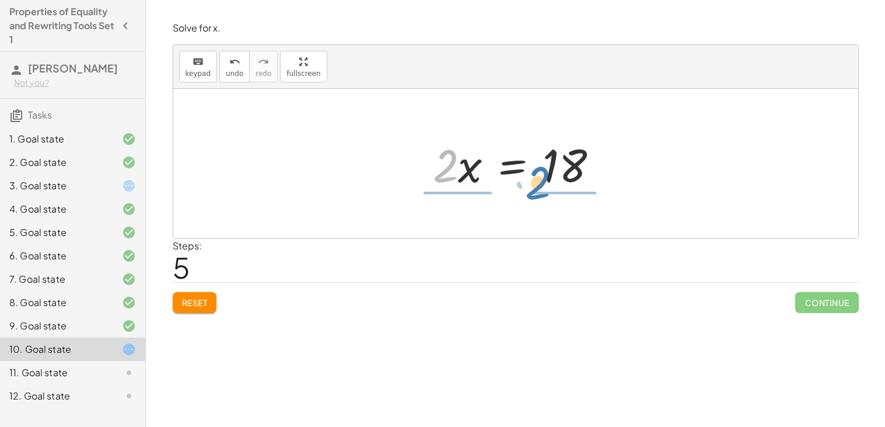
drag, startPoint x: 446, startPoint y: 169, endPoint x: 541, endPoint y: 187, distance: 96.7
click at [541, 187] on div at bounding box center [520, 164] width 187 height 60
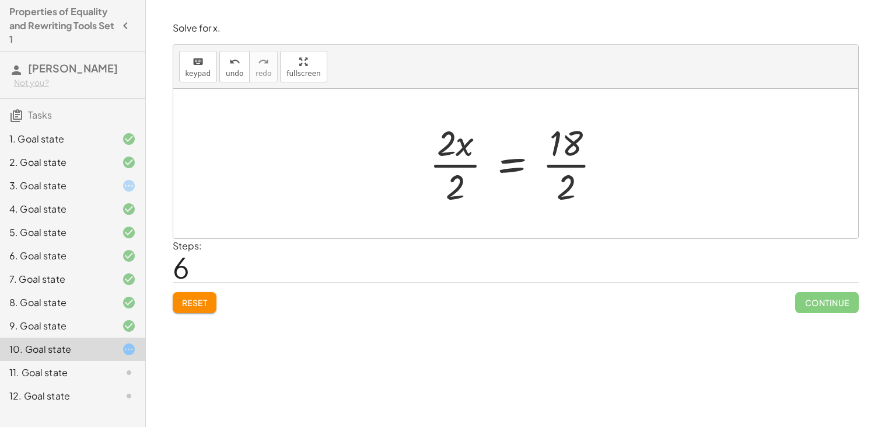
click at [580, 169] on div at bounding box center [520, 163] width 193 height 90
click at [470, 163] on div at bounding box center [508, 163] width 168 height 90
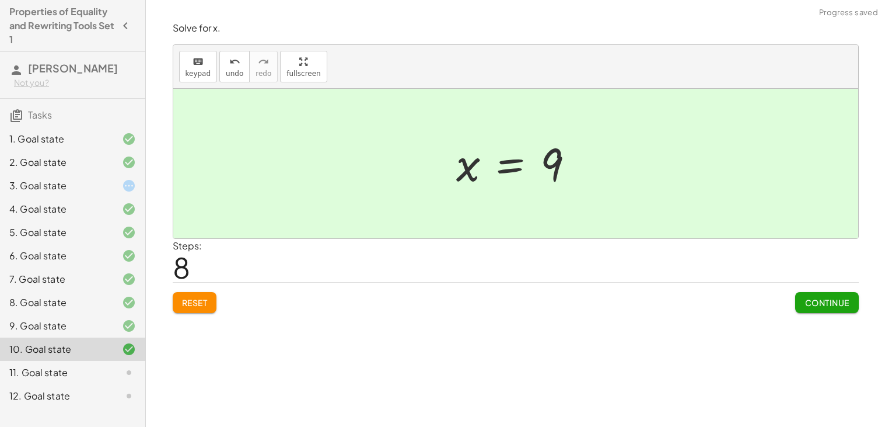
click at [827, 308] on button "Continue" at bounding box center [826, 302] width 63 height 21
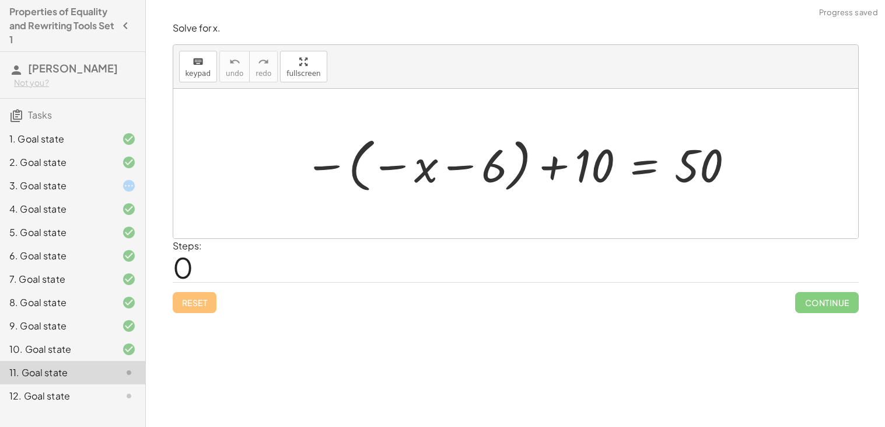
click at [331, 165] on div at bounding box center [520, 163] width 443 height 65
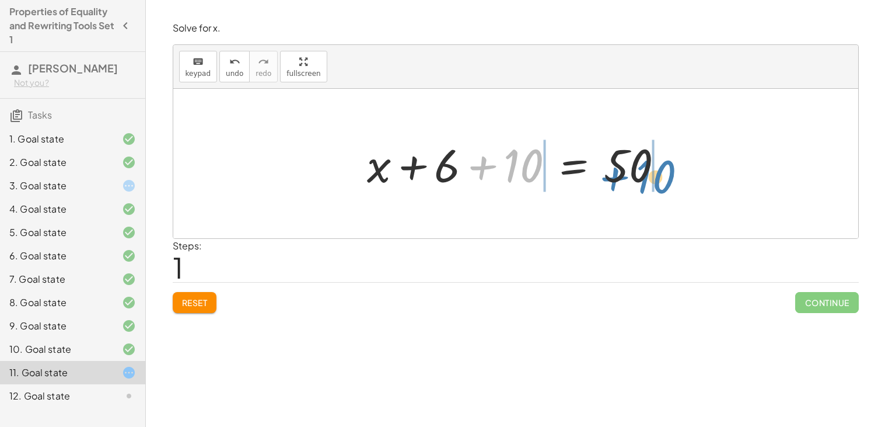
drag, startPoint x: 509, startPoint y: 159, endPoint x: 645, endPoint y: 170, distance: 137.0
click at [645, 170] on div at bounding box center [519, 164] width 317 height 60
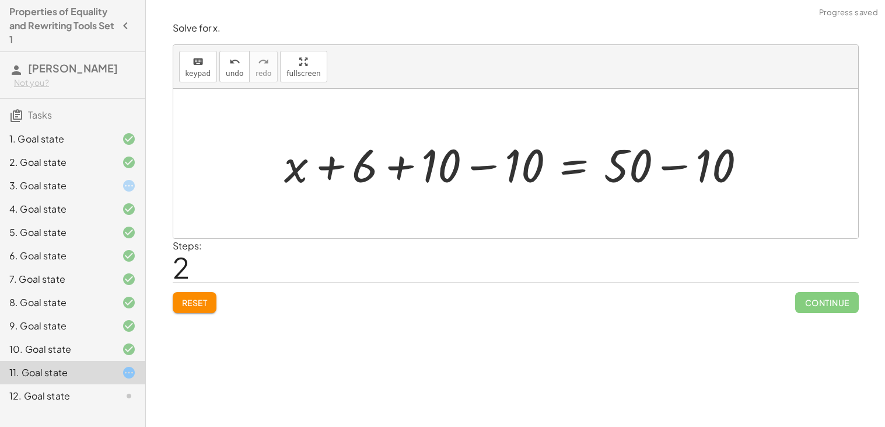
click at [650, 167] on div at bounding box center [520, 164] width 484 height 60
click at [670, 168] on div at bounding box center [520, 164] width 484 height 60
click at [493, 170] on div at bounding box center [478, 164] width 401 height 60
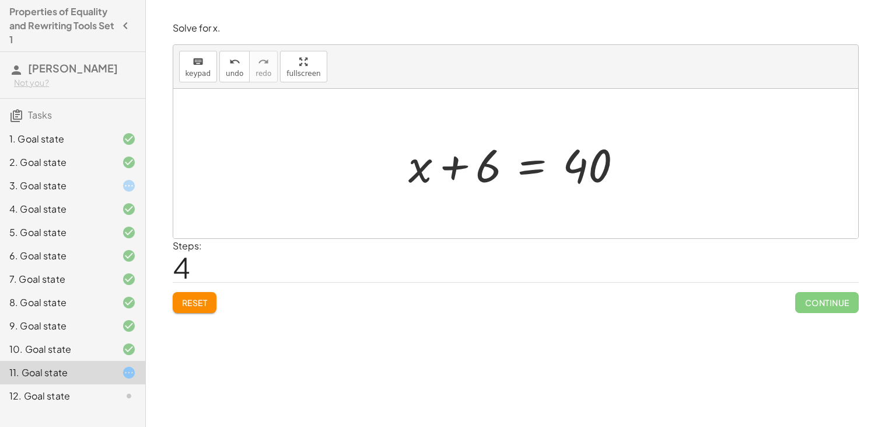
click at [454, 167] on div at bounding box center [520, 164] width 235 height 60
drag, startPoint x: 485, startPoint y: 166, endPoint x: 614, endPoint y: 183, distance: 129.6
click at [614, 183] on div at bounding box center [520, 164] width 235 height 60
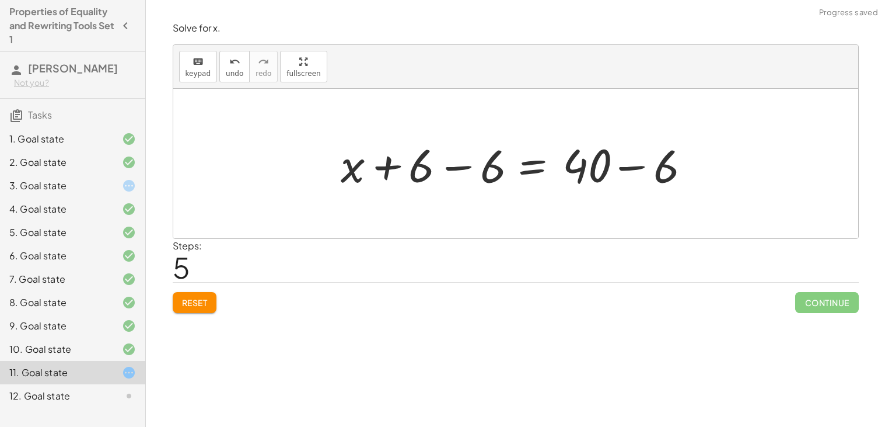
click at [614, 171] on div at bounding box center [520, 164] width 374 height 60
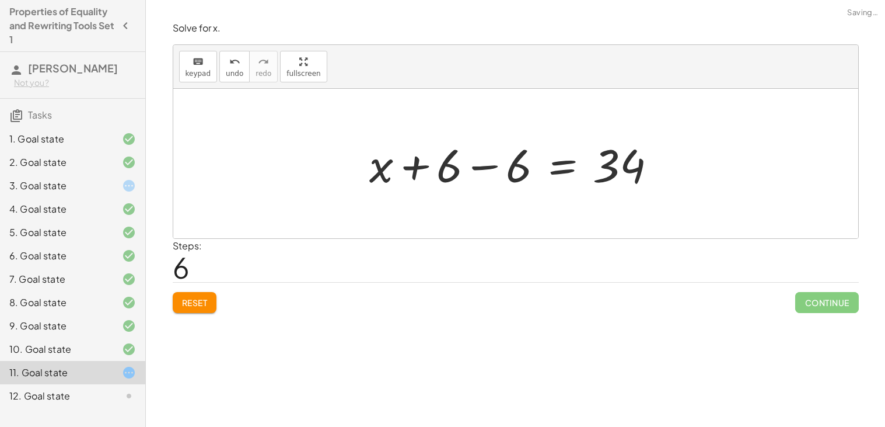
click at [471, 168] on div at bounding box center [518, 164] width 308 height 60
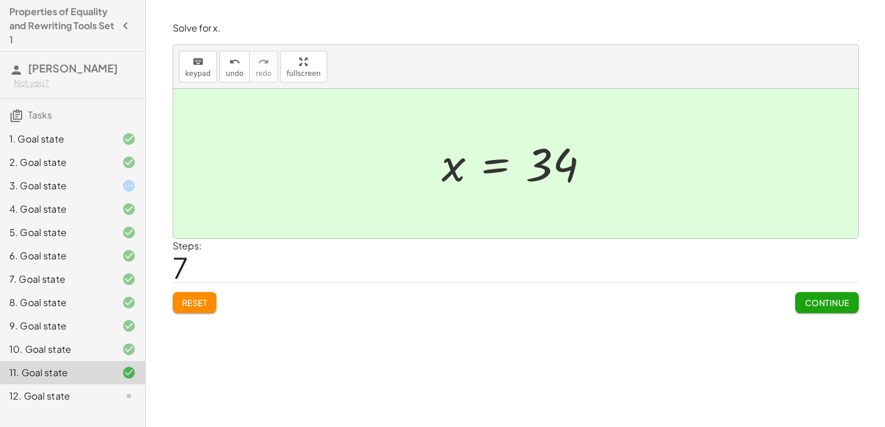
click at [823, 295] on button "Continue" at bounding box center [826, 302] width 63 height 21
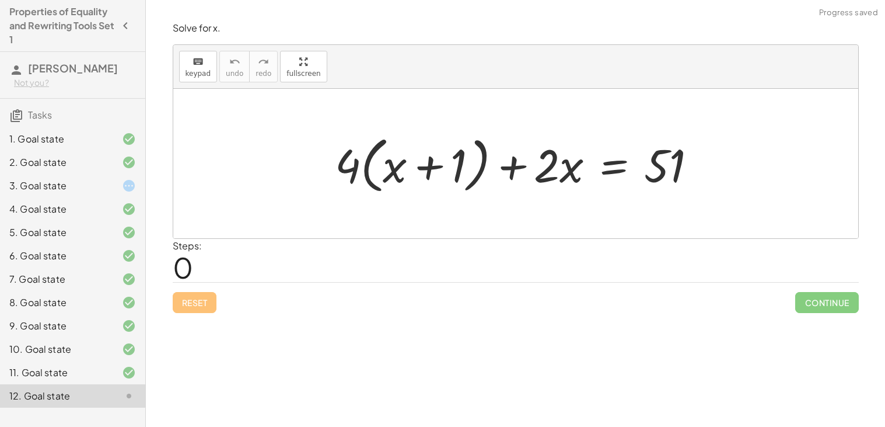
click at [368, 159] on div at bounding box center [520, 163] width 383 height 67
click at [367, 164] on div at bounding box center [520, 163] width 383 height 67
click at [343, 168] on div at bounding box center [520, 163] width 383 height 67
click at [351, 165] on div at bounding box center [520, 163] width 383 height 67
drag, startPoint x: 351, startPoint y: 165, endPoint x: 383, endPoint y: 159, distance: 33.2
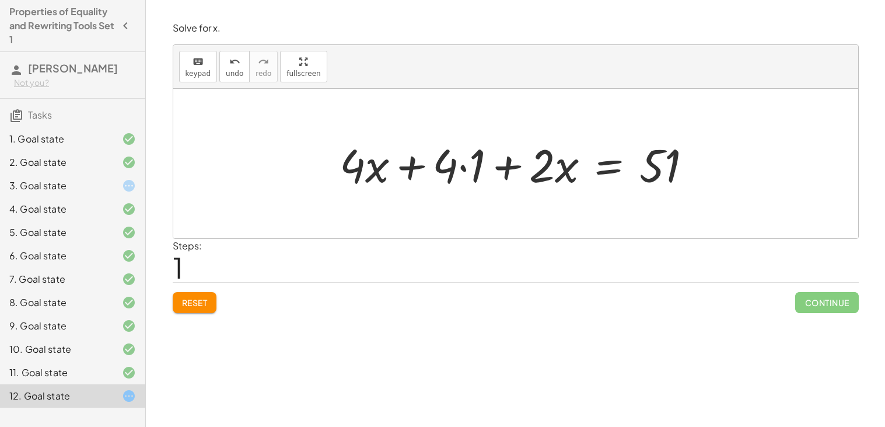
click at [462, 165] on div at bounding box center [520, 164] width 373 height 60
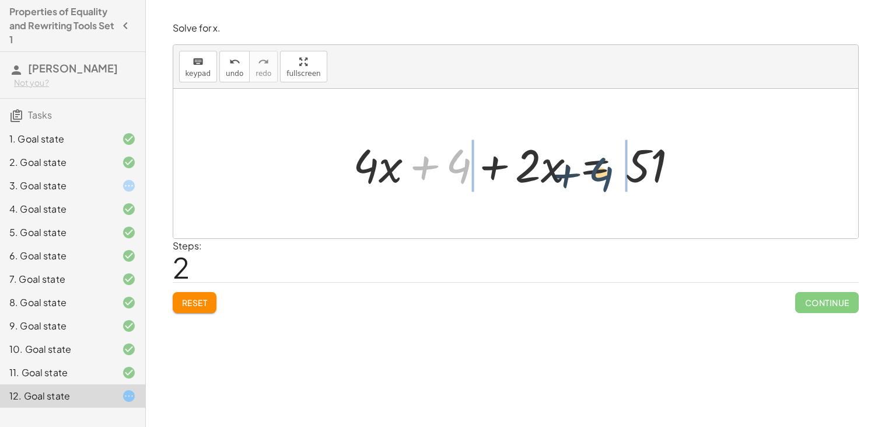
drag, startPoint x: 471, startPoint y: 161, endPoint x: 647, endPoint y: 166, distance: 175.1
click at [647, 166] on div at bounding box center [520, 164] width 346 height 60
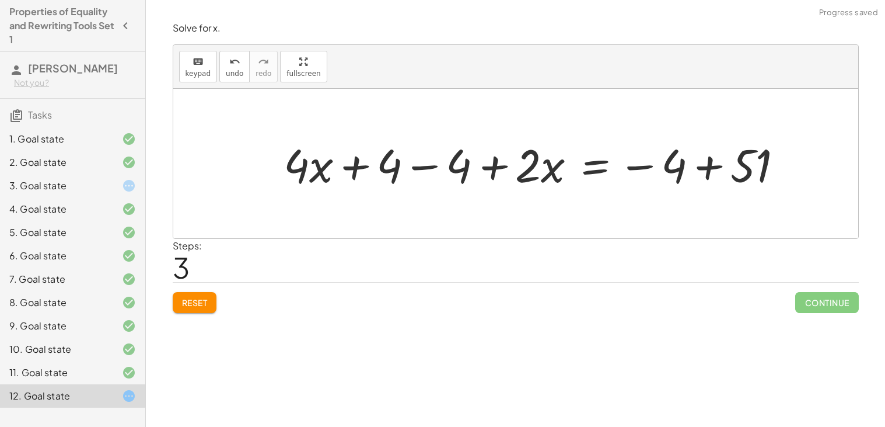
click at [653, 166] on div at bounding box center [538, 164] width 520 height 60
click at [702, 163] on div at bounding box center [538, 164] width 520 height 60
click at [432, 166] on div at bounding box center [488, 164] width 421 height 60
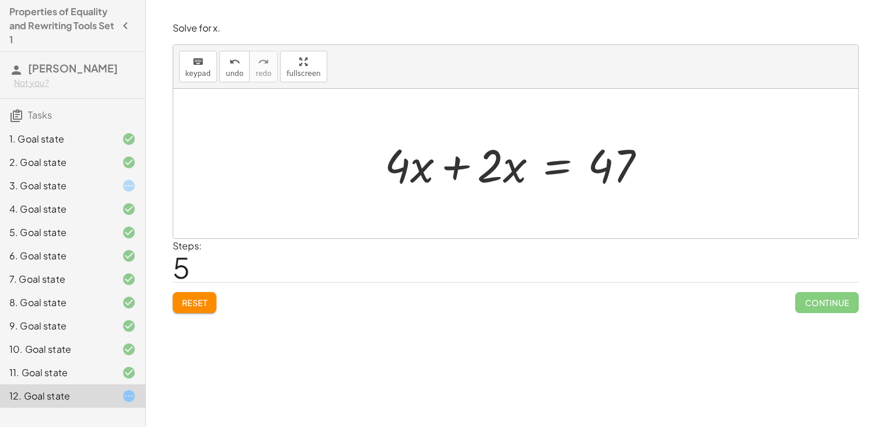
click at [456, 164] on div at bounding box center [520, 164] width 283 height 60
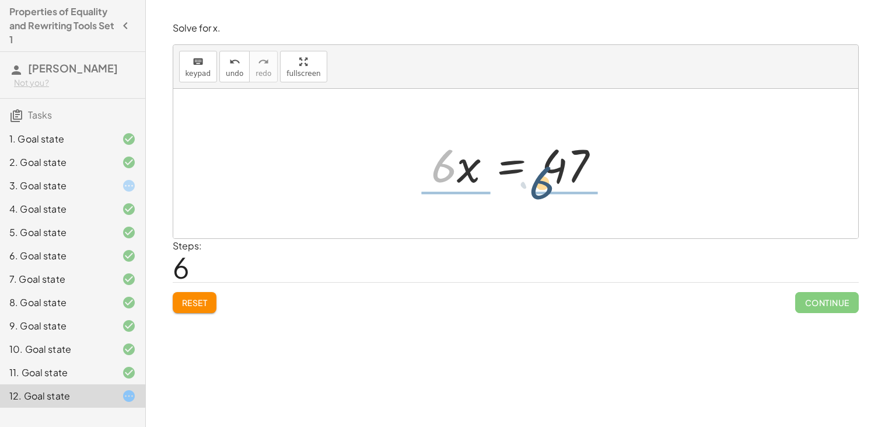
drag, startPoint x: 456, startPoint y: 164, endPoint x: 567, endPoint y: 177, distance: 111.7
click at [567, 177] on div at bounding box center [520, 164] width 190 height 60
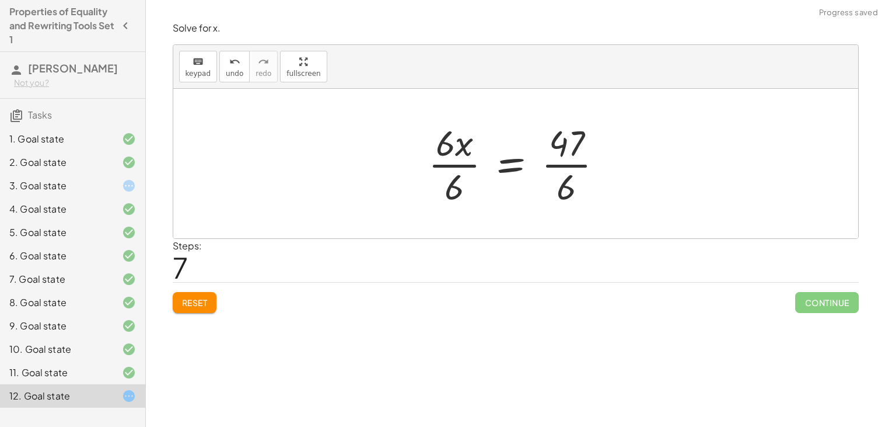
click at [569, 166] on div at bounding box center [520, 163] width 196 height 90
click at [466, 165] on div at bounding box center [520, 163] width 196 height 90
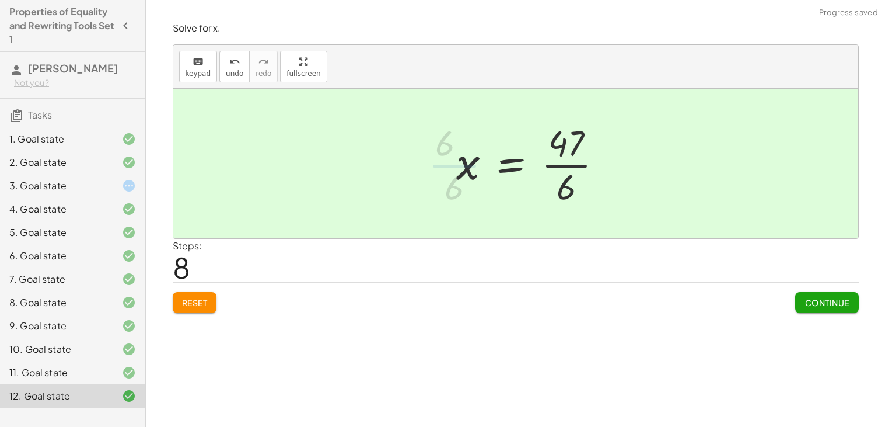
click at [569, 163] on div at bounding box center [534, 163] width 167 height 90
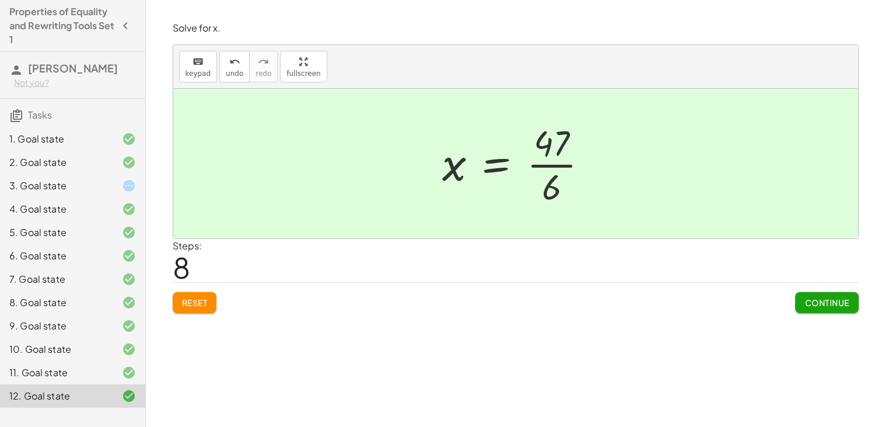
click at [800, 294] on button "Continue" at bounding box center [826, 302] width 63 height 21
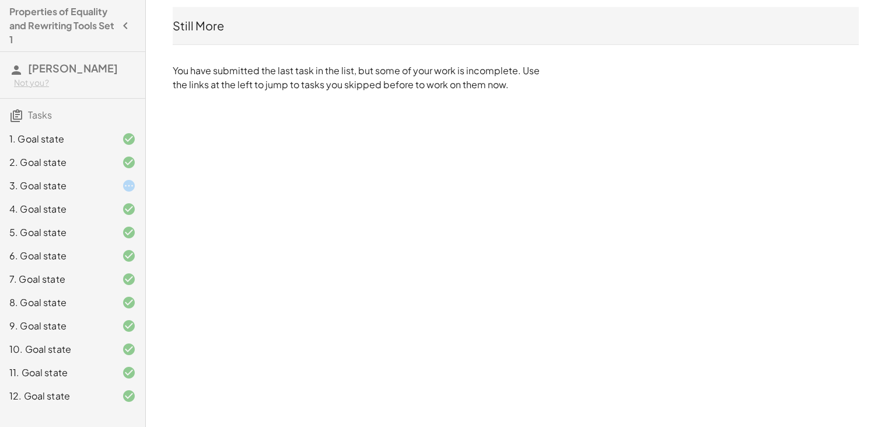
click at [103, 181] on div at bounding box center [119, 186] width 33 height 14
